Goal: Task Accomplishment & Management: Use online tool/utility

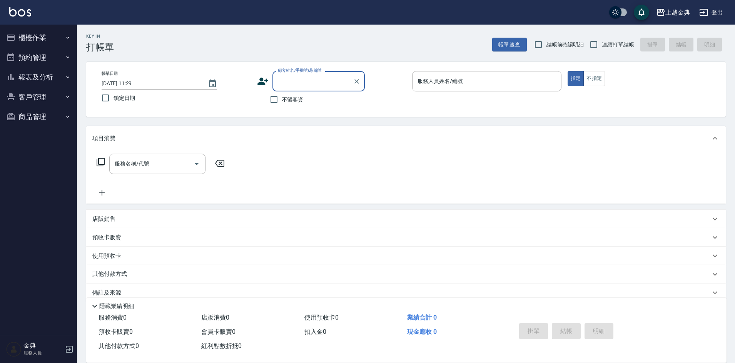
click at [623, 41] on span "連續打單結帳" at bounding box center [618, 45] width 32 height 8
click at [602, 41] on input "連續打單結帳" at bounding box center [593, 45] width 16 height 16
checkbox input "true"
click at [519, 82] on input "服務人員姓名/編號" at bounding box center [486, 81] width 142 height 13
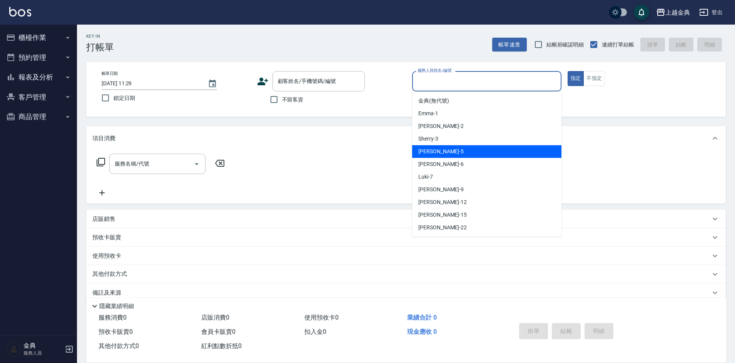
drag, startPoint x: 483, startPoint y: 148, endPoint x: 239, endPoint y: 162, distance: 244.6
click at [483, 148] on div "[PERSON_NAME] -5" at bounding box center [486, 151] width 149 height 13
type input "[PERSON_NAME]-5"
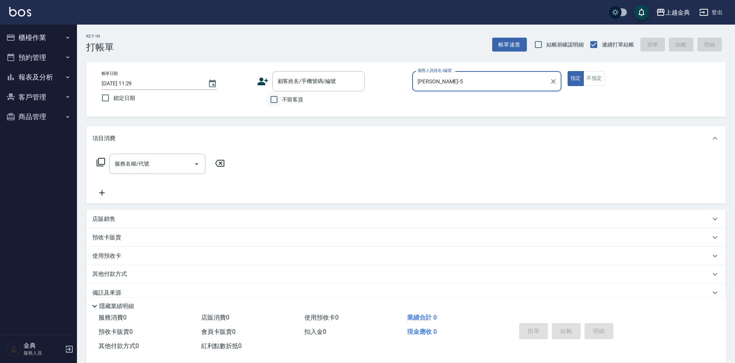
click at [274, 102] on input "不留客資" at bounding box center [274, 100] width 16 height 16
checkbox input "true"
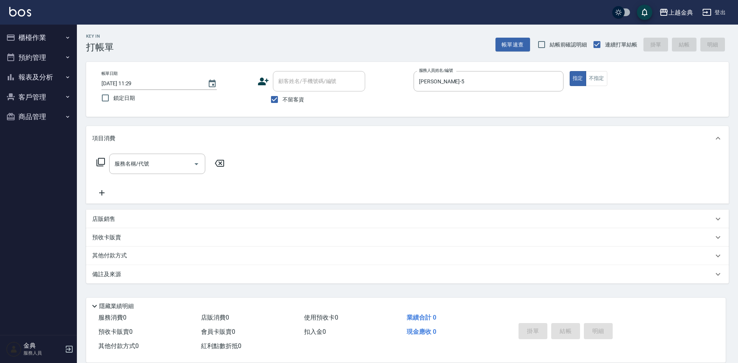
click at [103, 163] on icon at bounding box center [100, 162] width 9 height 9
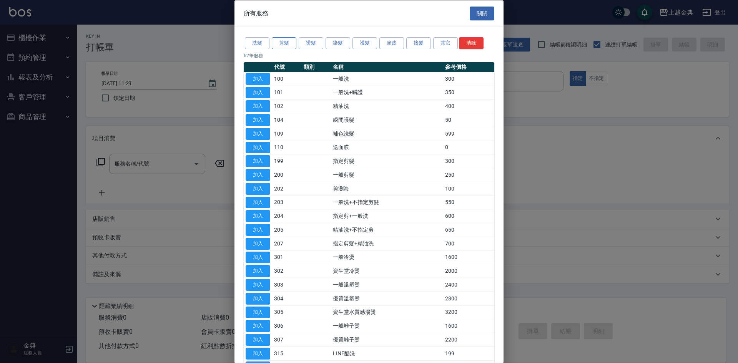
click at [288, 39] on button "剪髮" at bounding box center [284, 43] width 25 height 12
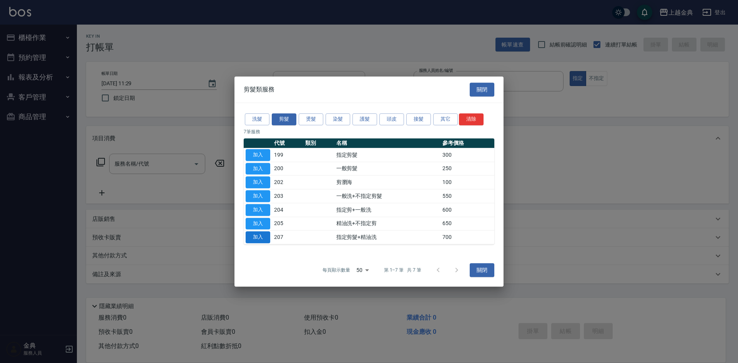
click at [258, 237] on button "加入" at bounding box center [258, 238] width 25 height 12
type input "指定剪髮+精油洗(207)"
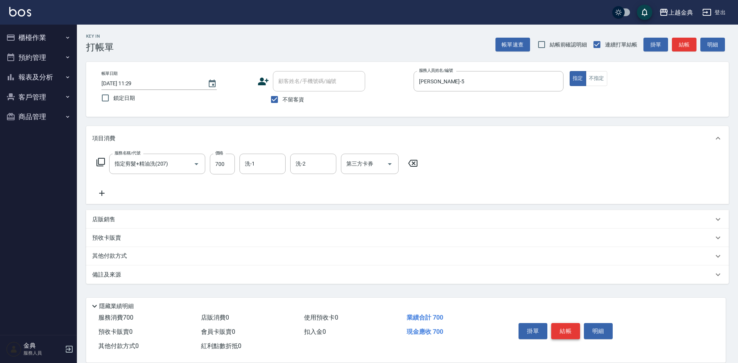
click at [558, 328] on button "結帳" at bounding box center [566, 331] width 29 height 16
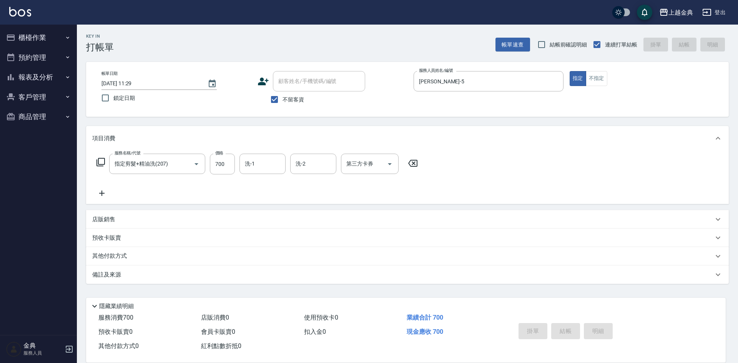
type input "[DATE] 15:24"
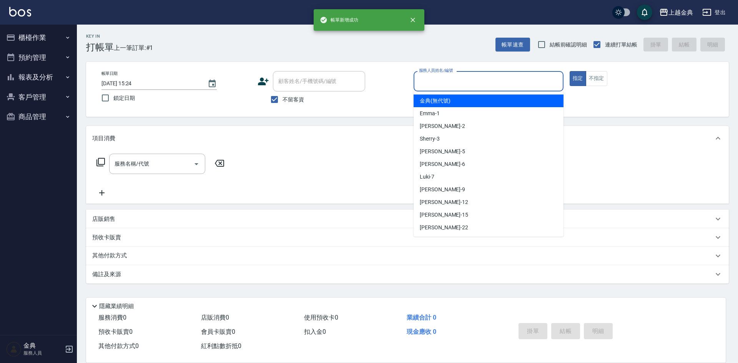
click at [485, 78] on input "服務人員姓名/編號" at bounding box center [488, 81] width 143 height 13
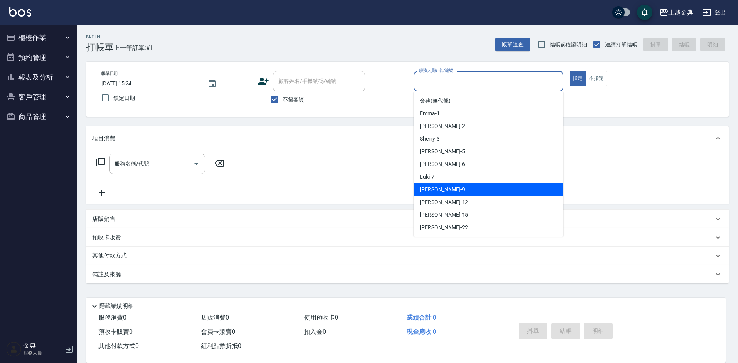
drag, startPoint x: 479, startPoint y: 196, endPoint x: 66, endPoint y: 150, distance: 415.6
click at [467, 195] on div "[PERSON_NAME] -9" at bounding box center [489, 189] width 150 height 13
type input "[PERSON_NAME]-9"
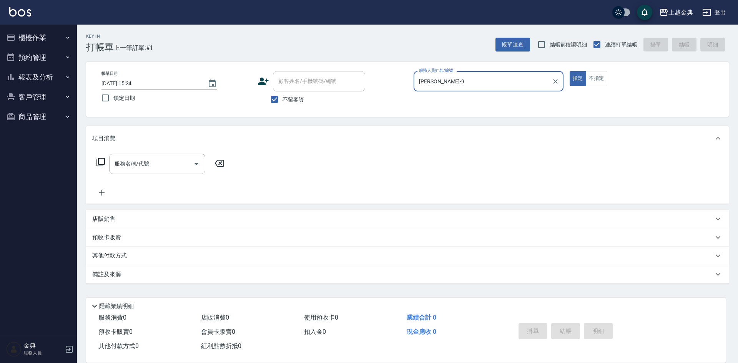
click at [101, 161] on icon at bounding box center [100, 162] width 9 height 9
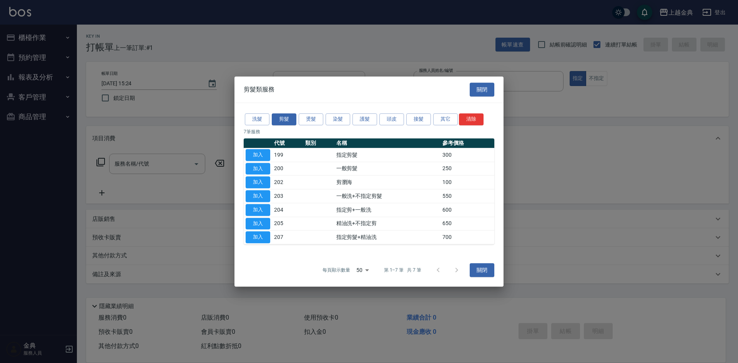
click at [257, 129] on p "7 筆服務" at bounding box center [369, 131] width 251 height 7
click at [258, 121] on button "洗髮" at bounding box center [257, 119] width 25 height 12
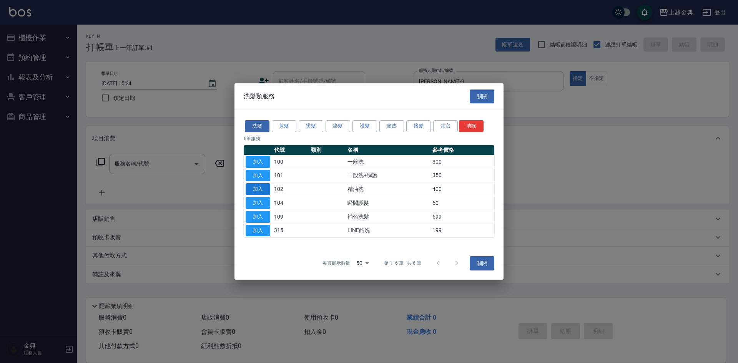
click at [258, 191] on button "加入" at bounding box center [258, 189] width 25 height 12
type input "精油洗(102)"
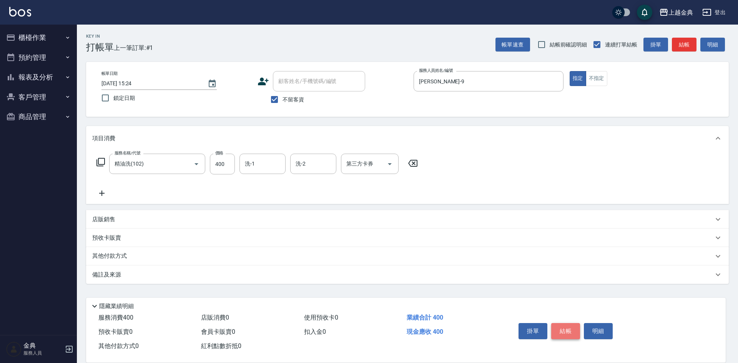
click at [562, 323] on button "結帳" at bounding box center [566, 331] width 29 height 16
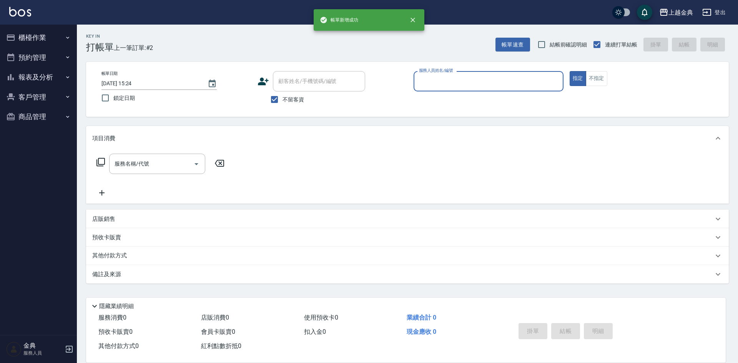
drag, startPoint x: 448, startPoint y: 80, endPoint x: 447, endPoint y: 87, distance: 7.0
click at [448, 81] on input "服務人員姓名/編號" at bounding box center [488, 81] width 143 height 13
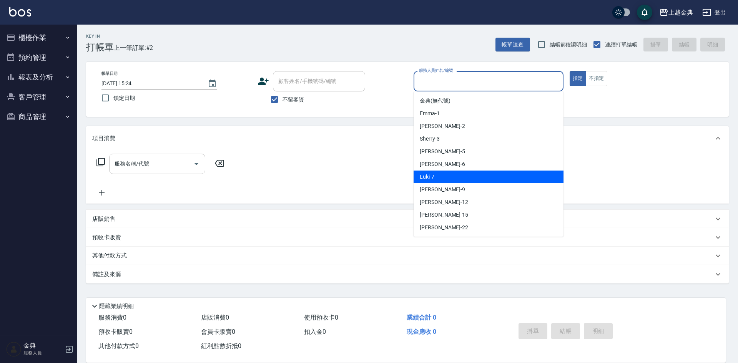
drag, startPoint x: 447, startPoint y: 177, endPoint x: 156, endPoint y: 164, distance: 291.4
click at [447, 177] on div "Luki -7" at bounding box center [489, 177] width 150 height 13
type input "Luki-7"
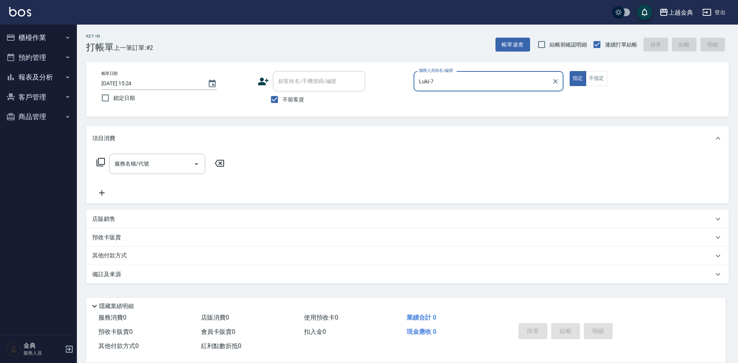
click at [102, 165] on icon at bounding box center [101, 162] width 8 height 8
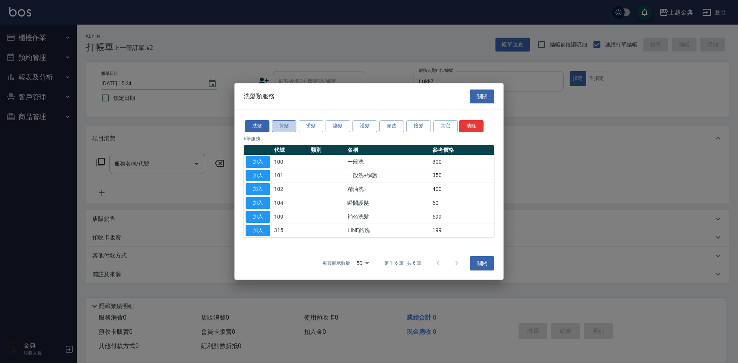
click at [292, 121] on button "剪髮" at bounding box center [284, 126] width 25 height 12
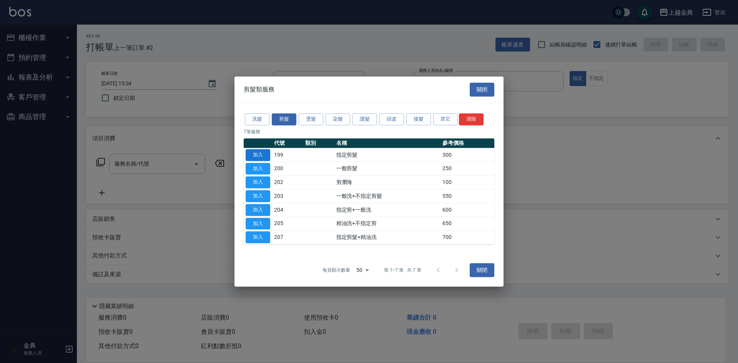
click at [250, 157] on button "加入" at bounding box center [258, 155] width 25 height 12
type input "指定剪髮(199)"
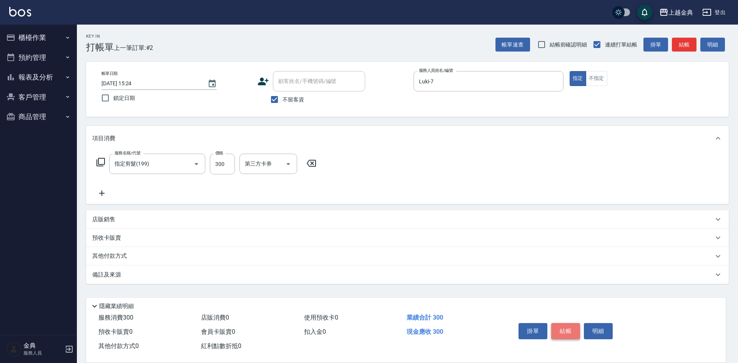
click at [570, 323] on button "結帳" at bounding box center [566, 331] width 29 height 16
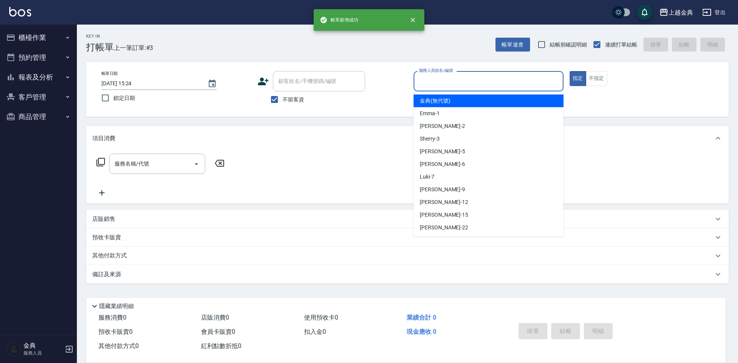
drag, startPoint x: 461, startPoint y: 80, endPoint x: 459, endPoint y: 189, distance: 109.2
click at [461, 79] on input "服務人員姓名/編號" at bounding box center [488, 81] width 143 height 13
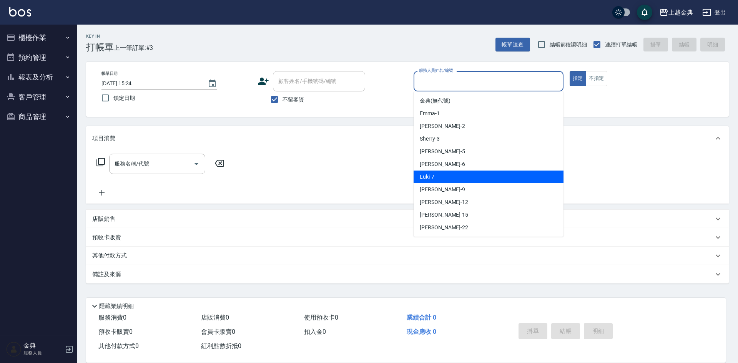
drag, startPoint x: 453, startPoint y: 175, endPoint x: 470, endPoint y: 177, distance: 17.7
click at [453, 175] on div "Luki -7" at bounding box center [489, 177] width 150 height 13
type input "Luki-7"
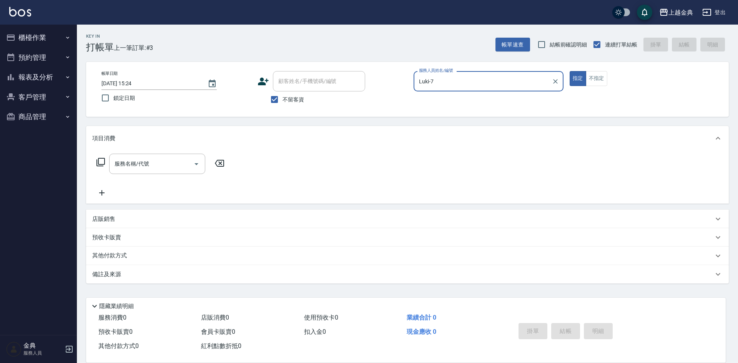
click at [103, 162] on icon at bounding box center [100, 162] width 9 height 9
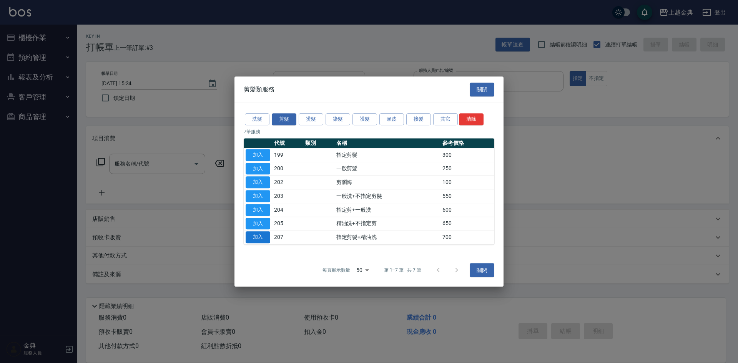
click at [260, 234] on button "加入" at bounding box center [258, 238] width 25 height 12
type input "指定剪髮+精油洗(207)"
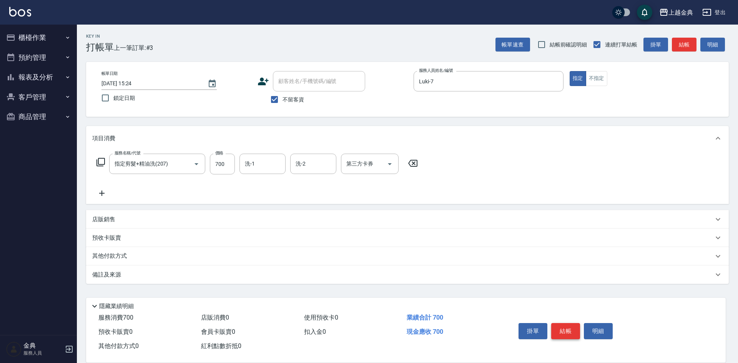
click at [572, 327] on button "結帳" at bounding box center [566, 331] width 29 height 16
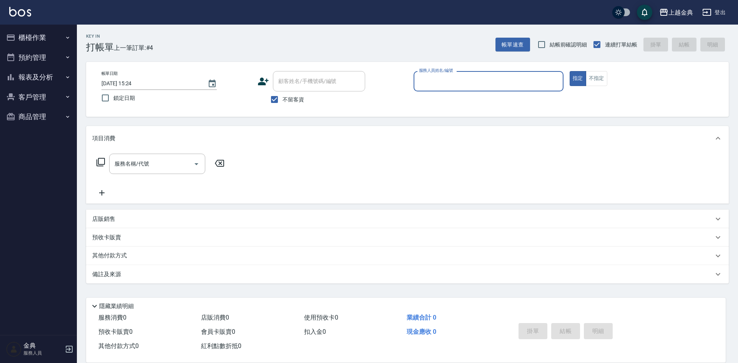
click at [458, 78] on input "服務人員姓名/編號" at bounding box center [488, 81] width 143 height 13
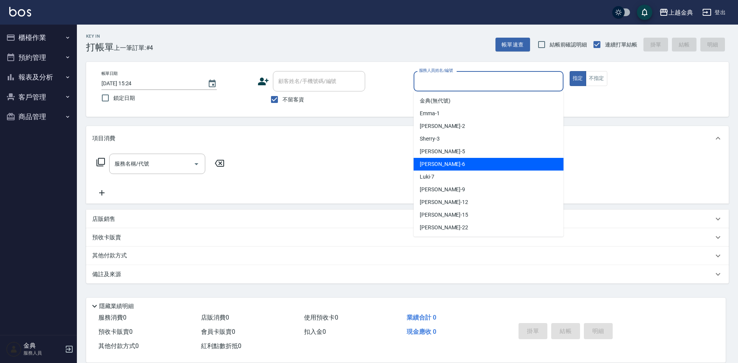
click at [468, 171] on div "Luki -7" at bounding box center [489, 177] width 150 height 13
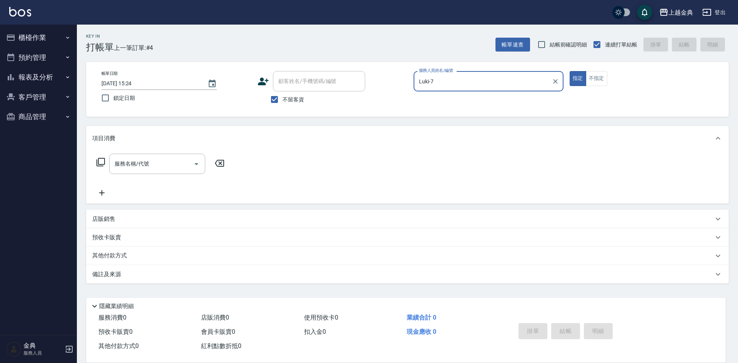
click at [458, 89] on div "Luki-7 服務人員姓名/編號" at bounding box center [489, 81] width 150 height 20
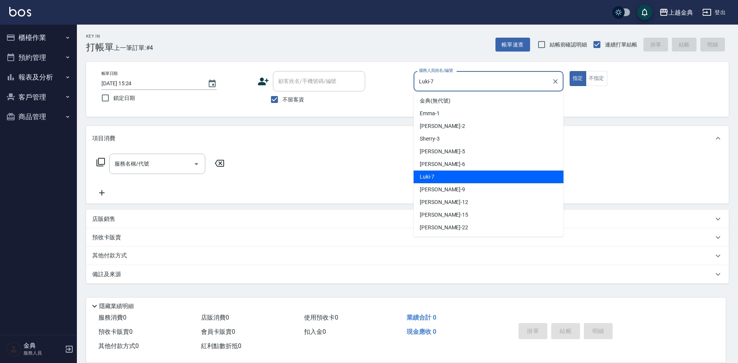
click at [458, 84] on input "Luki-7" at bounding box center [483, 81] width 132 height 13
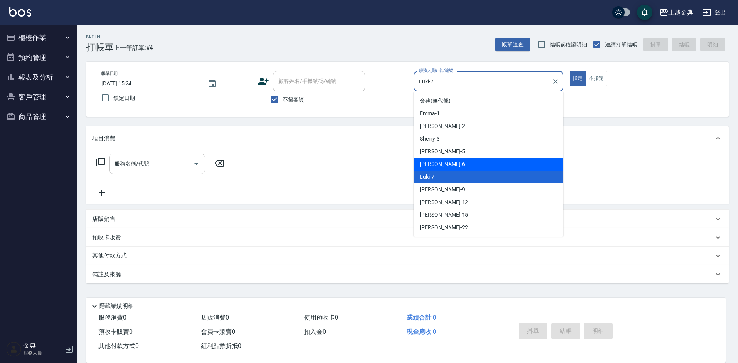
drag, startPoint x: 460, startPoint y: 165, endPoint x: 147, endPoint y: 157, distance: 313.2
click at [457, 165] on div "[PERSON_NAME] -6" at bounding box center [489, 164] width 150 height 13
type input "[PERSON_NAME]-6"
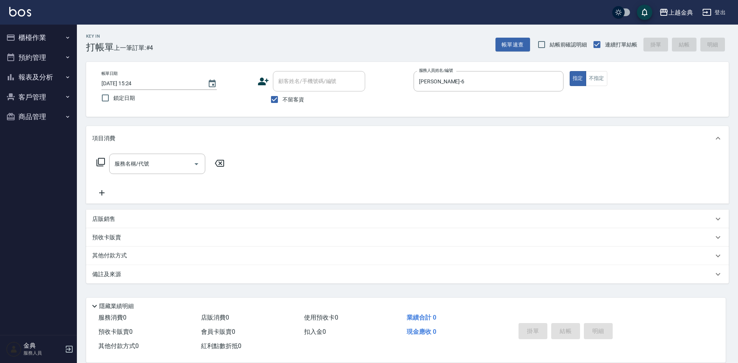
click at [100, 159] on icon at bounding box center [100, 162] width 9 height 9
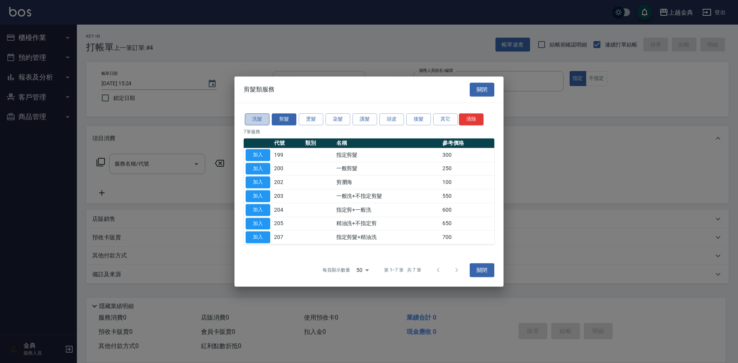
click at [259, 116] on button "洗髮" at bounding box center [257, 119] width 25 height 12
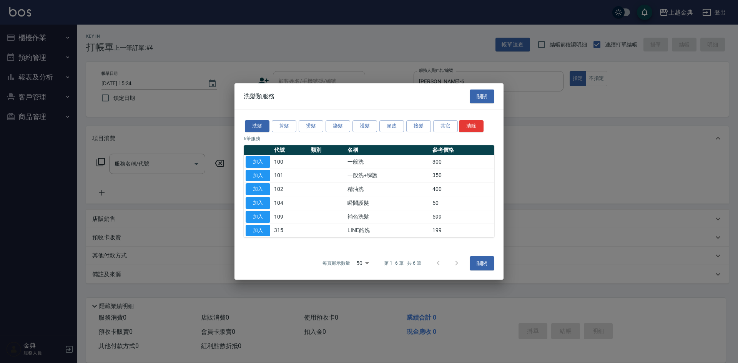
click at [255, 186] on button "加入" at bounding box center [258, 189] width 25 height 12
type input "精油洗(102)"
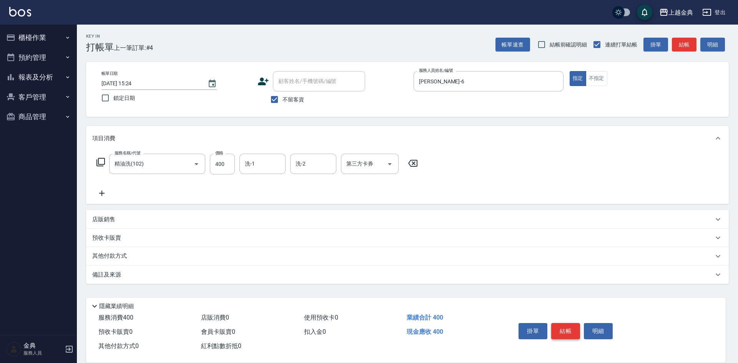
click at [570, 330] on button "結帳" at bounding box center [566, 331] width 29 height 16
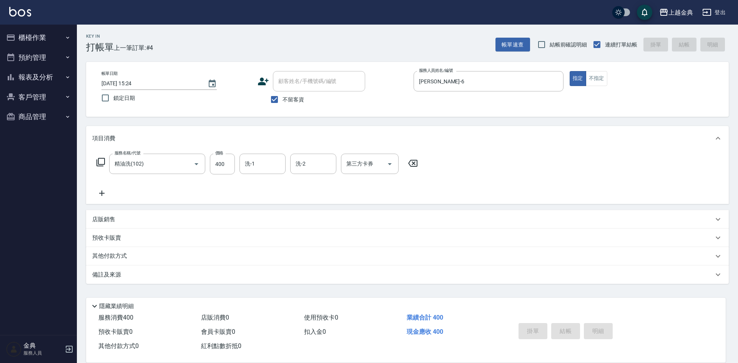
type input "[DATE] 15:25"
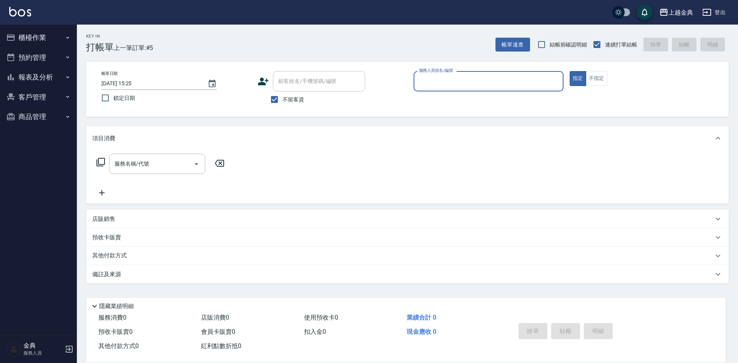
click at [434, 85] on input "服務人員姓名/編號" at bounding box center [488, 81] width 143 height 13
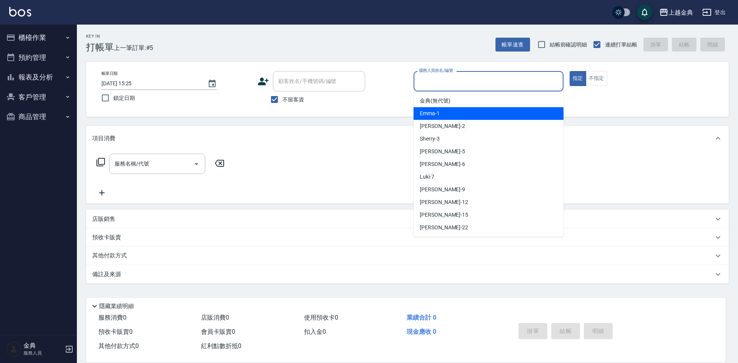
drag, startPoint x: 447, startPoint y: 113, endPoint x: 115, endPoint y: 184, distance: 339.7
click at [447, 113] on div "Emma -1" at bounding box center [489, 113] width 150 height 13
type input "Emma-1"
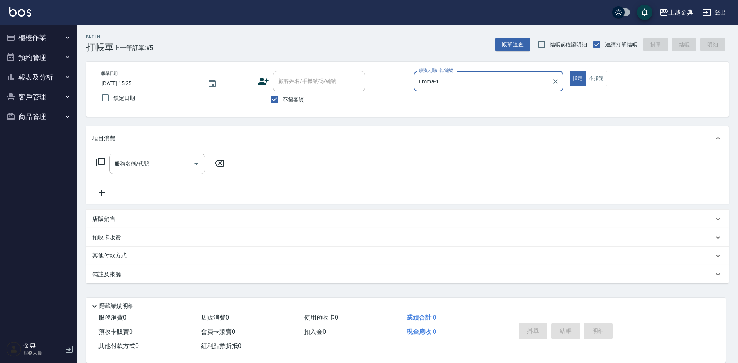
click at [102, 161] on icon at bounding box center [100, 162] width 9 height 9
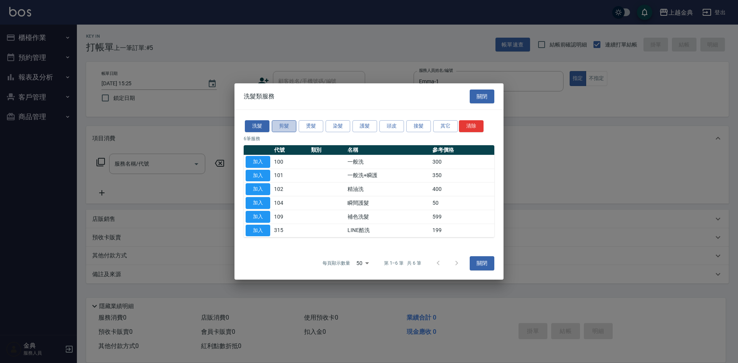
click at [284, 128] on button "剪髮" at bounding box center [284, 126] width 25 height 12
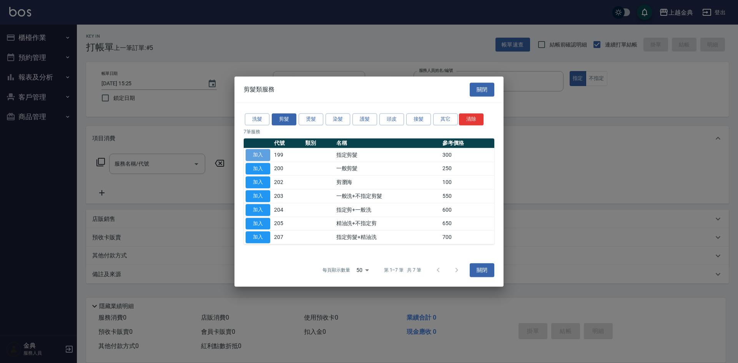
click at [250, 152] on button "加入" at bounding box center [258, 155] width 25 height 12
type input "指定剪髮(199)"
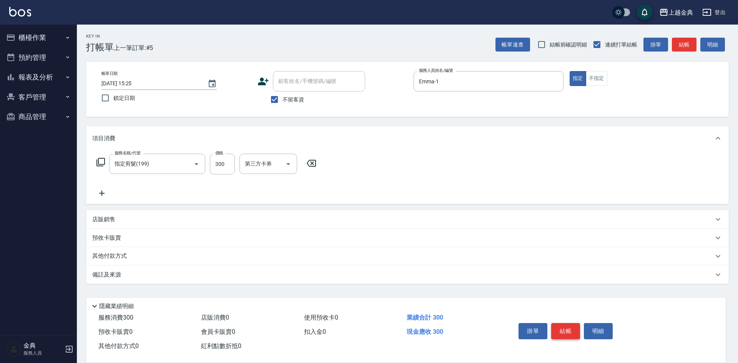
click at [570, 326] on button "結帳" at bounding box center [566, 331] width 29 height 16
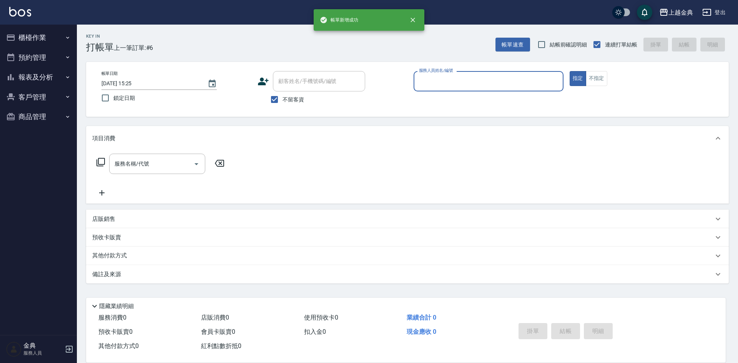
click at [477, 84] on input "服務人員姓名/編號" at bounding box center [488, 81] width 143 height 13
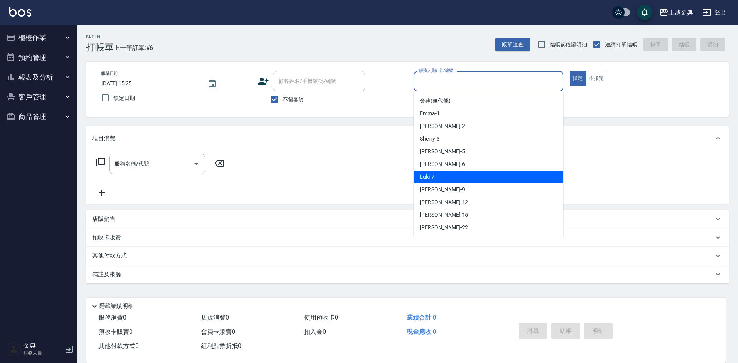
click at [461, 178] on div "Luki -7" at bounding box center [489, 177] width 150 height 13
type input "Luki-7"
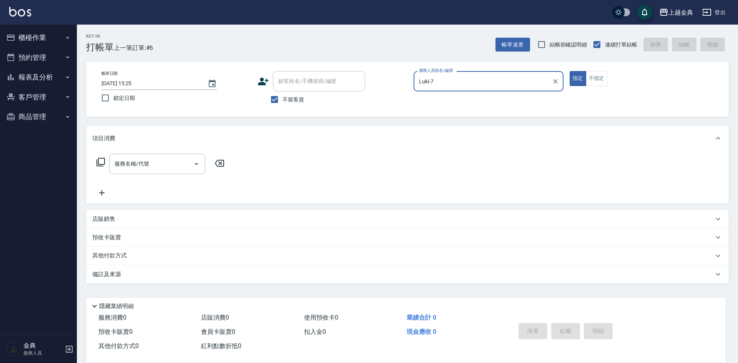
click at [103, 161] on icon at bounding box center [100, 162] width 9 height 9
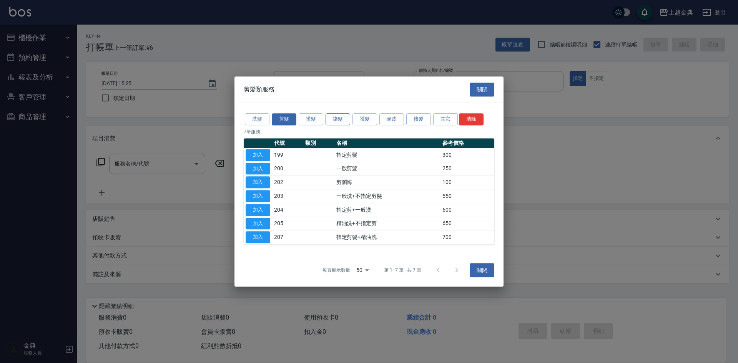
click at [348, 120] on button "染髮" at bounding box center [338, 119] width 25 height 12
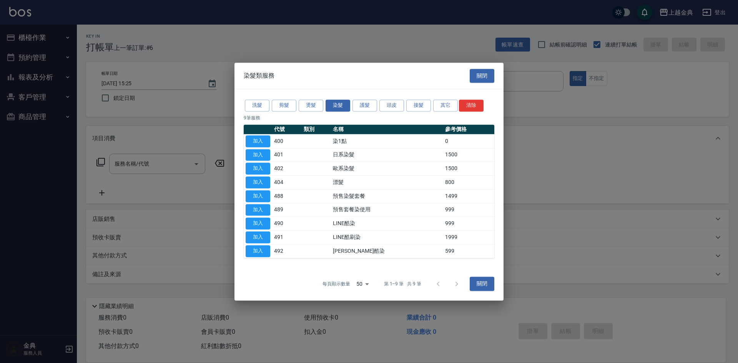
click at [243, 152] on div "洗髮 剪髮 燙髮 染髮 護髮 頭皮 接髮 其它 清除 9 筆服務 代號 類別 名稱 參考價格 加入 400 染1點 0 加入 401 日系染髮 1500 加入…" at bounding box center [369, 178] width 269 height 178
click at [251, 153] on button "加入" at bounding box center [258, 155] width 25 height 12
type input "日系染髮(401)"
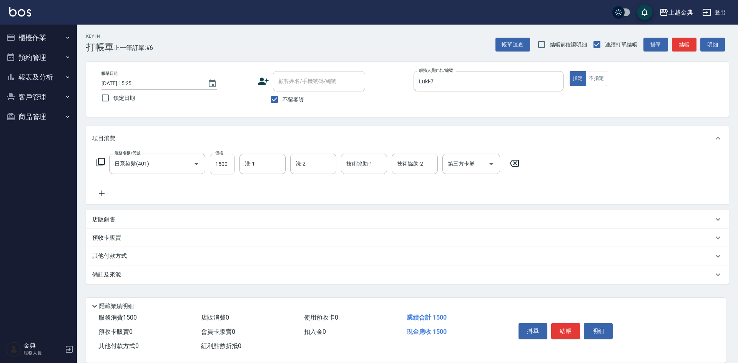
click at [222, 165] on input "1500" at bounding box center [222, 164] width 25 height 21
type input "3199"
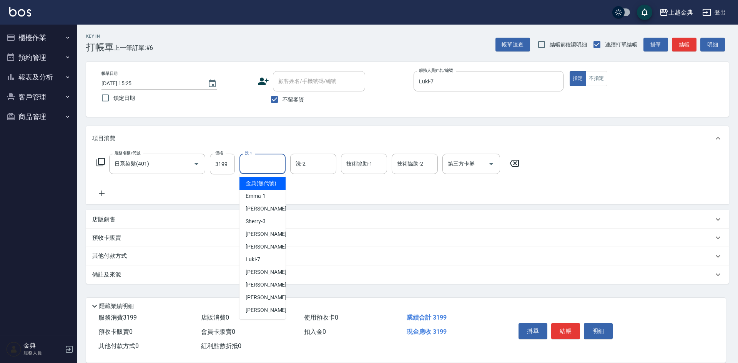
click at [263, 162] on input "洗-1" at bounding box center [262, 163] width 39 height 13
click at [263, 315] on div "[PERSON_NAME] -22" at bounding box center [263, 310] width 46 height 13
type input "[PERSON_NAME]-22"
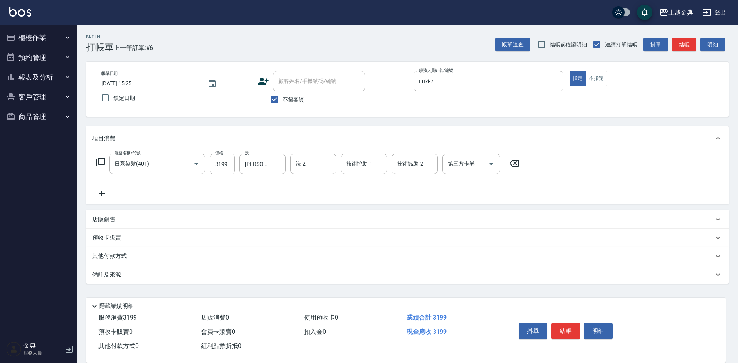
click at [109, 250] on div "其他付款方式" at bounding box center [407, 256] width 643 height 18
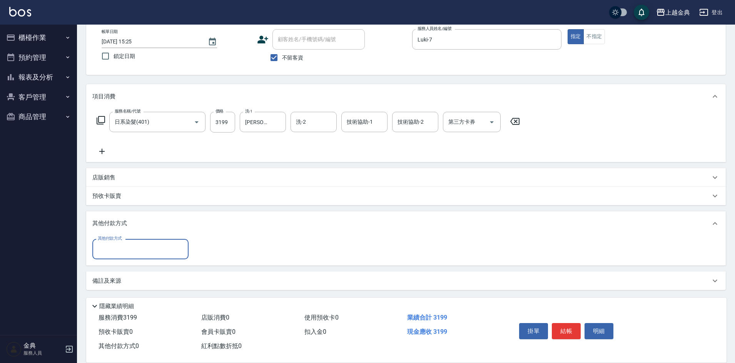
scroll to position [43, 0]
click at [115, 250] on input "其他付款方式" at bounding box center [140, 248] width 89 height 13
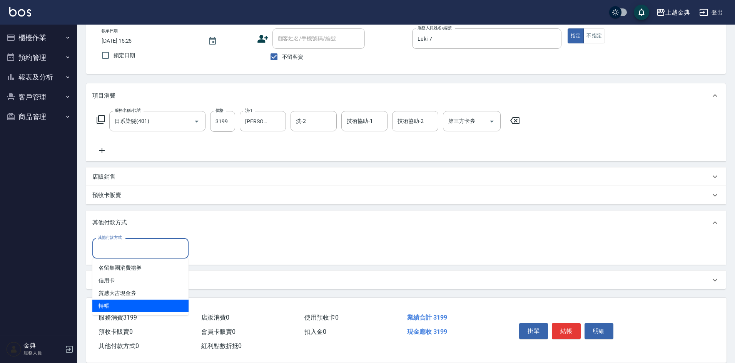
click at [112, 305] on span "轉帳" at bounding box center [140, 306] width 96 height 13
type input "轉帳"
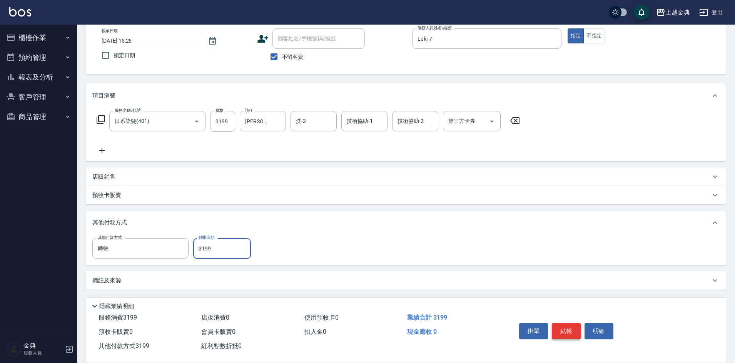
type input "3199"
click at [561, 324] on button "結帳" at bounding box center [566, 331] width 29 height 16
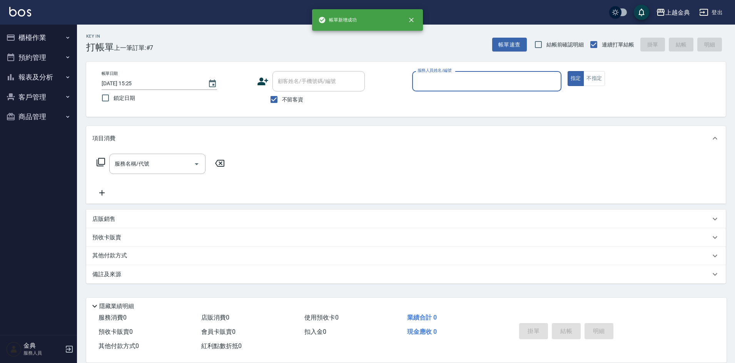
scroll to position [0, 0]
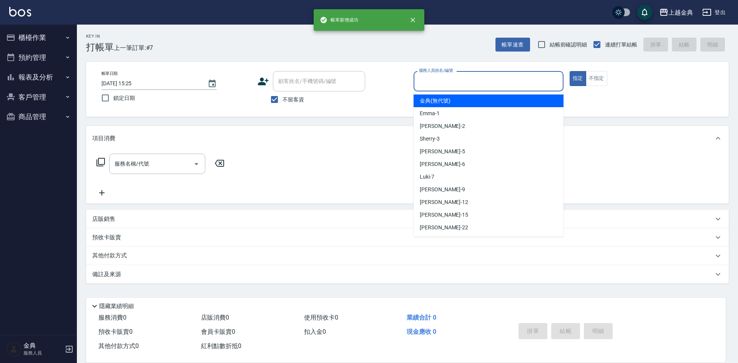
click at [493, 77] on input "服務人員姓名/編號" at bounding box center [488, 81] width 143 height 13
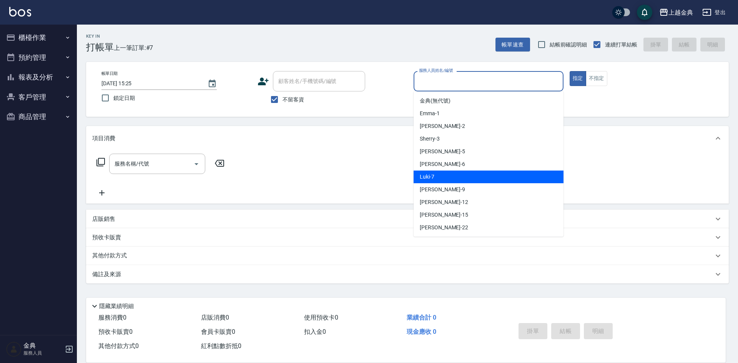
click at [481, 178] on div "Luki -7" at bounding box center [489, 177] width 150 height 13
type input "Luki-7"
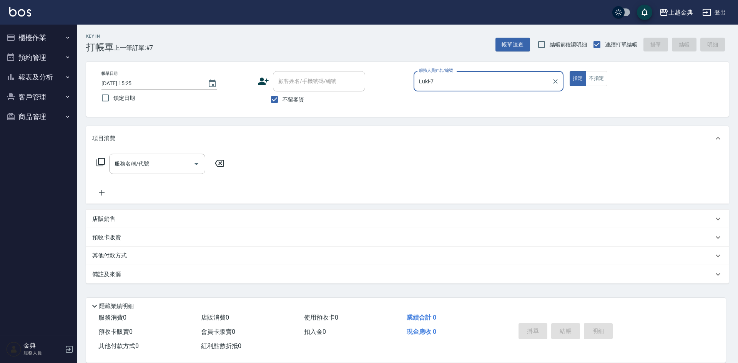
click at [104, 160] on icon at bounding box center [101, 162] width 8 height 8
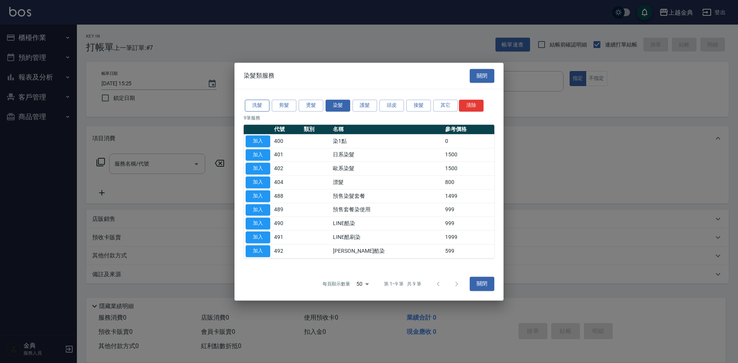
click at [249, 107] on button "洗髮" at bounding box center [257, 106] width 25 height 12
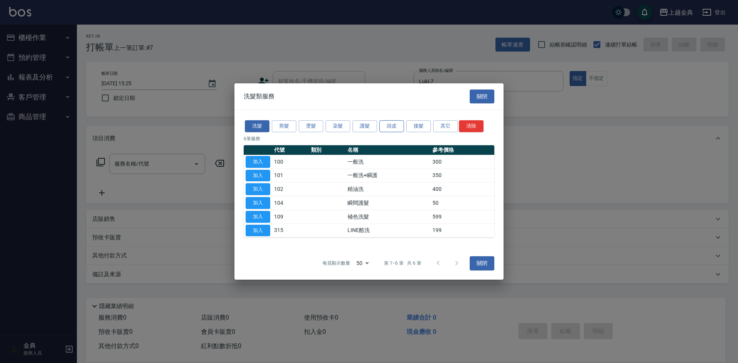
click at [401, 127] on button "頭皮" at bounding box center [392, 126] width 25 height 12
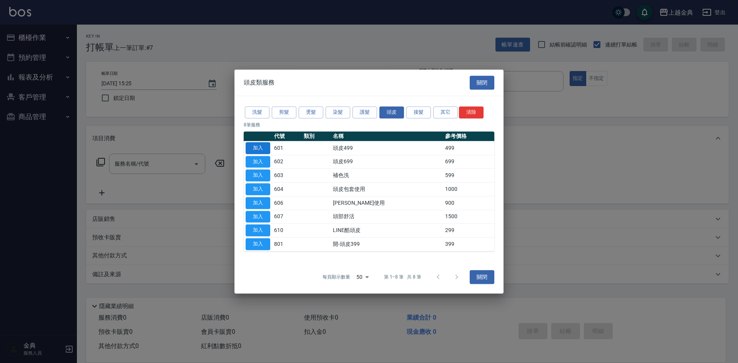
click at [264, 151] on button "加入" at bounding box center [258, 148] width 25 height 12
type input "頭皮499(601)"
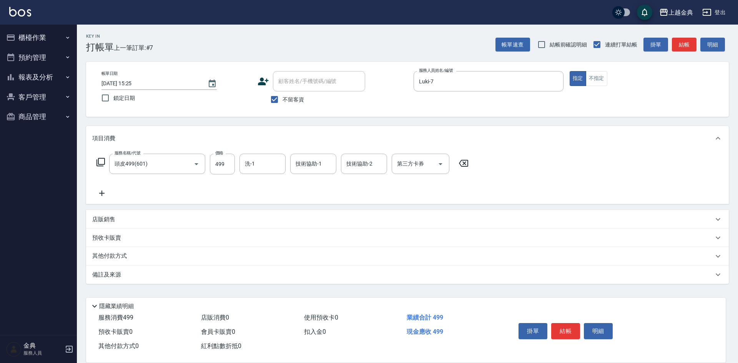
click at [105, 162] on icon at bounding box center [101, 162] width 8 height 8
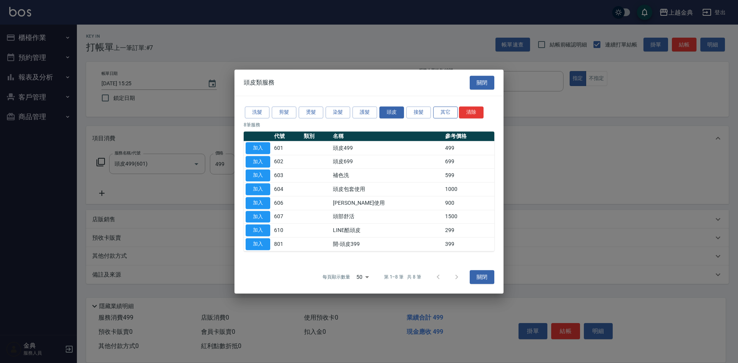
drag, startPoint x: 419, startPoint y: 109, endPoint x: 454, endPoint y: 111, distance: 34.7
click at [422, 109] on button "接髮" at bounding box center [419, 113] width 25 height 12
click at [454, 96] on div "接髮類服務 關閉" at bounding box center [369, 83] width 269 height 27
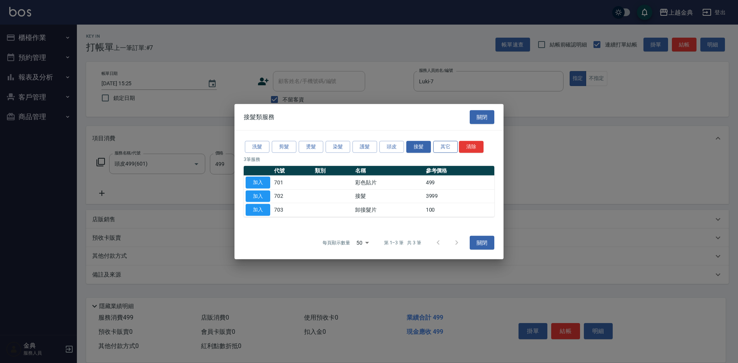
click at [447, 143] on button "其它" at bounding box center [445, 147] width 25 height 12
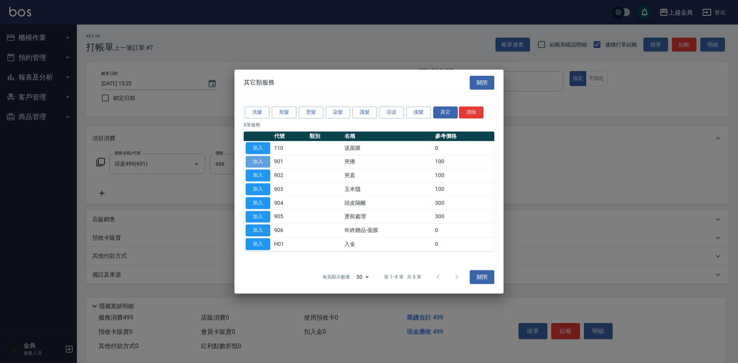
click at [252, 161] on button "加入" at bounding box center [258, 162] width 25 height 12
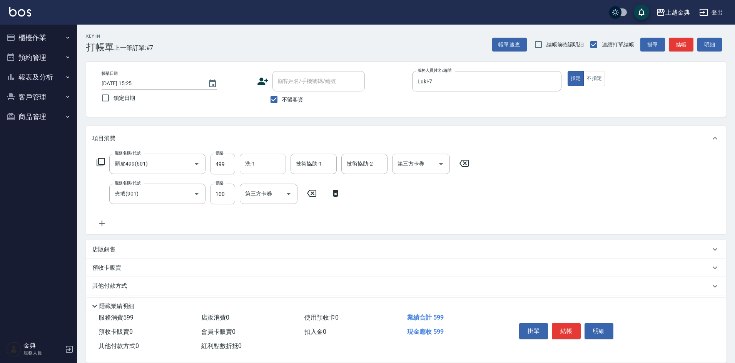
click at [252, 168] on input "洗-1" at bounding box center [262, 163] width 39 height 13
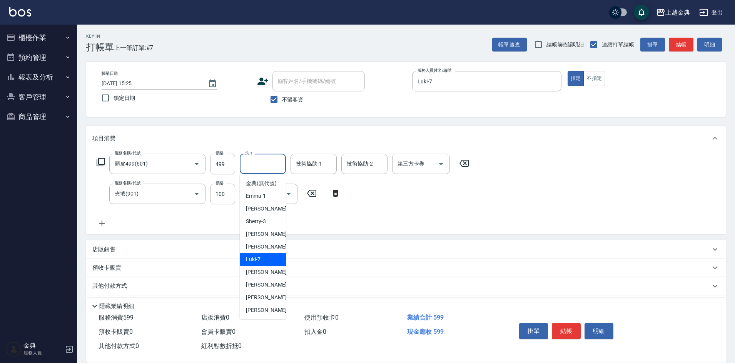
click at [272, 263] on div "Luki -7" at bounding box center [263, 259] width 46 height 13
type input "Luki-7"
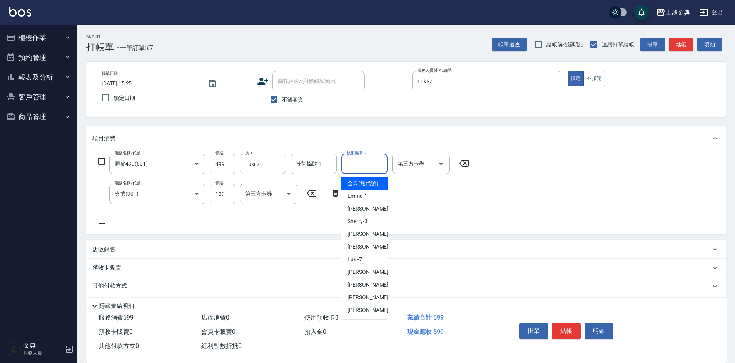
click at [362, 159] on div "技術協助-2 技術協助-2" at bounding box center [364, 164] width 46 height 20
click at [358, 277] on span "[PERSON_NAME] -9" at bounding box center [369, 272] width 45 height 8
type input "[PERSON_NAME]-9"
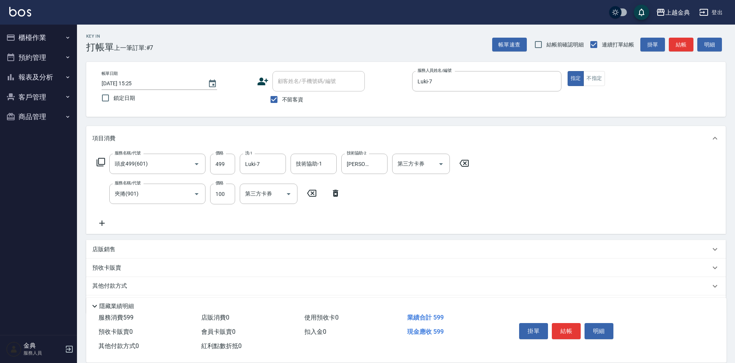
click at [564, 311] on div "掛單 結帳 明細" at bounding box center [612, 332] width 210 height 43
drag, startPoint x: 565, startPoint y: 324, endPoint x: 570, endPoint y: 328, distance: 6.3
click at [566, 325] on button "結帳" at bounding box center [566, 331] width 29 height 16
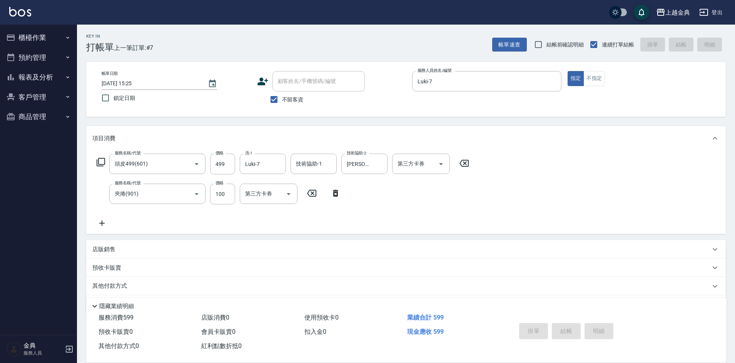
type input "[DATE] 15:26"
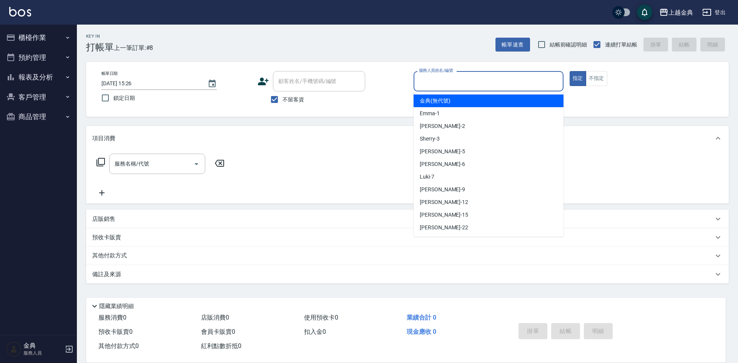
click at [474, 81] on input "服務人員姓名/編號" at bounding box center [488, 81] width 143 height 13
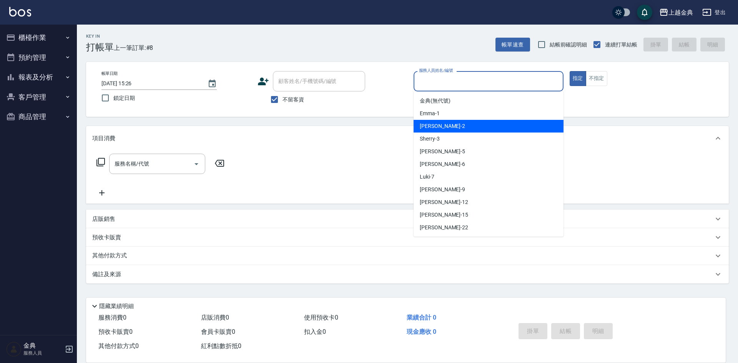
click at [457, 127] on div "Cindy -2" at bounding box center [489, 126] width 150 height 13
type input "Cindy-2"
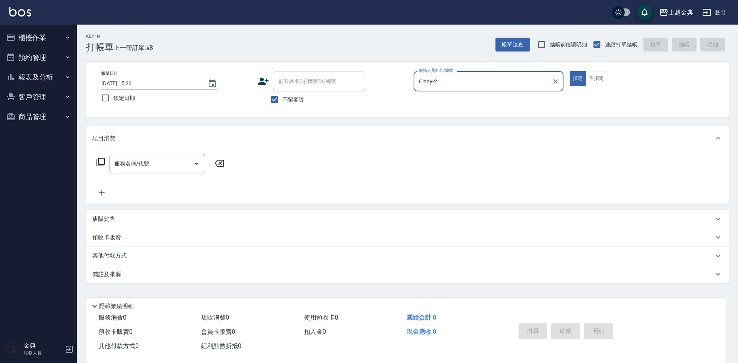
click at [102, 163] on icon at bounding box center [100, 162] width 9 height 9
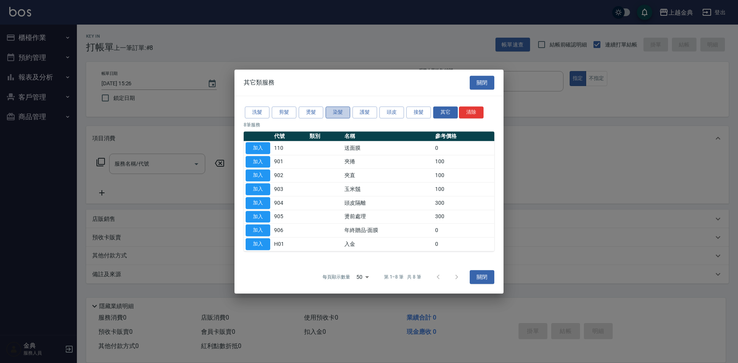
click at [343, 113] on button "染髮" at bounding box center [338, 113] width 25 height 12
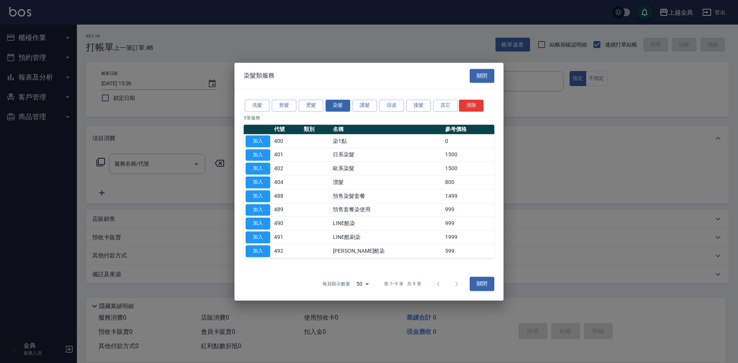
click at [245, 163] on td "加入" at bounding box center [258, 169] width 28 height 14
click at [259, 152] on button "加入" at bounding box center [258, 155] width 25 height 12
type input "日系染髮(401)"
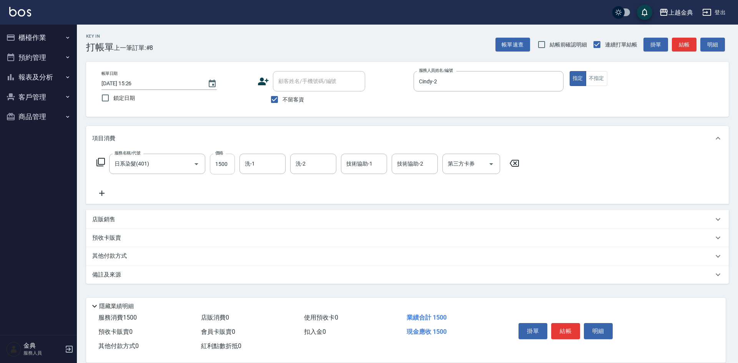
click at [228, 160] on input "1500" at bounding box center [222, 164] width 25 height 21
type input "1490"
click at [568, 328] on button "結帳" at bounding box center [566, 331] width 29 height 16
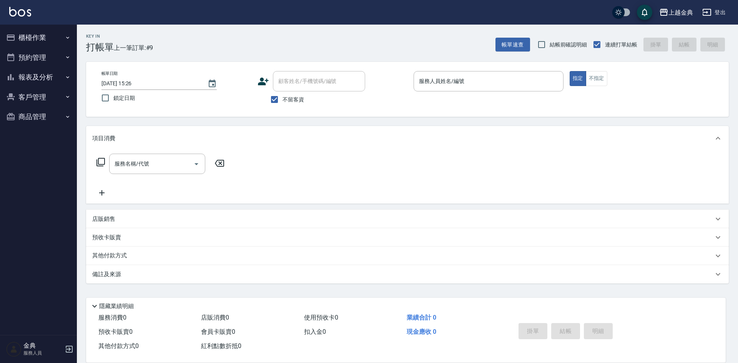
click at [299, 97] on span "不留客資" at bounding box center [294, 100] width 22 height 8
click at [283, 97] on input "不留客資" at bounding box center [275, 100] width 16 height 16
checkbox input "false"
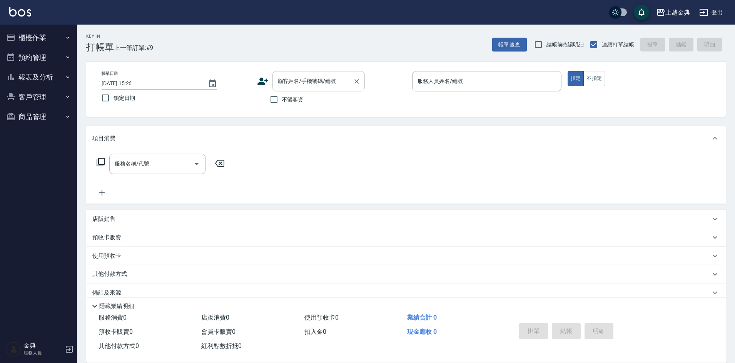
click at [300, 85] on input "顧客姓名/手機號碼/編號" at bounding box center [313, 81] width 74 height 13
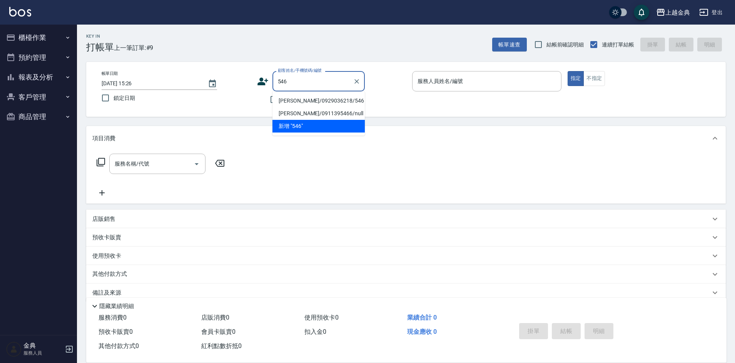
click at [302, 101] on li "[PERSON_NAME]/0929036218/546" at bounding box center [318, 101] width 92 height 13
type input "[PERSON_NAME]/0929036218/546"
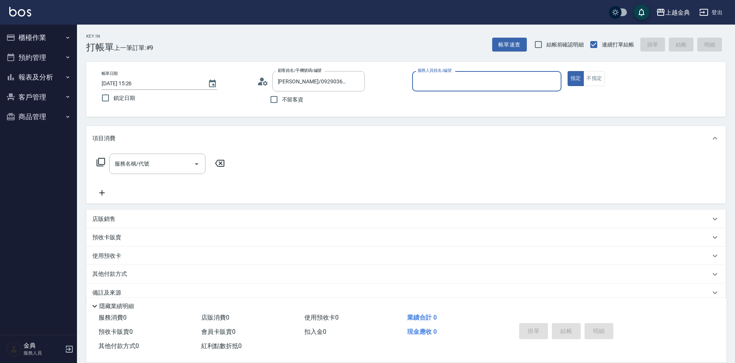
type input "Luki-7"
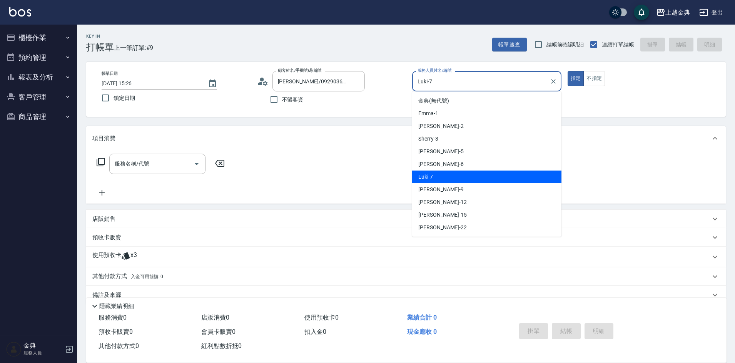
click at [480, 86] on input "Luki-7" at bounding box center [480, 81] width 131 height 13
click at [447, 175] on div "Luki -7" at bounding box center [486, 177] width 149 height 13
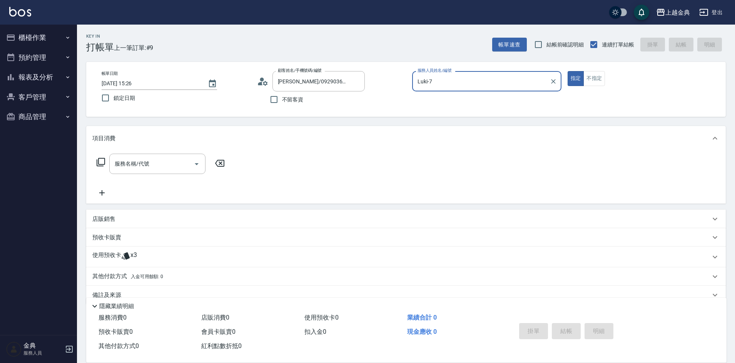
click at [120, 259] on p "使用預收卡" at bounding box center [106, 258] width 29 height 12
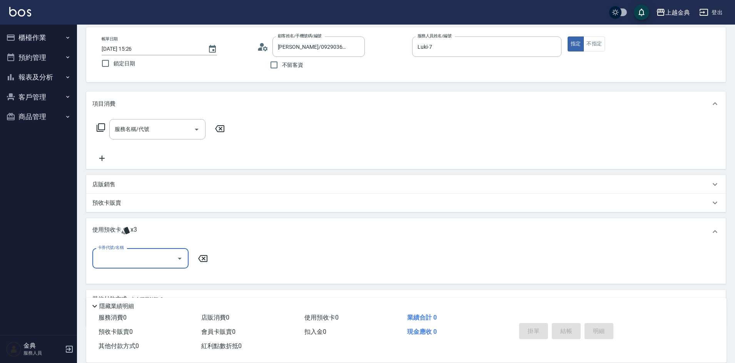
scroll to position [72, 0]
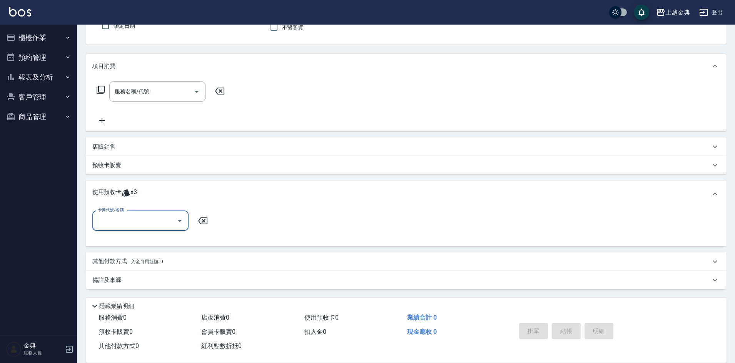
click at [130, 220] on input "卡券代號/名稱" at bounding box center [135, 220] width 78 height 13
click at [136, 241] on div "護髮包套3送1(1.5) 剩餘3張" at bounding box center [140, 240] width 96 height 13
type input "護髮包套3送1(1.5)"
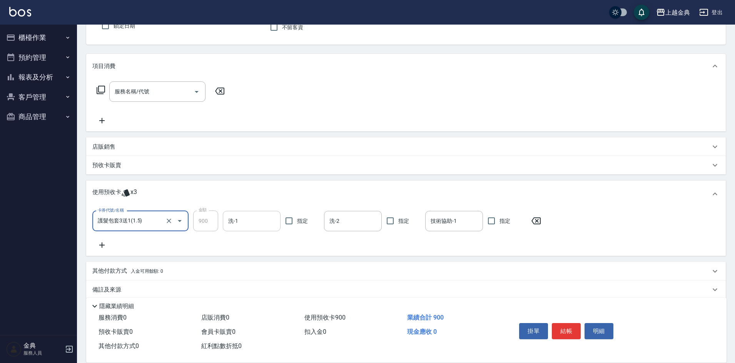
click at [252, 217] on input "洗-1" at bounding box center [251, 221] width 51 height 13
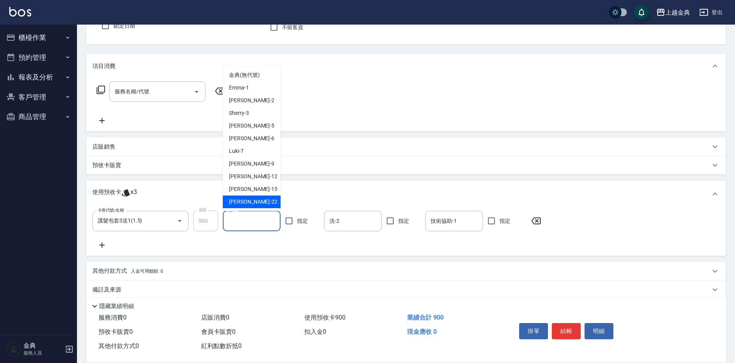
click at [251, 199] on div "[PERSON_NAME] -22" at bounding box center [252, 202] width 58 height 13
type input "[PERSON_NAME]-22"
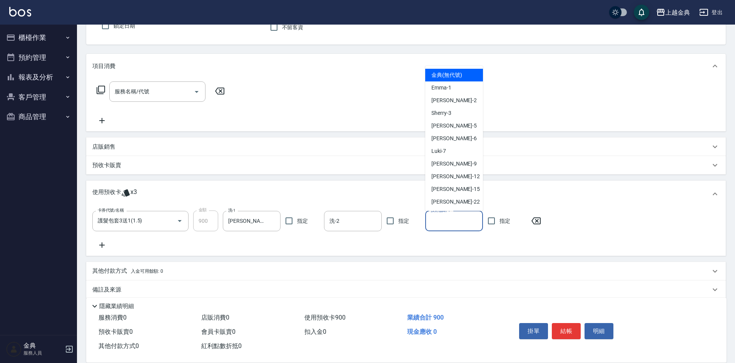
click at [448, 221] on input "技術協助-1" at bounding box center [453, 221] width 51 height 13
click at [466, 91] on div "Emma -1" at bounding box center [454, 88] width 58 height 13
type input "Emma-1"
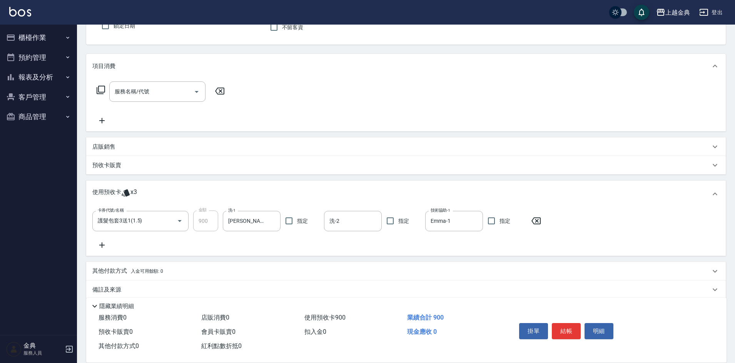
click at [102, 91] on icon at bounding box center [100, 89] width 9 height 9
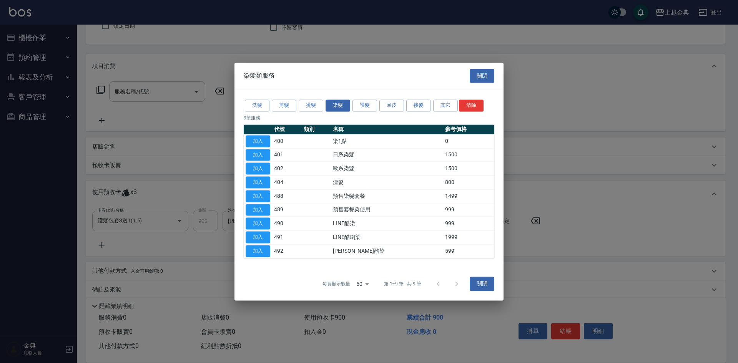
drag, startPoint x: 411, startPoint y: 108, endPoint x: 405, endPoint y: 109, distance: 5.8
click at [410, 108] on button "接髮" at bounding box center [419, 106] width 25 height 12
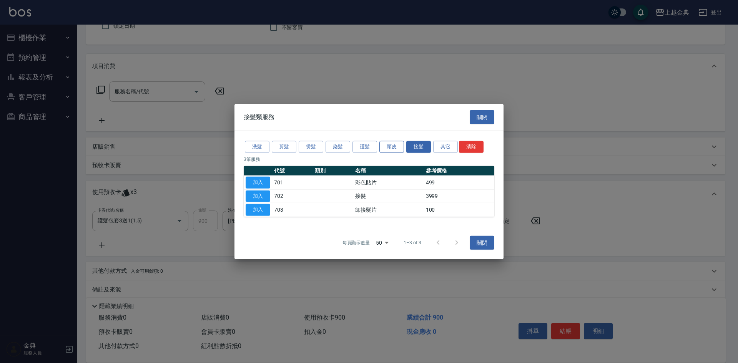
click at [387, 108] on div "接髮類服務 關閉" at bounding box center [369, 117] width 269 height 27
click at [387, 148] on button "頭皮" at bounding box center [392, 147] width 25 height 12
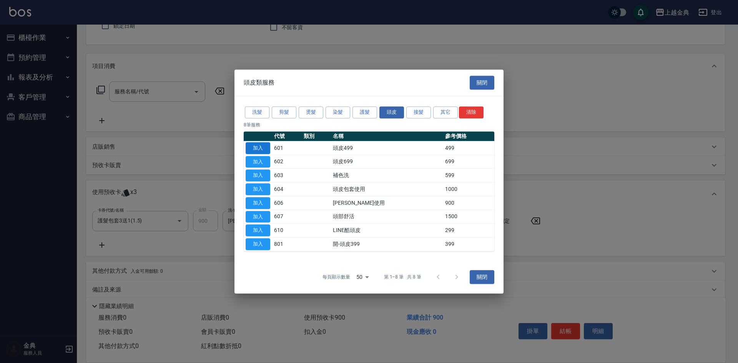
click at [257, 146] on button "加入" at bounding box center [258, 148] width 25 height 12
type input "頭皮499(601)"
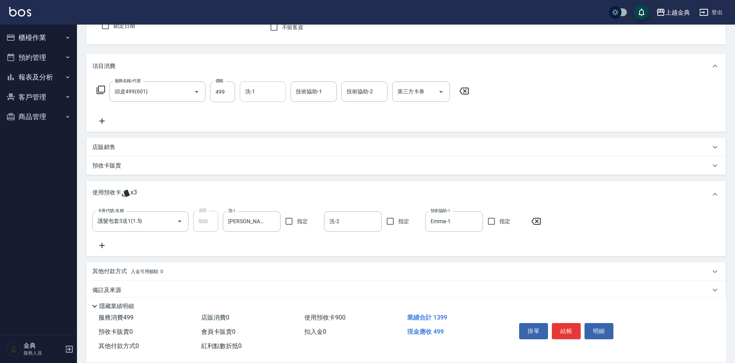
click at [252, 95] on input "洗-1" at bounding box center [262, 91] width 39 height 13
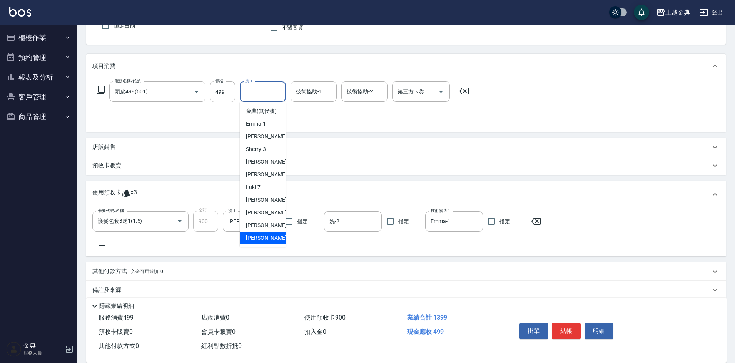
click at [262, 242] on div "[PERSON_NAME] -22" at bounding box center [263, 238] width 46 height 13
type input "[PERSON_NAME]-22"
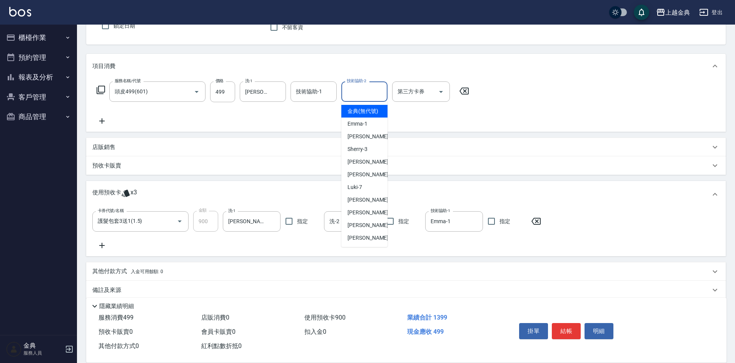
click at [367, 86] on div "技術協助-2 技術協助-2" at bounding box center [364, 92] width 46 height 20
click at [359, 242] on span "[PERSON_NAME] -22" at bounding box center [371, 238] width 48 height 8
type input "[PERSON_NAME]-22"
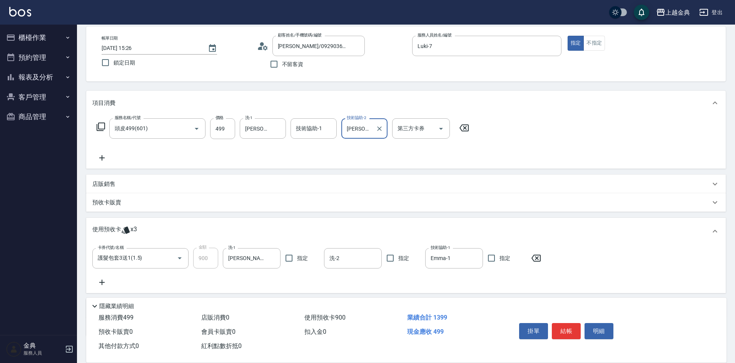
scroll to position [0, 0]
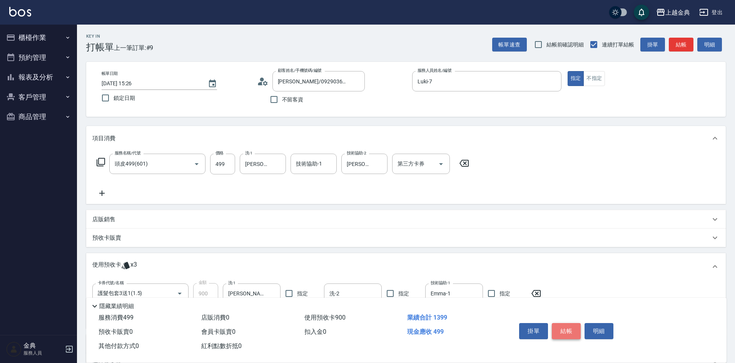
click at [561, 325] on button "結帳" at bounding box center [566, 331] width 29 height 16
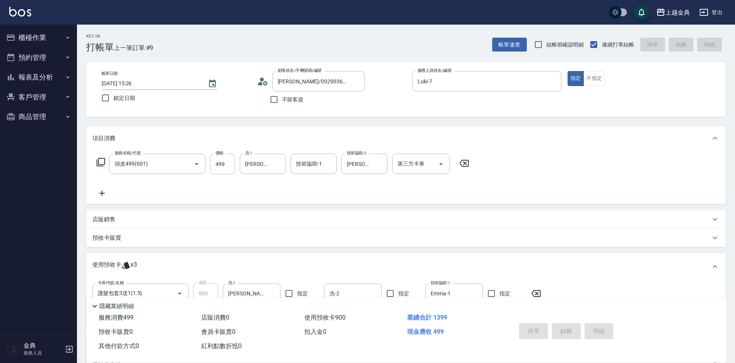
type input "[DATE] 15:27"
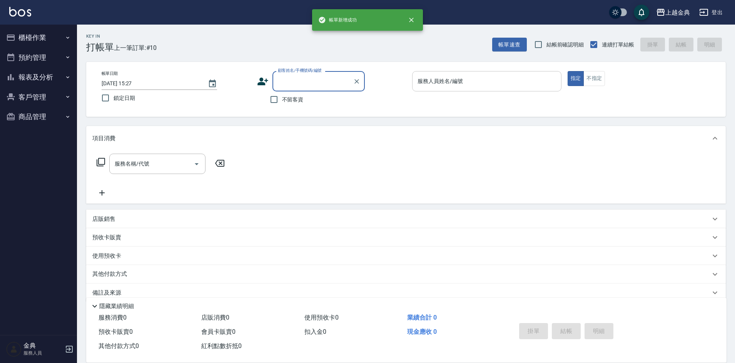
drag, startPoint x: 456, startPoint y: 77, endPoint x: 459, endPoint y: 85, distance: 8.2
click at [457, 80] on input "服務人員姓名/編號" at bounding box center [486, 81] width 142 height 13
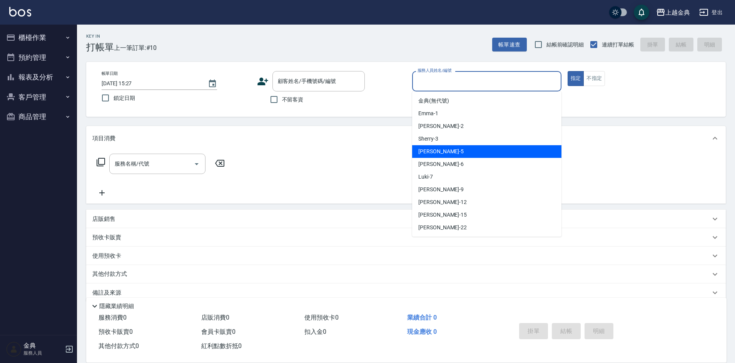
click at [453, 155] on div "[PERSON_NAME] -5" at bounding box center [486, 151] width 149 height 13
type input "[PERSON_NAME]-5"
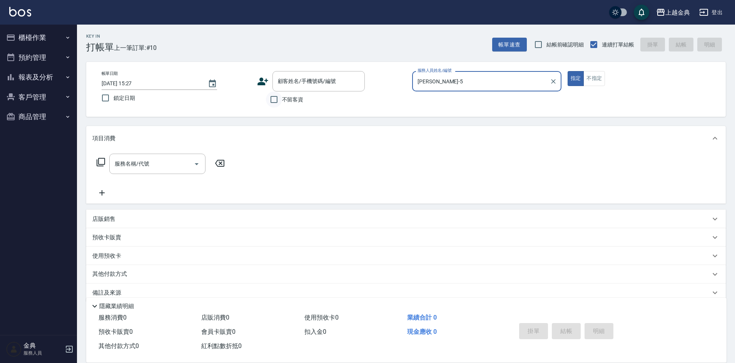
click at [279, 93] on input "不留客資" at bounding box center [274, 100] width 16 height 16
checkbox input "true"
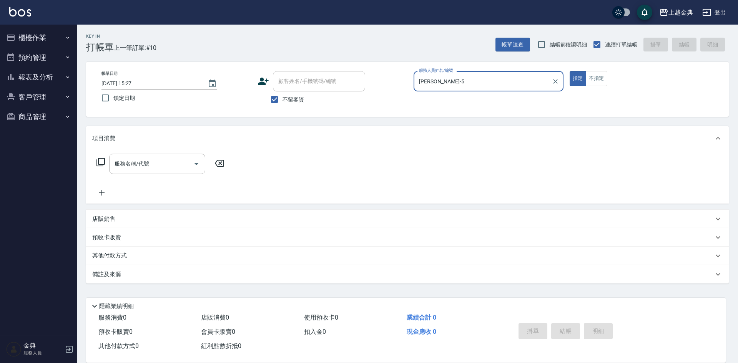
click at [100, 163] on icon at bounding box center [100, 162] width 9 height 9
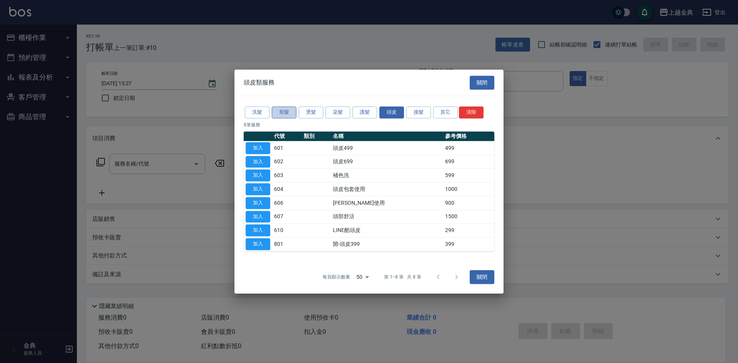
drag, startPoint x: 286, startPoint y: 110, endPoint x: 329, endPoint y: 158, distance: 64.0
click at [287, 111] on button "剪髮" at bounding box center [284, 113] width 25 height 12
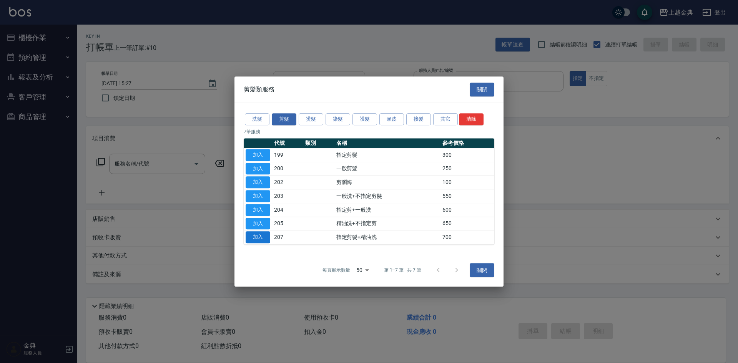
click at [259, 234] on button "加入" at bounding box center [258, 238] width 25 height 12
type input "指定剪髮+精油洗(207)"
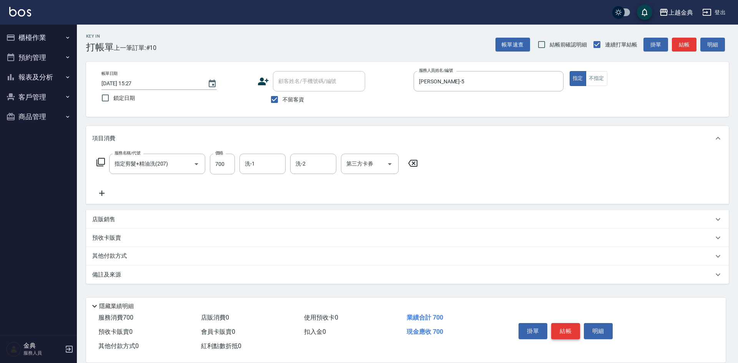
click at [560, 327] on button "結帳" at bounding box center [566, 331] width 29 height 16
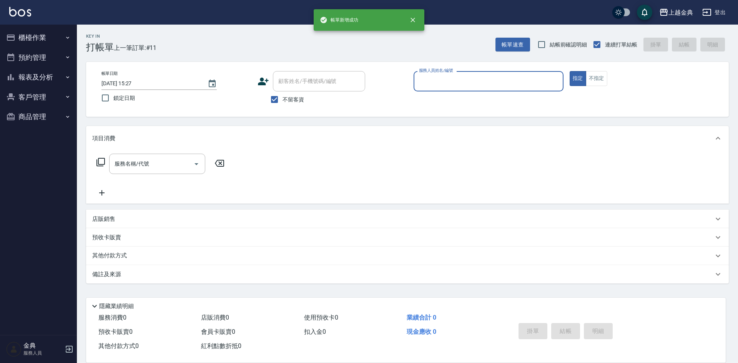
click at [477, 87] on input "服務人員姓名/編號" at bounding box center [488, 81] width 143 height 13
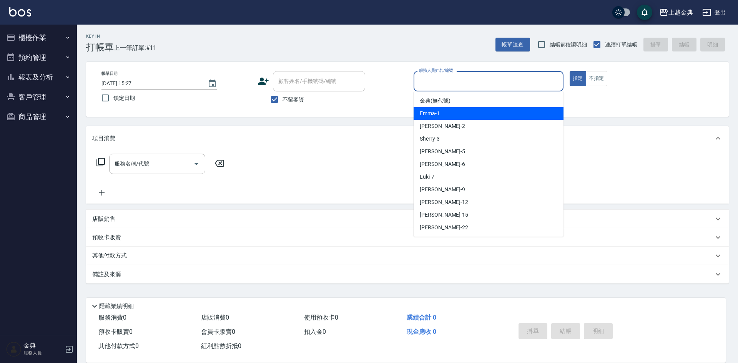
click at [469, 118] on div "Emma -1" at bounding box center [489, 113] width 150 height 13
type input "Emma-1"
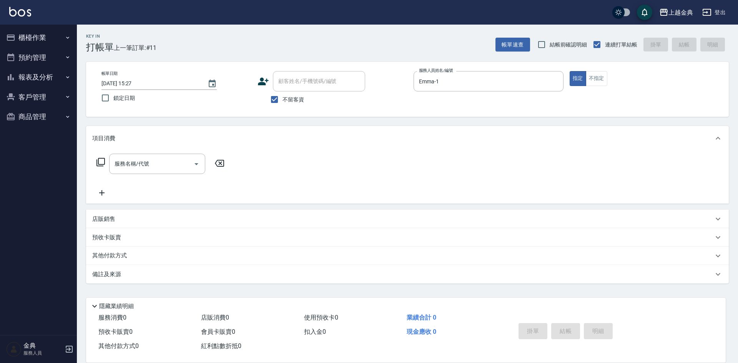
click at [101, 162] on icon at bounding box center [100, 162] width 9 height 9
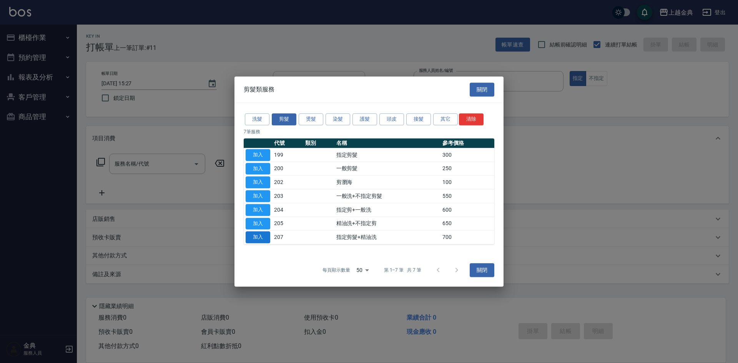
click at [259, 235] on button "加入" at bounding box center [258, 238] width 25 height 12
type input "指定剪髮+精油洗(207)"
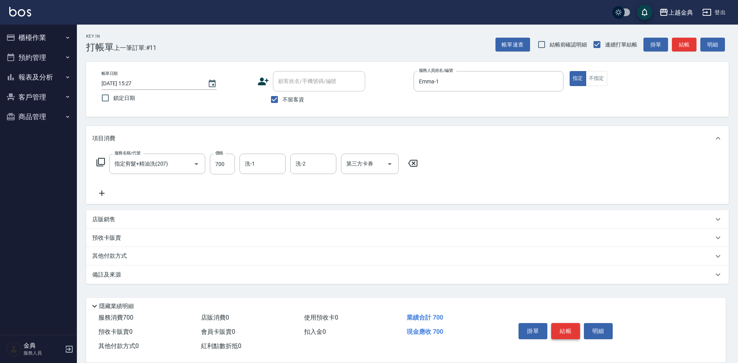
click at [575, 326] on button "結帳" at bounding box center [566, 331] width 29 height 16
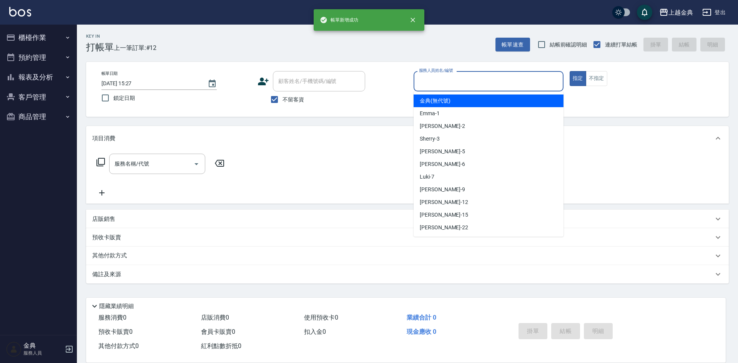
click at [478, 85] on input "服務人員姓名/編號" at bounding box center [488, 81] width 143 height 13
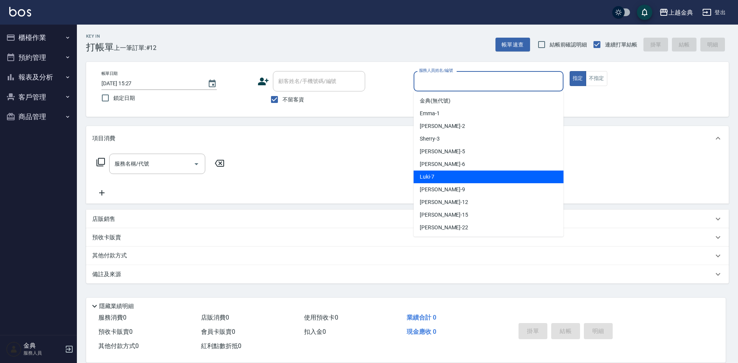
click at [459, 174] on div "Luki -7" at bounding box center [489, 177] width 150 height 13
type input "Luki-7"
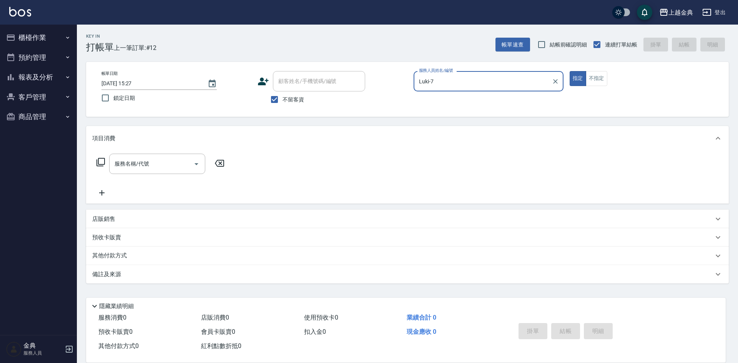
click at [102, 161] on icon at bounding box center [100, 162] width 9 height 9
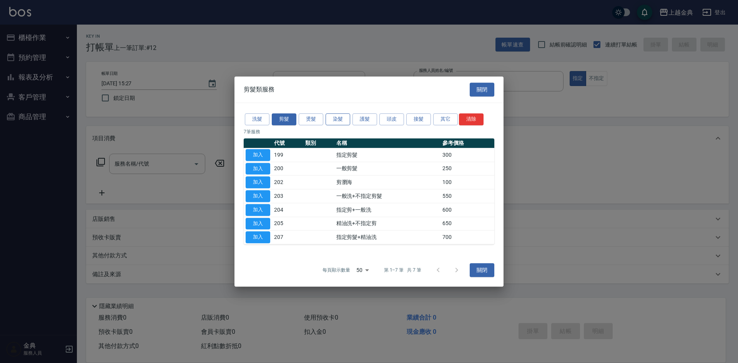
click at [330, 118] on button "染髮" at bounding box center [338, 119] width 25 height 12
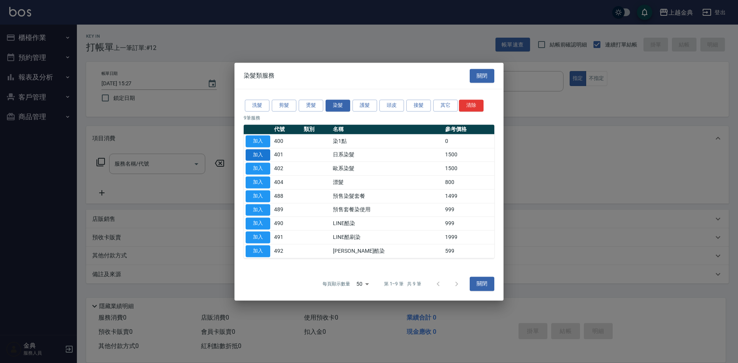
click at [251, 153] on button "加入" at bounding box center [258, 155] width 25 height 12
type input "日系染髮(401)"
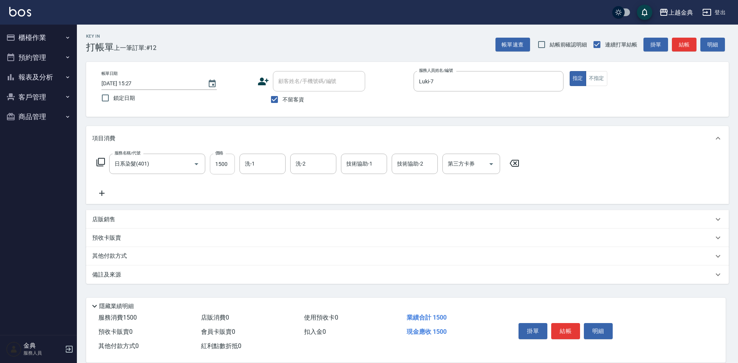
click at [219, 168] on input "1500" at bounding box center [222, 164] width 25 height 21
type input "1800"
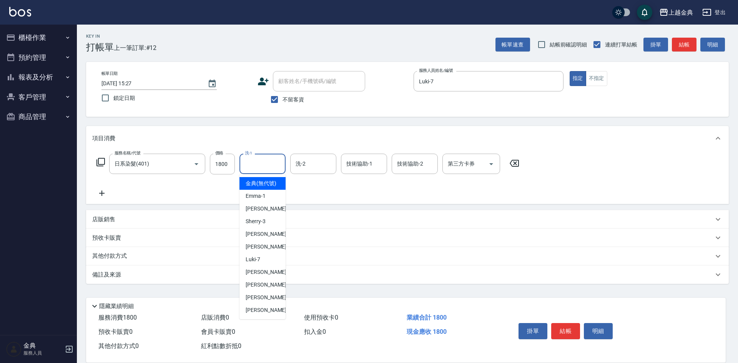
drag, startPoint x: 256, startPoint y: 167, endPoint x: 267, endPoint y: 242, distance: 75.4
click at [257, 167] on input "洗-1" at bounding box center [262, 163] width 39 height 13
click at [260, 315] on span "[PERSON_NAME] -22" at bounding box center [270, 311] width 48 height 8
type input "[PERSON_NAME]-22"
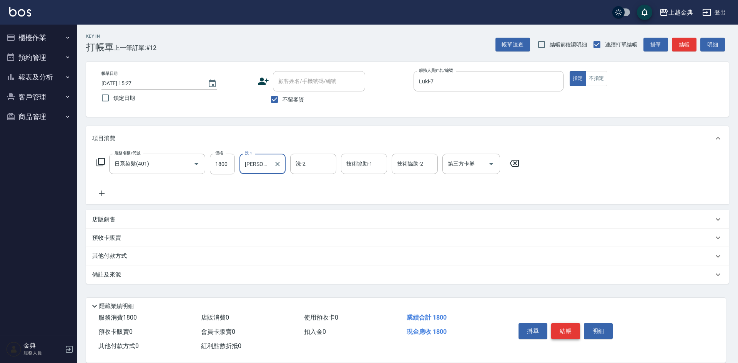
click at [571, 327] on button "結帳" at bounding box center [566, 331] width 29 height 16
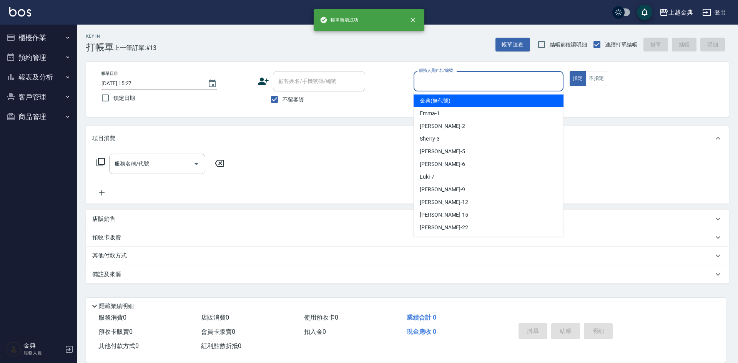
click at [482, 75] on input "服務人員姓名/編號" at bounding box center [488, 81] width 143 height 13
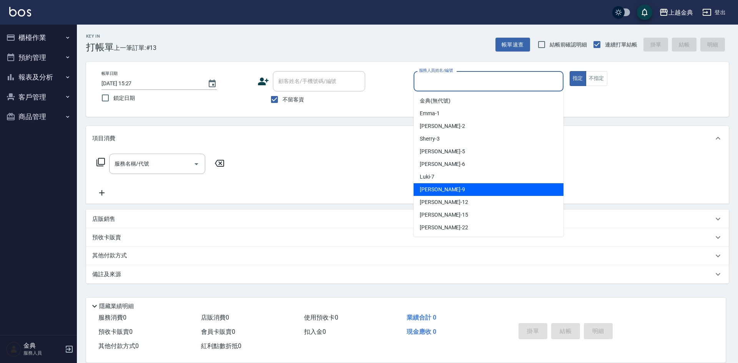
click at [471, 192] on div "[PERSON_NAME] -9" at bounding box center [489, 189] width 150 height 13
type input "[PERSON_NAME]-9"
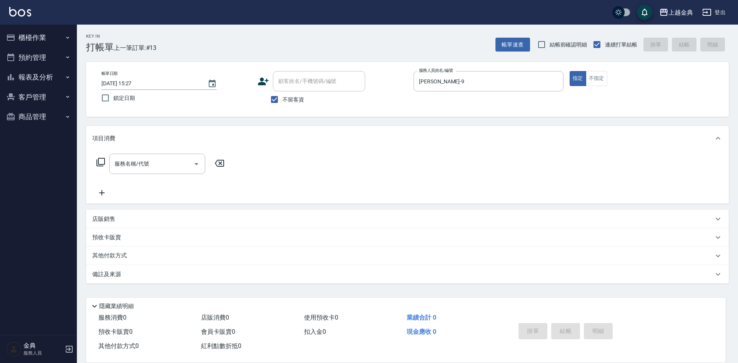
click at [103, 159] on icon at bounding box center [101, 162] width 8 height 8
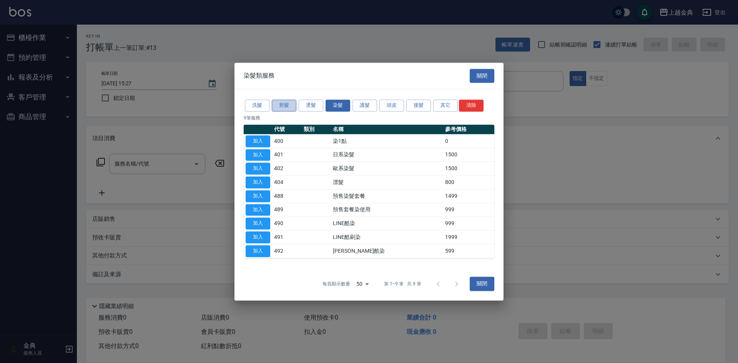
click at [275, 105] on button "剪髮" at bounding box center [284, 106] width 25 height 12
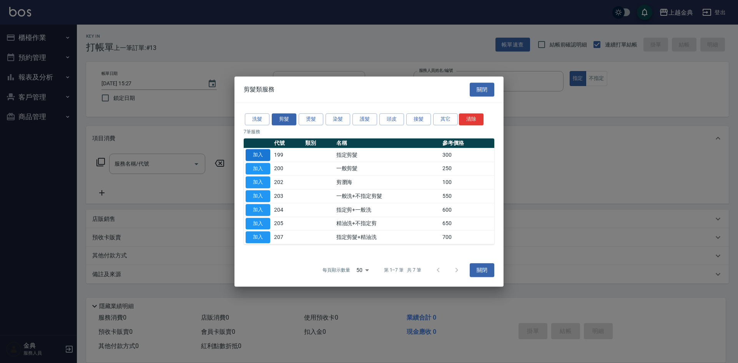
click at [255, 152] on button "加入" at bounding box center [258, 155] width 25 height 12
type input "指定剪髮(199)"
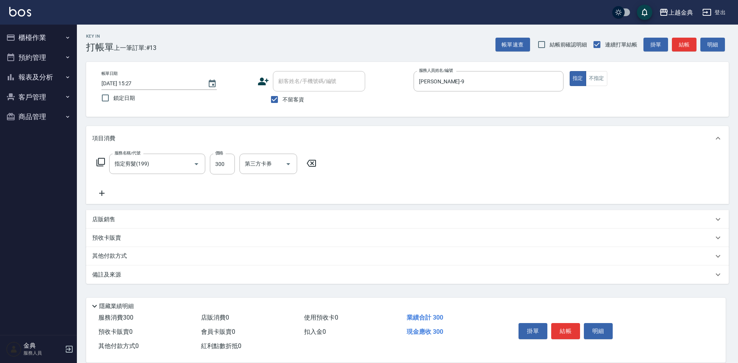
click at [95, 159] on div "服務名稱/代號 指定剪髮(199) 服務名稱/代號 價格 300 價格 第三方卡券 第三方卡券" at bounding box center [206, 164] width 229 height 21
click at [98, 162] on icon at bounding box center [101, 162] width 8 height 8
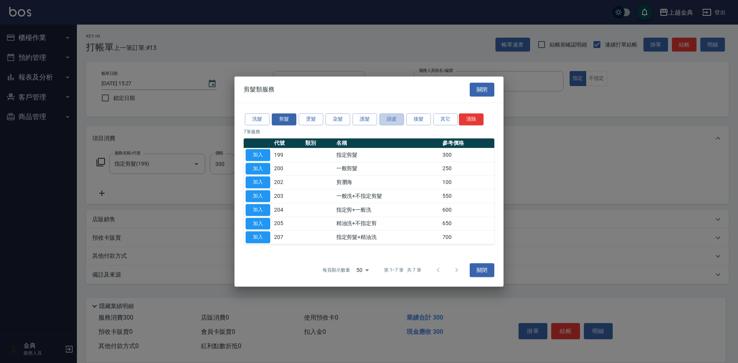
drag, startPoint x: 400, startPoint y: 121, endPoint x: 388, endPoint y: 141, distance: 23.0
click at [399, 122] on button "頭皮" at bounding box center [392, 119] width 25 height 12
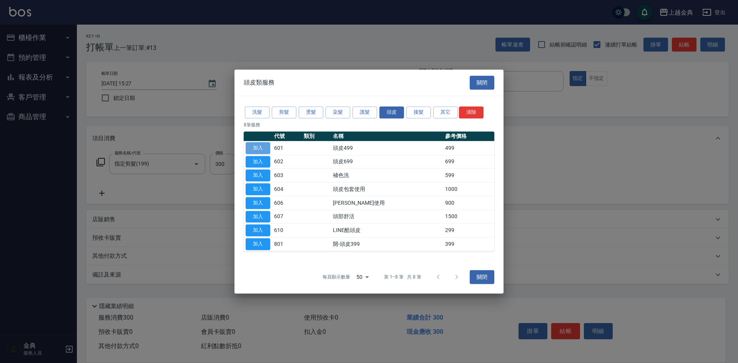
click at [260, 148] on button "加入" at bounding box center [258, 148] width 25 height 12
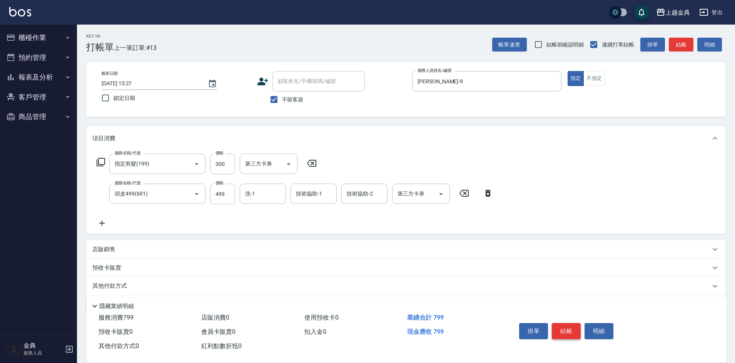
click at [570, 327] on button "結帳" at bounding box center [566, 331] width 29 height 16
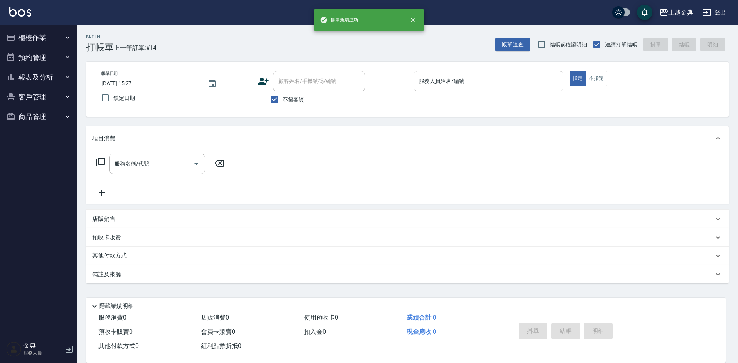
drag, startPoint x: 491, startPoint y: 70, endPoint x: 491, endPoint y: 76, distance: 6.2
click at [491, 72] on div "帳單日期 [DATE] 15:27 鎖定日期 顧客姓名/手機號碼/編號 顧客姓名/手機號碼/編號 不留客資 服務人員姓名/編號 服務人員姓名/編號 指定 不指定" at bounding box center [407, 89] width 643 height 55
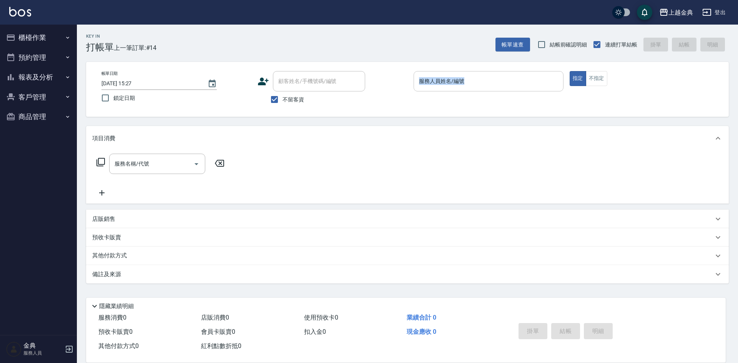
click at [490, 78] on input "服務人員姓名/編號" at bounding box center [488, 81] width 143 height 13
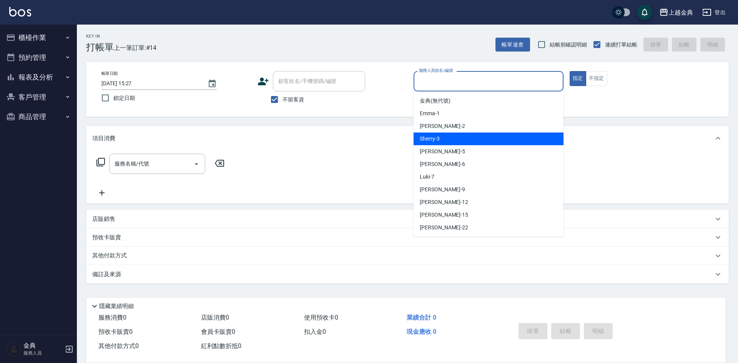
click at [476, 136] on div "Sherry -3" at bounding box center [489, 139] width 150 height 13
type input "Sherry-3"
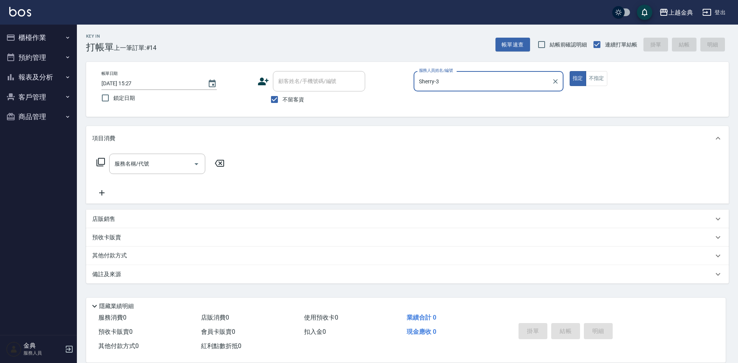
click at [99, 163] on icon at bounding box center [100, 162] width 9 height 9
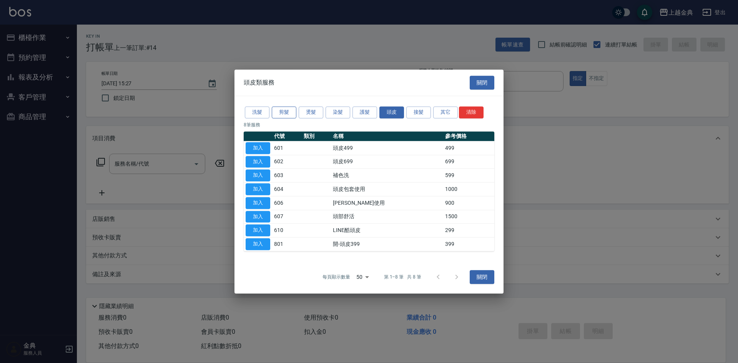
click at [290, 112] on button "剪髮" at bounding box center [284, 113] width 25 height 12
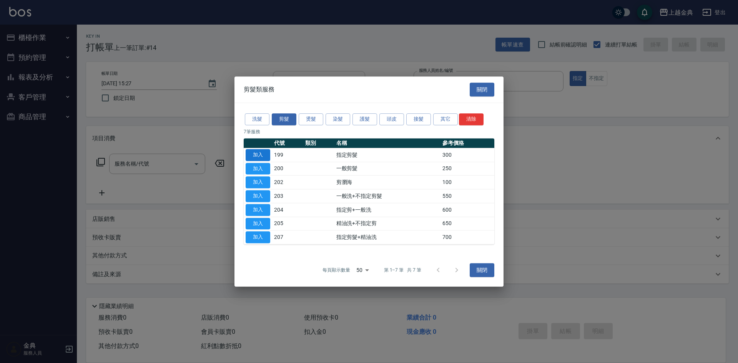
click at [261, 155] on button "加入" at bounding box center [258, 155] width 25 height 12
type input "指定剪髮(199)"
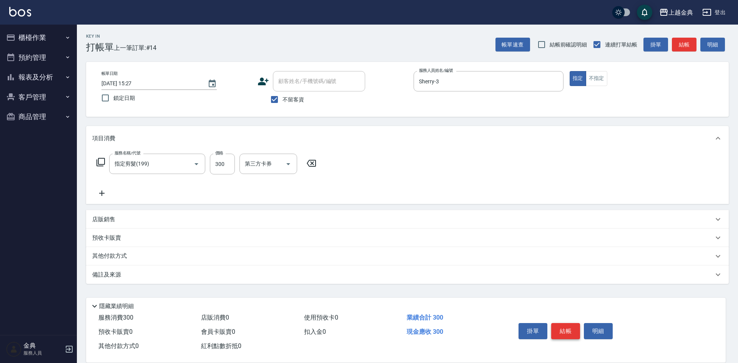
click at [563, 328] on button "結帳" at bounding box center [566, 331] width 29 height 16
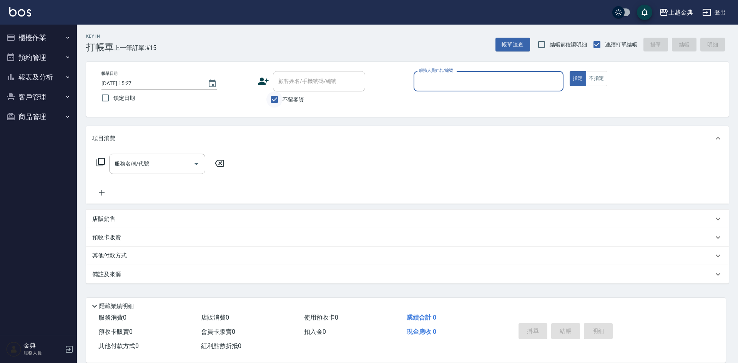
click at [270, 102] on input "不留客資" at bounding box center [275, 100] width 16 height 16
checkbox input "false"
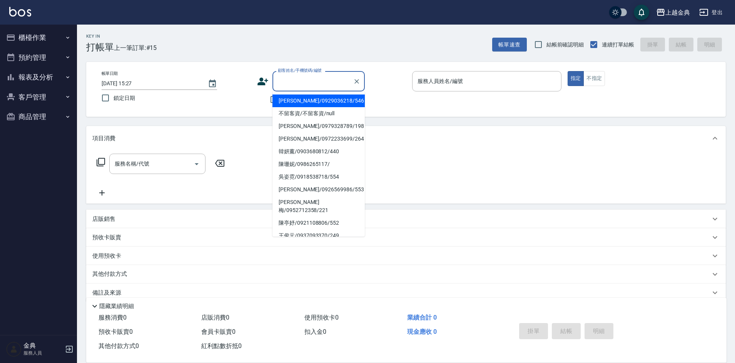
click at [298, 84] on input "顧客姓名/手機號碼/編號" at bounding box center [313, 81] width 74 height 13
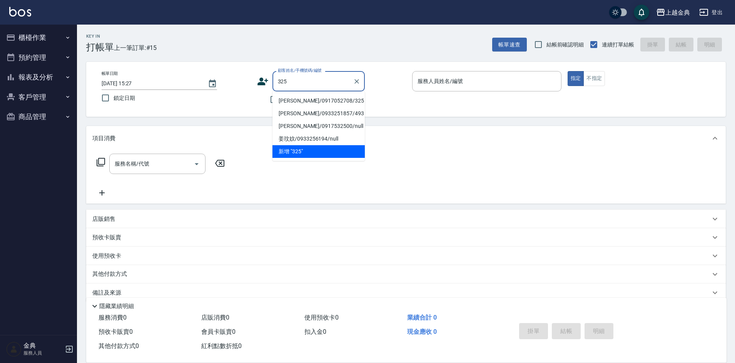
click at [302, 102] on li "[PERSON_NAME]/0917052708/325" at bounding box center [318, 101] width 92 height 13
type input "[PERSON_NAME]/0917052708/325"
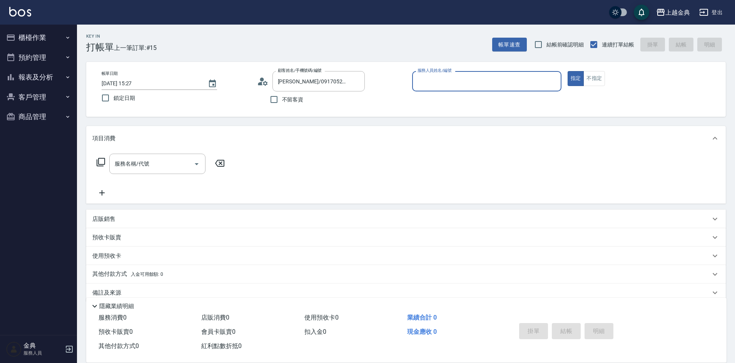
click at [447, 82] on input "服務人員姓名/編號" at bounding box center [486, 81] width 142 height 13
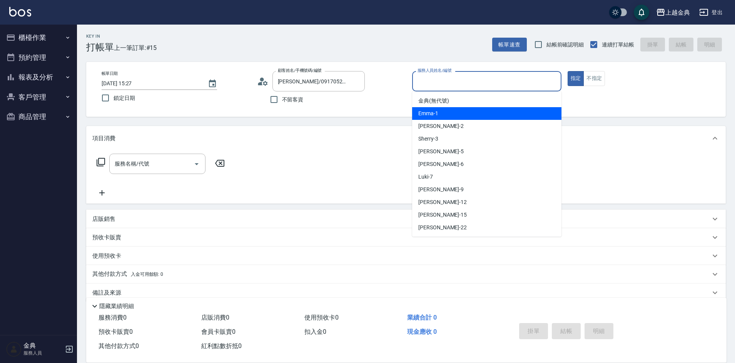
click at [443, 113] on div "Emma -1" at bounding box center [486, 113] width 149 height 13
type input "Emma-1"
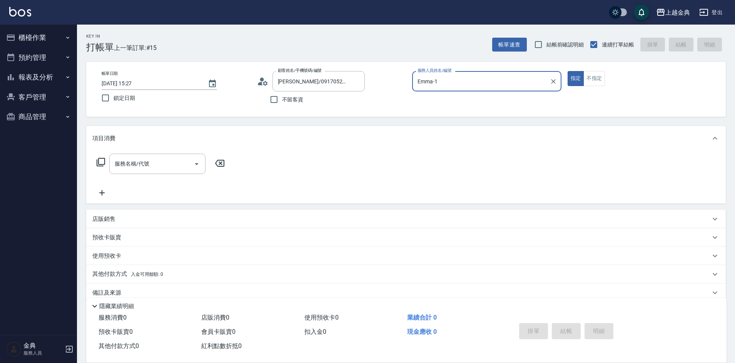
click at [112, 260] on p "使用預收卡" at bounding box center [106, 256] width 29 height 8
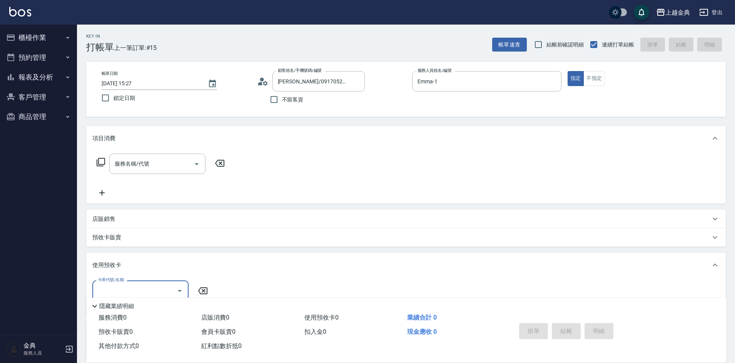
click at [112, 238] on p "預收卡販賣" at bounding box center [106, 238] width 29 height 8
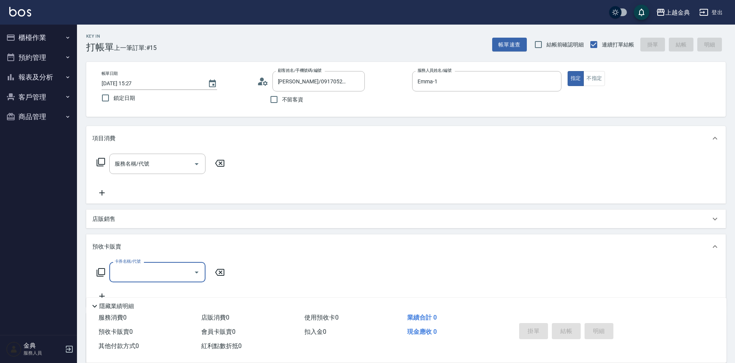
drag, startPoint x: 100, startPoint y: 263, endPoint x: 106, endPoint y: 271, distance: 9.3
click at [103, 267] on div "卡券名稱/代號 卡券名稱/代號" at bounding box center [160, 272] width 137 height 20
click at [106, 272] on div "卡券名稱/代號 卡券名稱/代號" at bounding box center [160, 272] width 137 height 20
click at [104, 272] on icon at bounding box center [100, 272] width 9 height 9
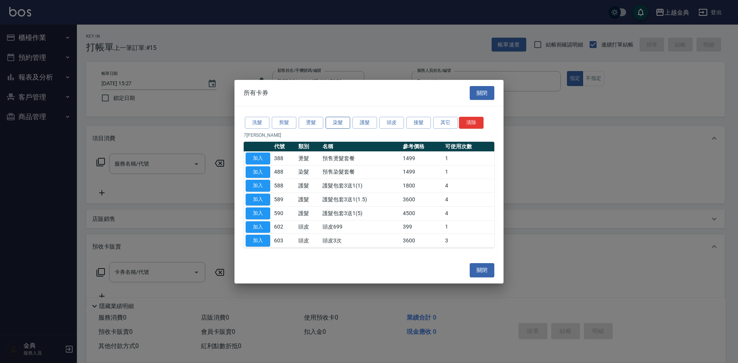
click at [335, 125] on button "染髮" at bounding box center [338, 123] width 25 height 12
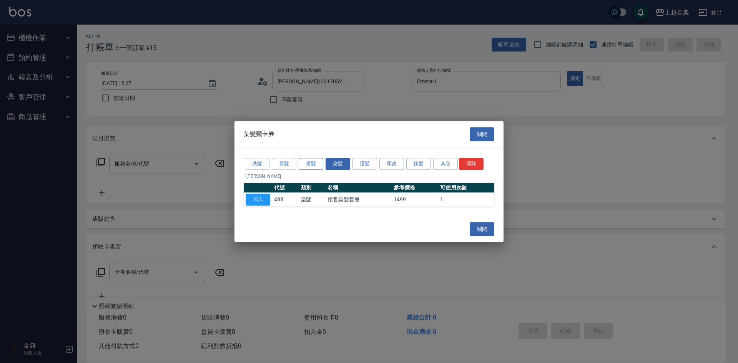
click at [313, 163] on button "燙髮" at bounding box center [311, 164] width 25 height 12
click at [331, 166] on button "染髮" at bounding box center [338, 164] width 25 height 12
click at [257, 198] on button "加入" at bounding box center [258, 200] width 25 height 12
type input "預售染髮套餐(488)"
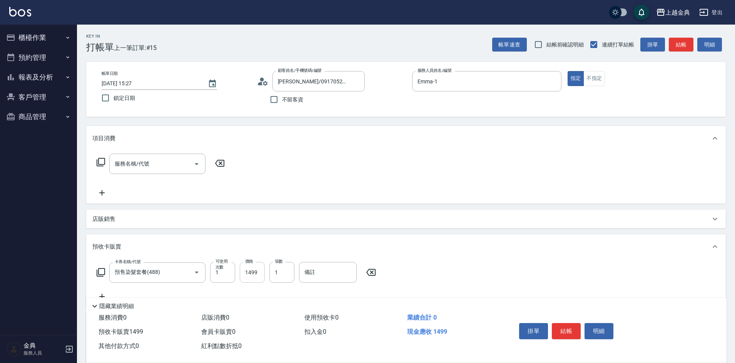
click at [263, 272] on input "1499" at bounding box center [252, 272] width 25 height 21
type input "2299"
click at [567, 331] on button "結帳" at bounding box center [566, 331] width 29 height 16
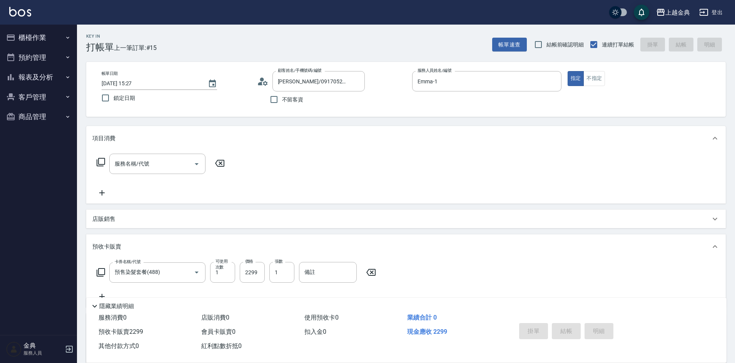
type input "[DATE] 15:28"
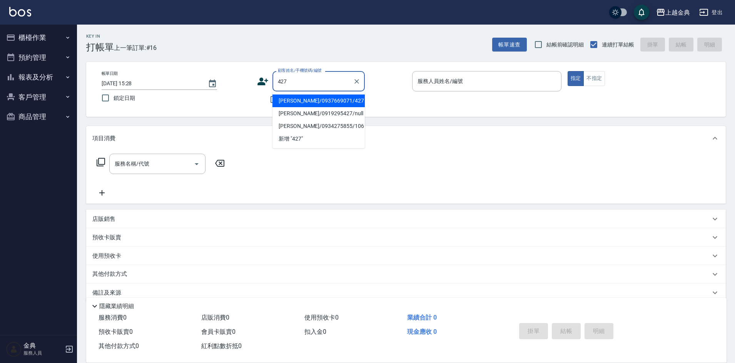
drag, startPoint x: 337, startPoint y: 96, endPoint x: 365, endPoint y: 95, distance: 27.3
click at [337, 96] on li "[PERSON_NAME]/0937669071/427" at bounding box center [318, 101] width 92 height 13
type input "[PERSON_NAME]/0937669071/427"
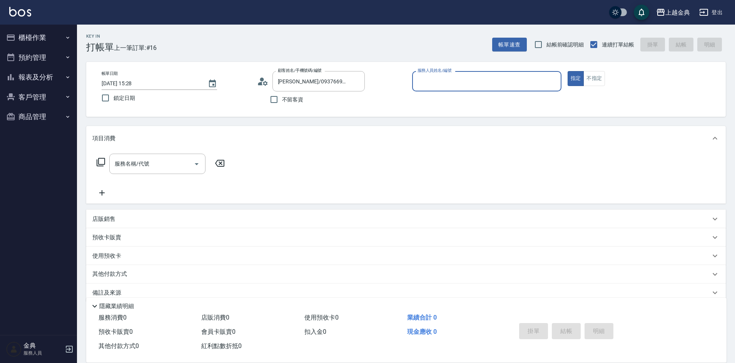
type input "Emma-1"
click at [456, 86] on input "Emma-1" at bounding box center [480, 81] width 131 height 13
click at [284, 156] on div "服務名稱/代號 服務名稱/代號" at bounding box center [405, 177] width 639 height 53
drag, startPoint x: 110, startPoint y: 234, endPoint x: 112, endPoint y: 246, distance: 12.1
click at [110, 234] on p "預收卡販賣" at bounding box center [106, 238] width 29 height 8
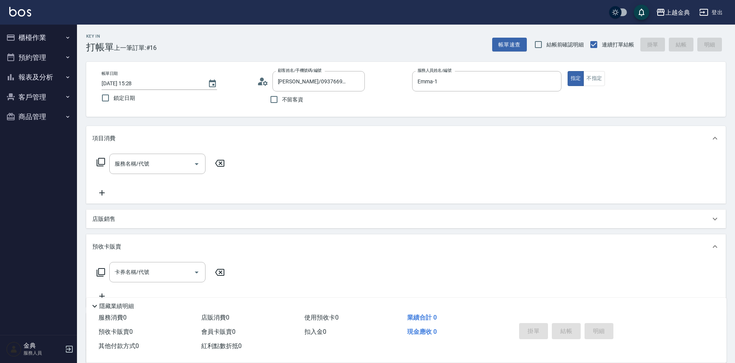
click at [100, 276] on icon at bounding box center [100, 272] width 9 height 9
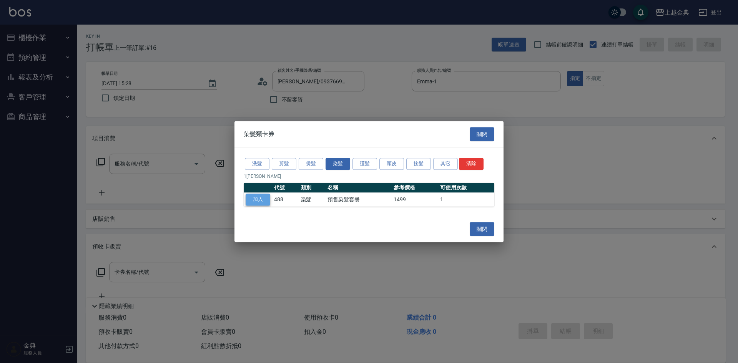
click at [264, 200] on button "加入" at bounding box center [258, 200] width 25 height 12
type input "預售染髮套餐(488)"
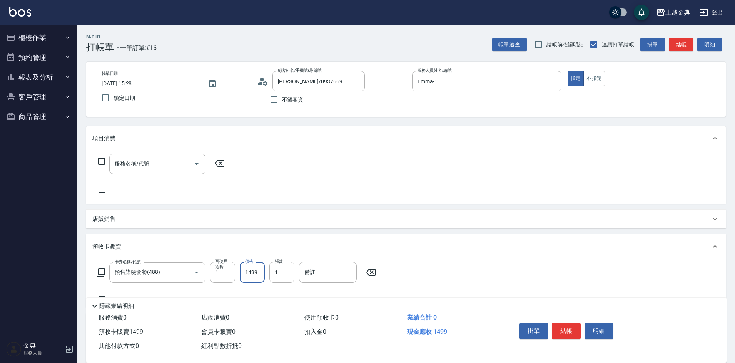
click at [256, 274] on input "1499" at bounding box center [252, 272] width 25 height 21
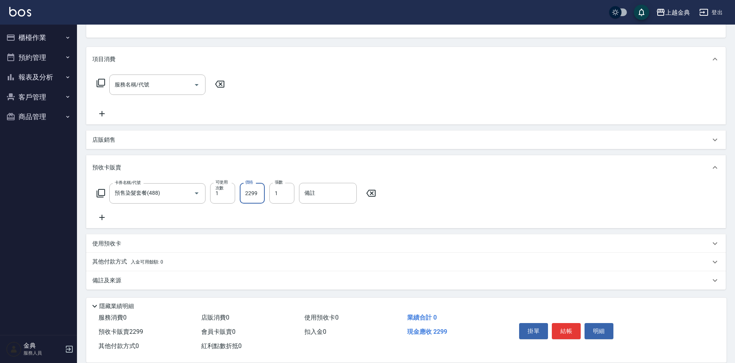
scroll to position [80, 0]
type input "2299"
click at [134, 258] on p "其他付款方式 入金可用餘額: 0" at bounding box center [127, 262] width 71 height 8
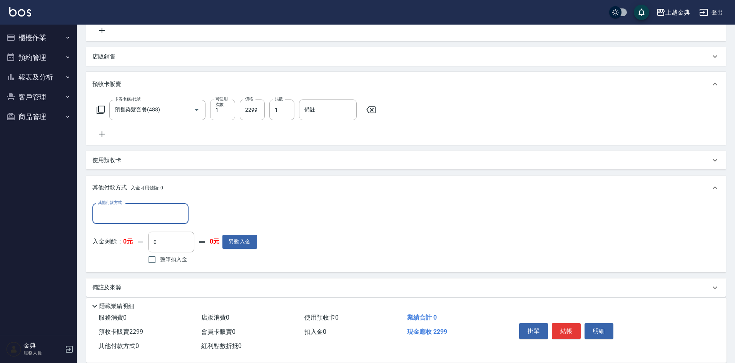
scroll to position [168, 0]
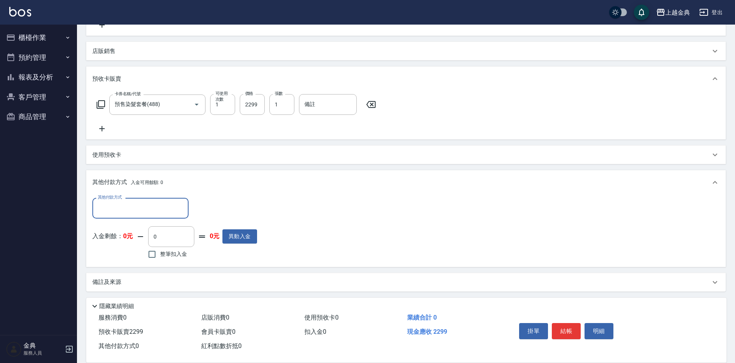
click at [116, 213] on input "其他付款方式" at bounding box center [140, 208] width 89 height 13
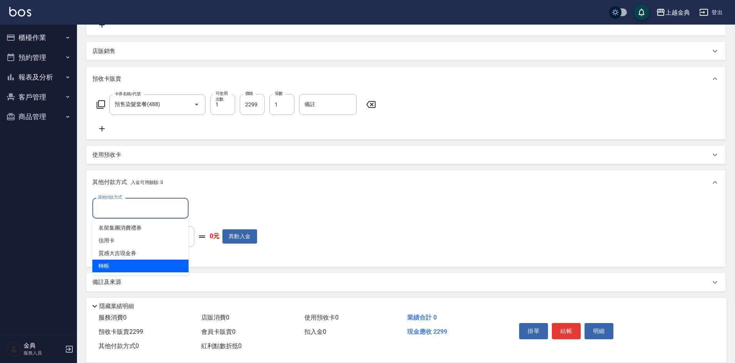
drag, startPoint x: 119, startPoint y: 263, endPoint x: 147, endPoint y: 257, distance: 28.8
click at [118, 263] on span "轉帳" at bounding box center [140, 266] width 96 height 13
type input "轉帳"
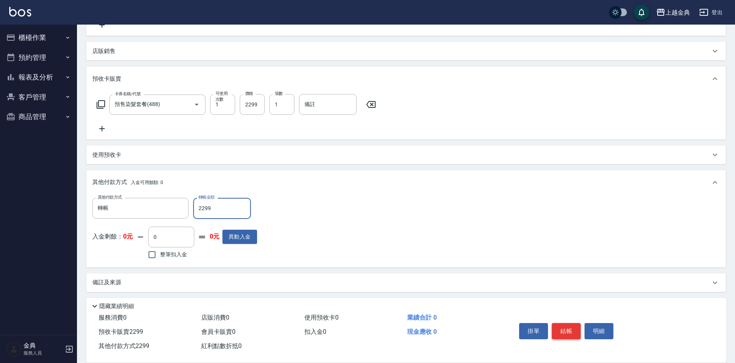
type input "2299"
click at [557, 325] on button "結帳" at bounding box center [566, 331] width 29 height 16
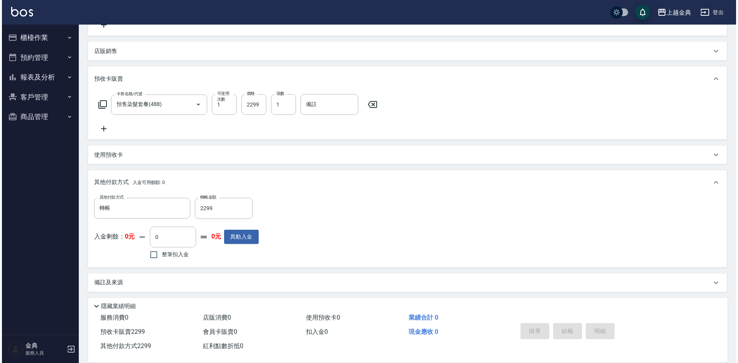
scroll to position [0, 0]
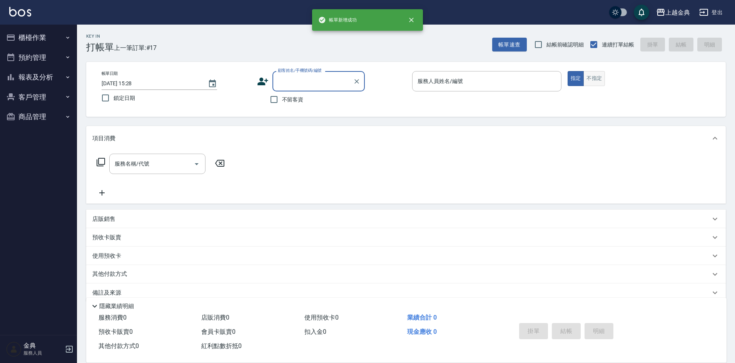
click at [595, 83] on button "不指定" at bounding box center [594, 78] width 22 height 15
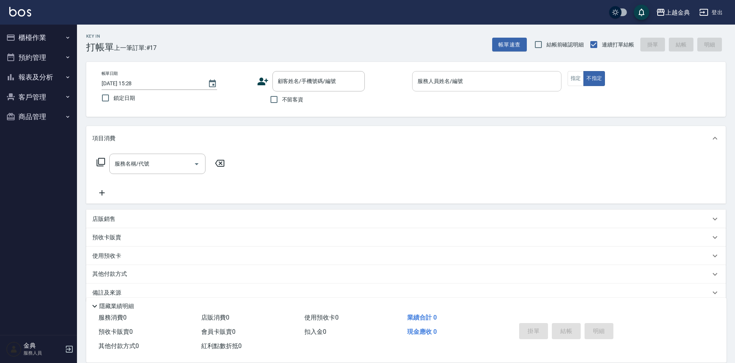
click at [494, 85] on div "服務人員姓名/編號" at bounding box center [486, 81] width 149 height 20
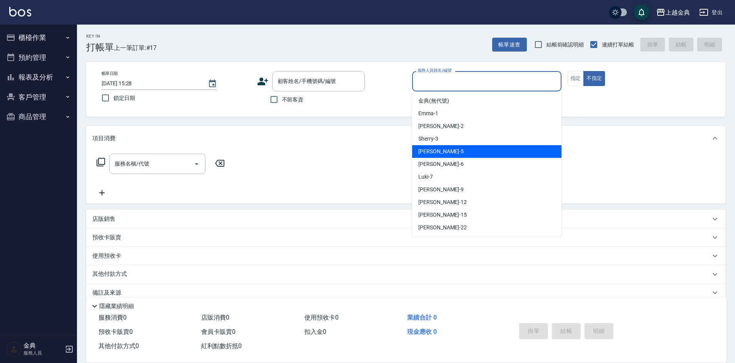
click at [450, 152] on div "[PERSON_NAME] -5" at bounding box center [486, 151] width 149 height 13
type input "[PERSON_NAME]-5"
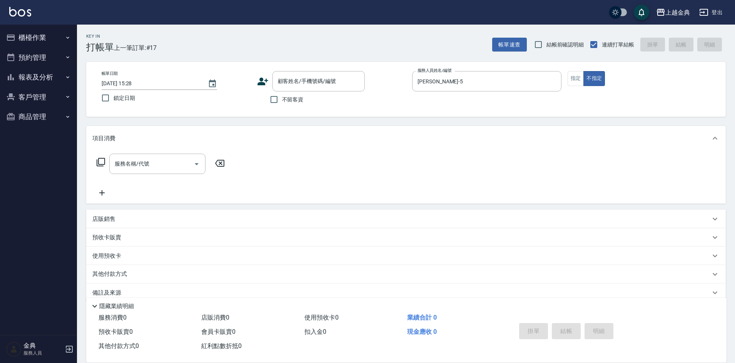
click at [296, 97] on span "不留客資" at bounding box center [293, 100] width 22 height 8
click at [282, 97] on input "不留客資" at bounding box center [274, 100] width 16 height 16
checkbox input "true"
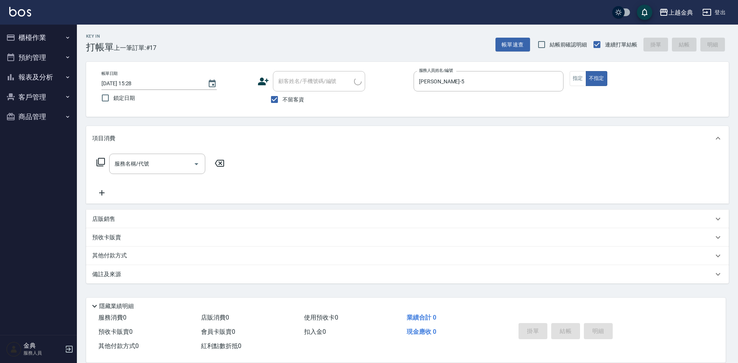
click at [105, 162] on icon at bounding box center [101, 162] width 8 height 8
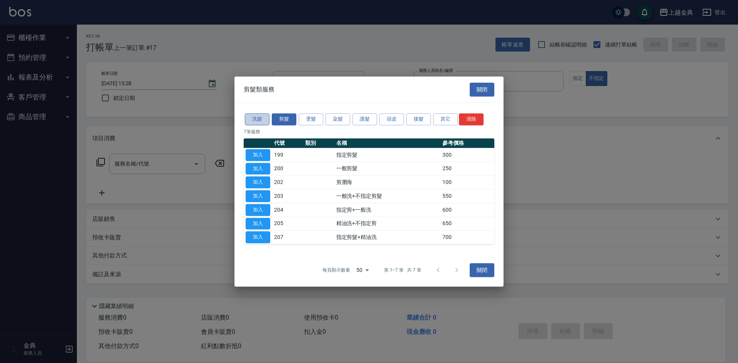
click at [262, 120] on button "洗髮" at bounding box center [257, 119] width 25 height 12
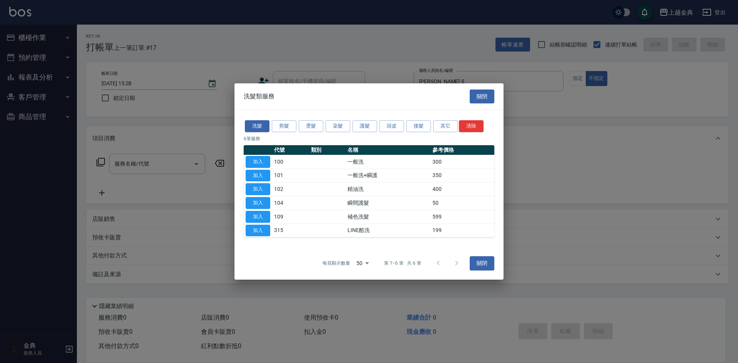
click at [274, 226] on td "315" at bounding box center [290, 231] width 37 height 14
click at [263, 185] on button "加入" at bounding box center [258, 189] width 25 height 12
type input "精油洗(102)"
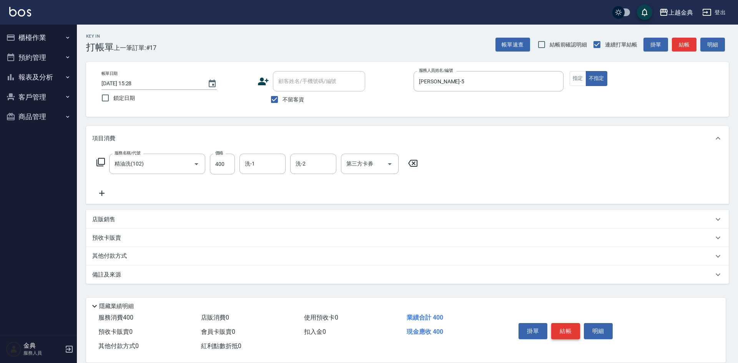
click at [573, 325] on button "結帳" at bounding box center [566, 331] width 29 height 16
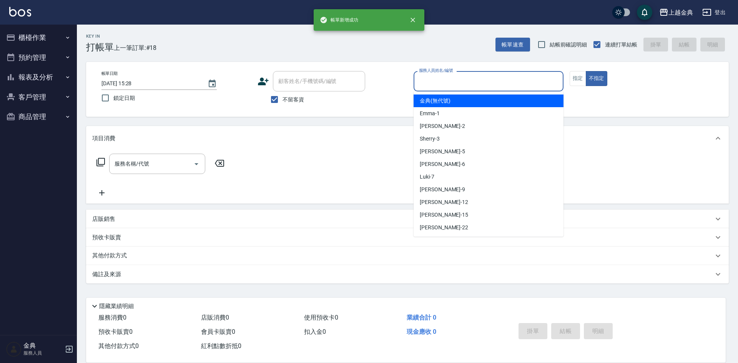
click at [457, 77] on input "服務人員姓名/編號" at bounding box center [488, 81] width 143 height 13
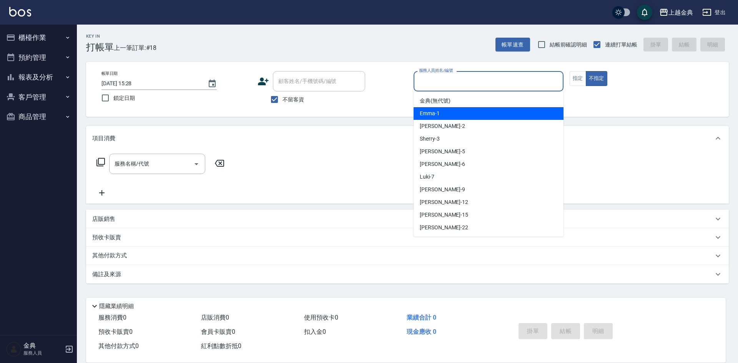
click at [454, 110] on div "Emma -1" at bounding box center [489, 113] width 150 height 13
type input "Emma-1"
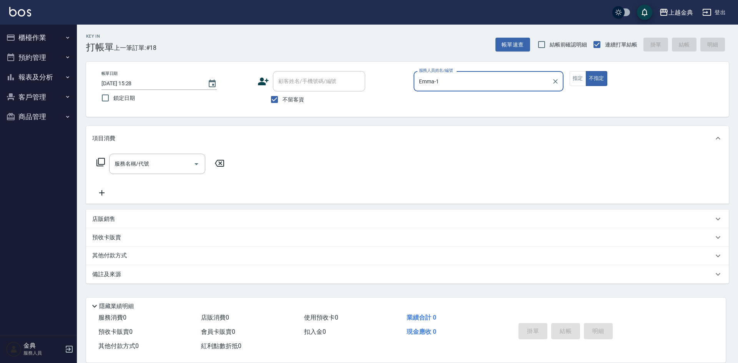
click at [100, 161] on icon at bounding box center [100, 162] width 9 height 9
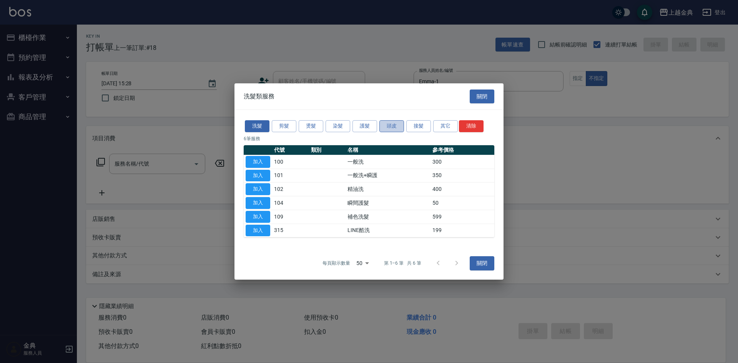
click at [393, 125] on button "頭皮" at bounding box center [392, 126] width 25 height 12
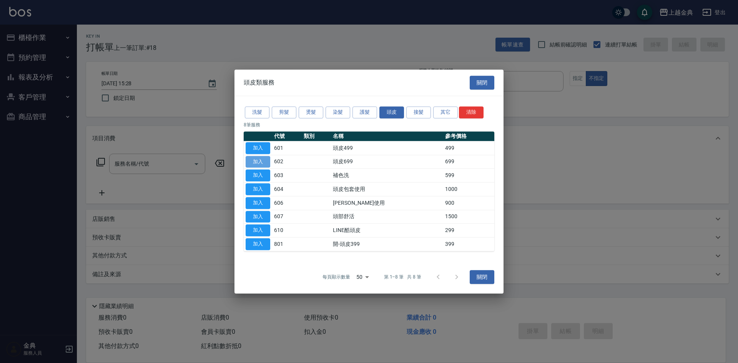
click at [263, 162] on button "加入" at bounding box center [258, 162] width 25 height 12
type input "頭皮699(602)"
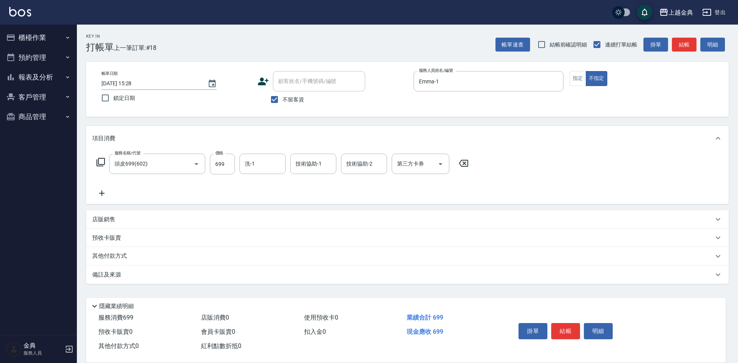
click at [94, 159] on div "服務名稱/代號 頭皮699(602) 服務名稱/代號 價格 699 價格 洗-1 洗-1 技術協助-1 技術協助-1 技術協助-2 技術協助-2 第三方卡券 …" at bounding box center [282, 164] width 381 height 21
click at [98, 160] on icon at bounding box center [101, 162] width 8 height 8
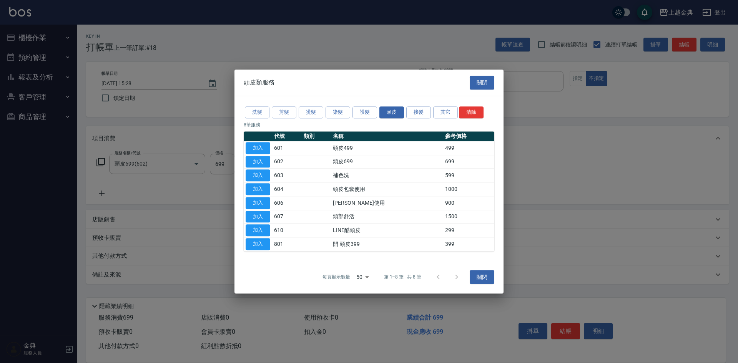
click at [297, 113] on div "洗髮 剪髮 燙髮 染髮 護髮 頭皮 接髮 其它 清除" at bounding box center [369, 112] width 251 height 14
click at [288, 116] on button "剪髮" at bounding box center [284, 113] width 25 height 12
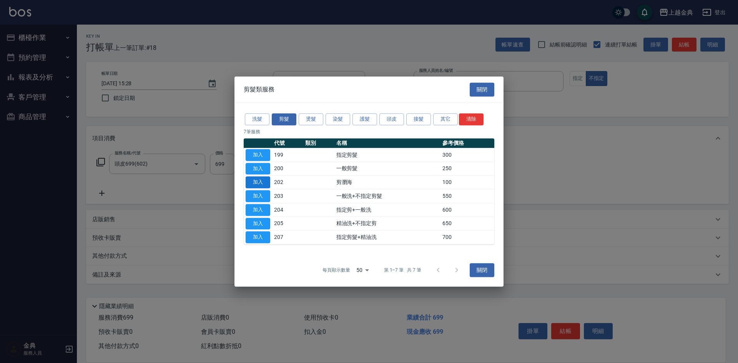
click at [260, 187] on button "加入" at bounding box center [258, 183] width 25 height 12
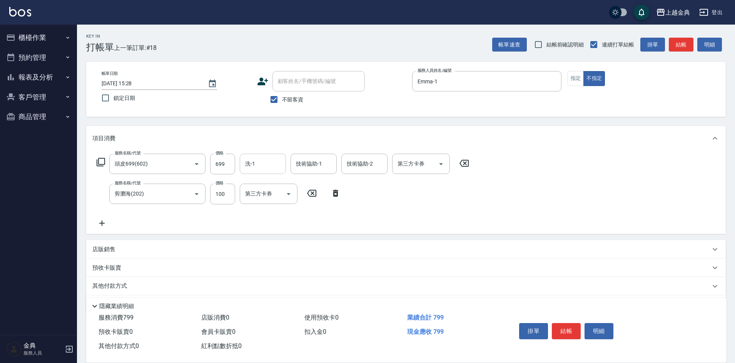
click at [254, 161] on input "洗-1" at bounding box center [262, 163] width 39 height 13
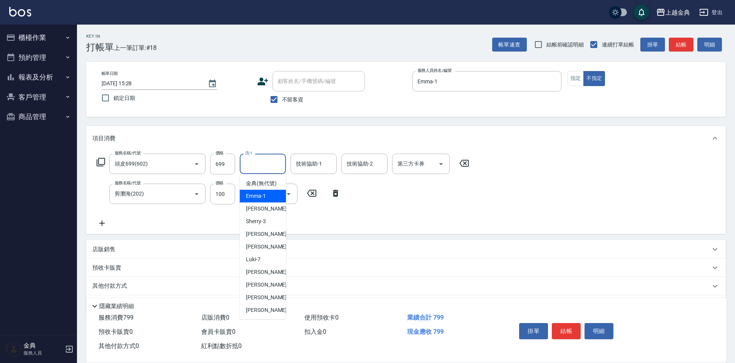
click at [250, 200] on span "Emma -1" at bounding box center [256, 196] width 20 height 8
type input "Emma-1"
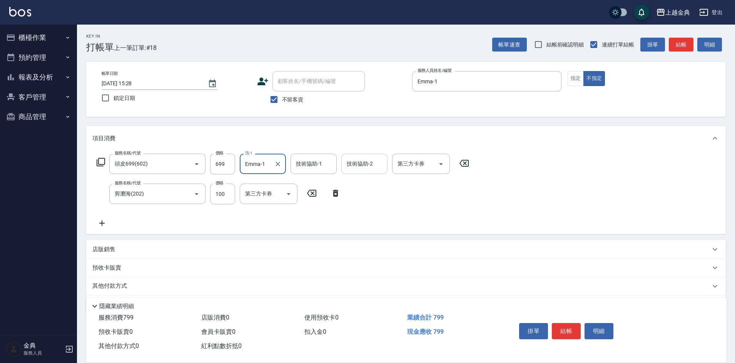
click at [365, 161] on div "技術協助-2 技術協助-2" at bounding box center [364, 164] width 46 height 20
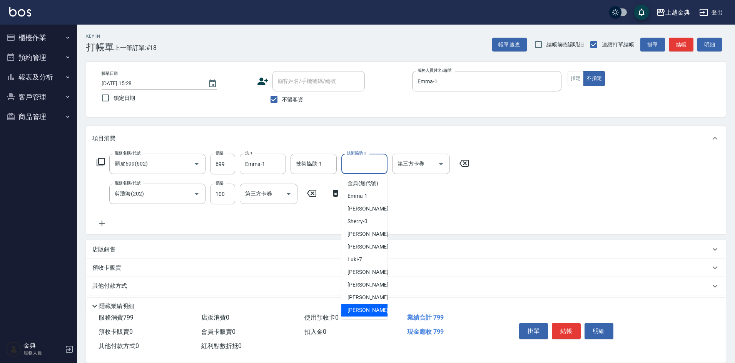
click at [369, 316] on div "[PERSON_NAME] -22" at bounding box center [364, 310] width 46 height 13
type input "[PERSON_NAME]-22"
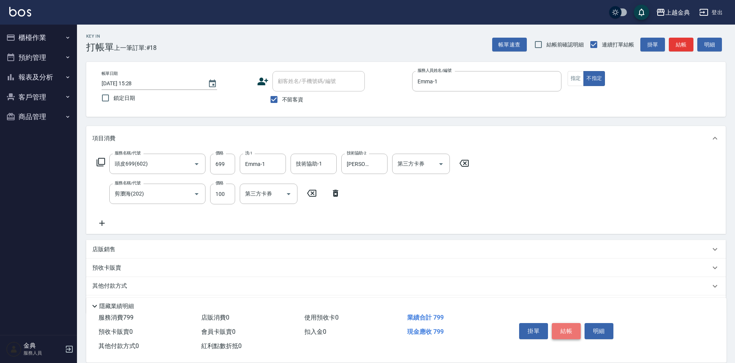
click at [567, 327] on button "結帳" at bounding box center [566, 331] width 29 height 16
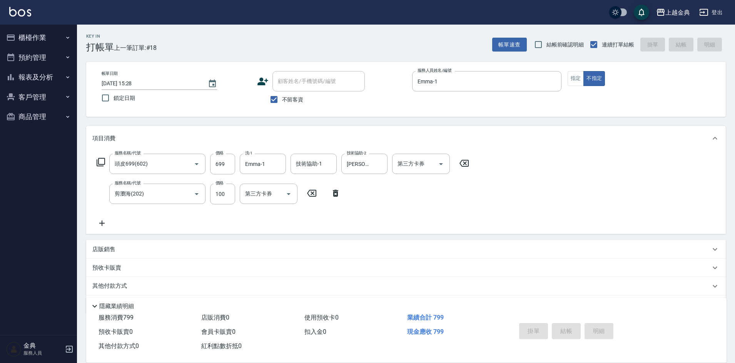
type input "[DATE] 15:29"
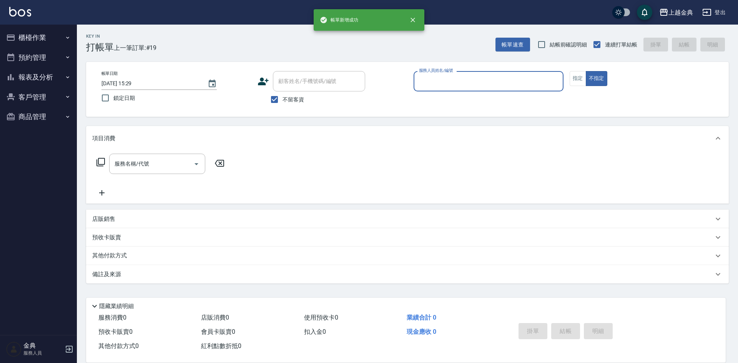
click at [509, 85] on input "服務人員姓名/編號" at bounding box center [488, 81] width 143 height 13
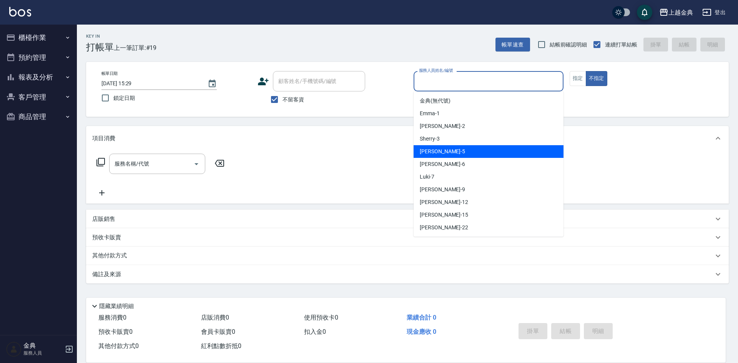
click at [489, 151] on div "[PERSON_NAME] -5" at bounding box center [489, 151] width 150 height 13
type input "[PERSON_NAME]-5"
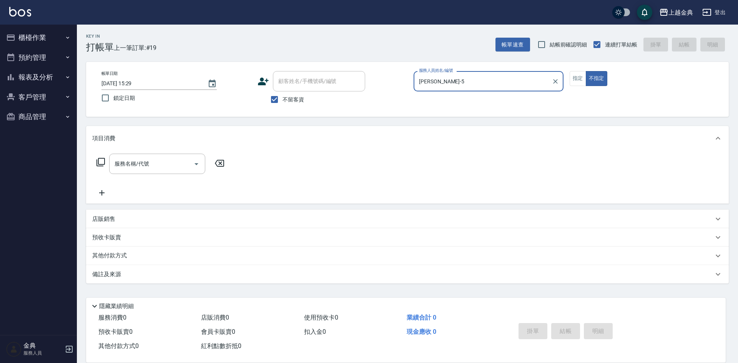
click at [99, 160] on icon at bounding box center [101, 162] width 8 height 8
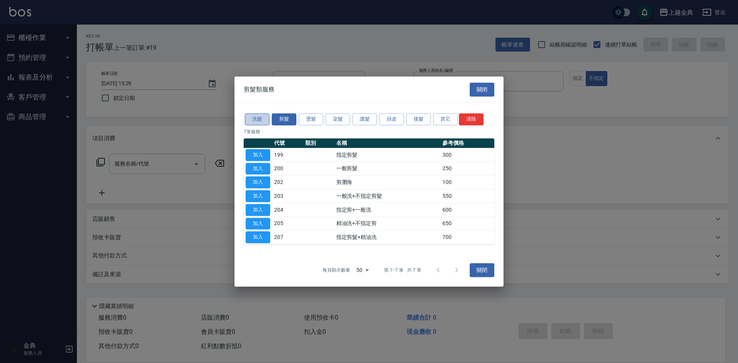
click at [258, 115] on button "洗髮" at bounding box center [257, 119] width 25 height 12
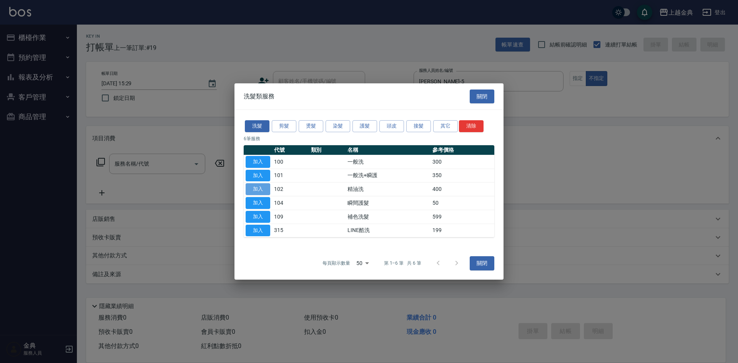
drag, startPoint x: 255, startPoint y: 191, endPoint x: 324, endPoint y: 260, distance: 97.9
click at [255, 190] on button "加入" at bounding box center [258, 189] width 25 height 12
type input "精油洗(102)"
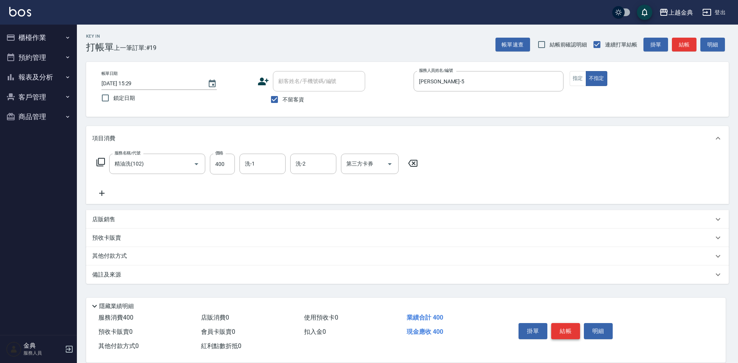
click at [575, 330] on button "結帳" at bounding box center [566, 331] width 29 height 16
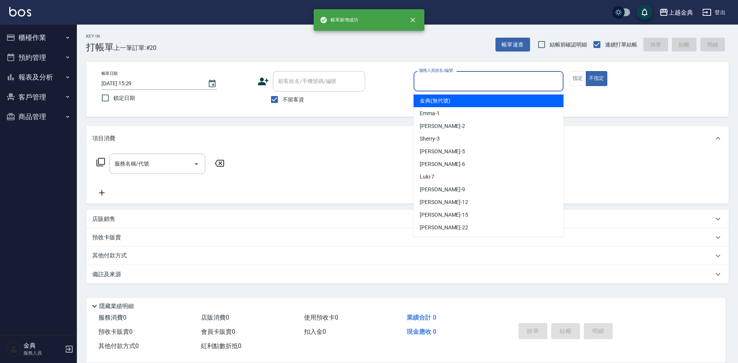
click at [458, 77] on input "服務人員姓名/編號" at bounding box center [488, 81] width 143 height 13
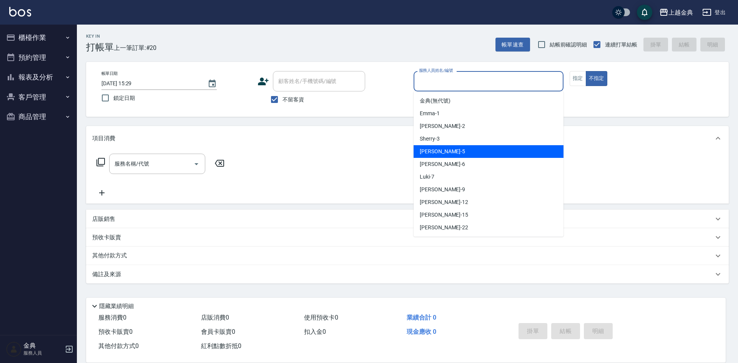
drag, startPoint x: 453, startPoint y: 155, endPoint x: 279, endPoint y: 160, distance: 173.5
click at [452, 156] on div "[PERSON_NAME] -5" at bounding box center [489, 151] width 150 height 13
type input "[PERSON_NAME]-5"
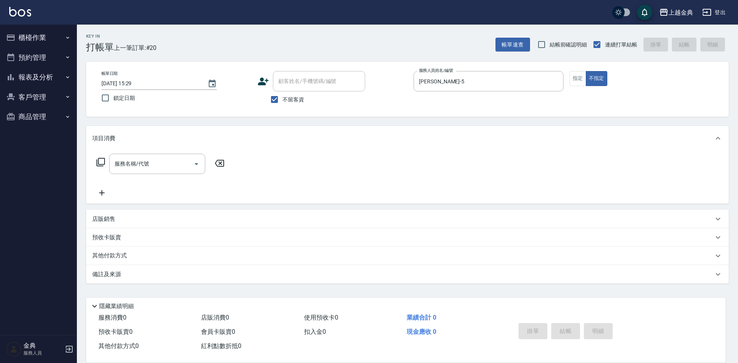
click at [98, 167] on div "服務名稱/代號 服務名稱/代號" at bounding box center [160, 164] width 137 height 20
drag, startPoint x: 93, startPoint y: 153, endPoint x: 96, endPoint y: 159, distance: 6.2
click at [95, 154] on div "服務名稱/代號 服務名稱/代號" at bounding box center [407, 177] width 643 height 53
click at [97, 159] on icon at bounding box center [100, 162] width 9 height 9
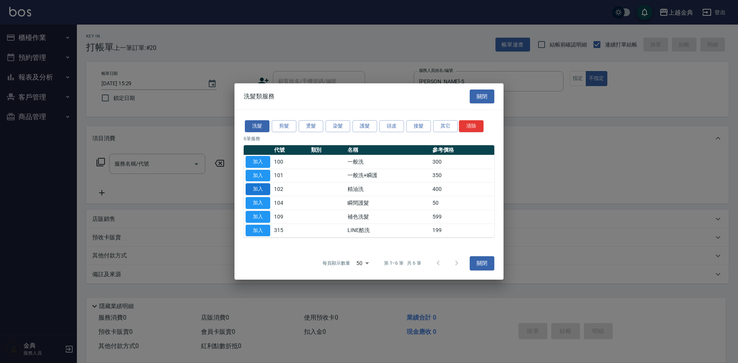
click at [260, 190] on button "加入" at bounding box center [258, 189] width 25 height 12
type input "精油洗(102)"
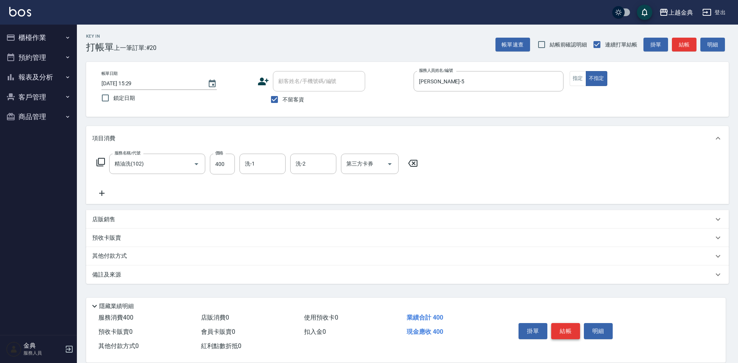
click at [568, 327] on button "結帳" at bounding box center [566, 331] width 29 height 16
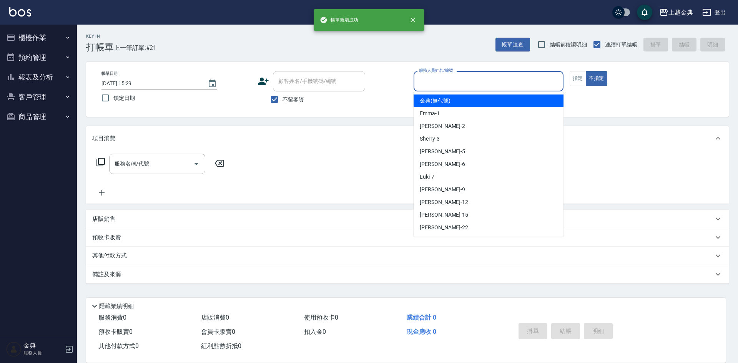
click at [494, 83] on input "服務人員姓名/編號" at bounding box center [488, 81] width 143 height 13
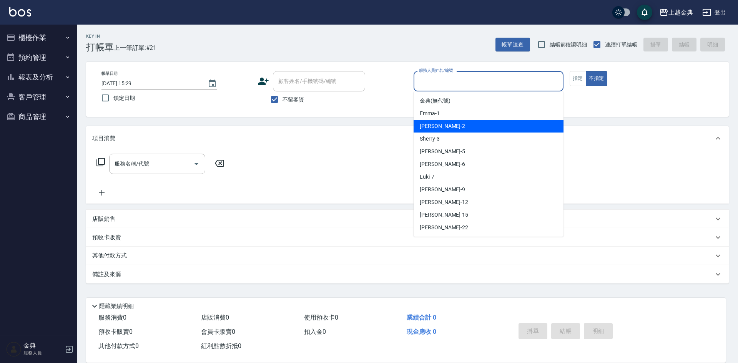
click at [468, 130] on div "Cindy -2" at bounding box center [489, 126] width 150 height 13
type input "Cindy-2"
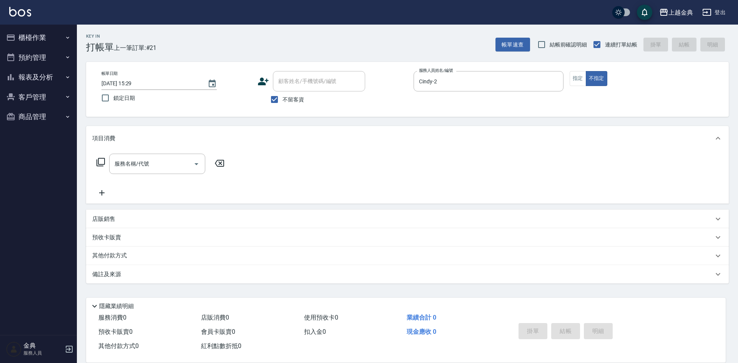
drag, startPoint x: 98, startPoint y: 157, endPoint x: 101, endPoint y: 161, distance: 4.4
click at [100, 158] on div "服務名稱/代號 服務名稱/代號" at bounding box center [160, 164] width 137 height 20
click at [102, 162] on icon at bounding box center [100, 162] width 9 height 9
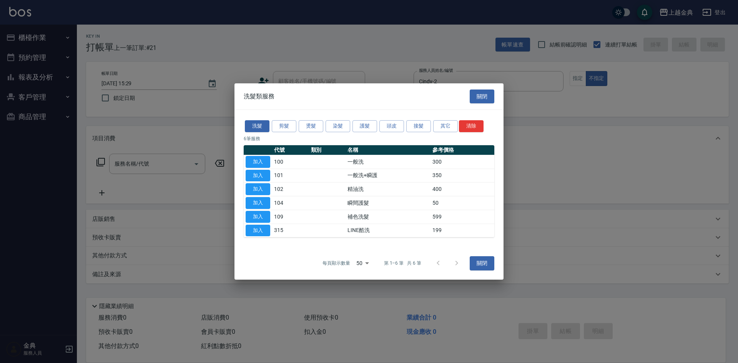
drag, startPoint x: 253, startPoint y: 185, endPoint x: 257, endPoint y: 190, distance: 5.5
click at [254, 186] on button "加入" at bounding box center [258, 189] width 25 height 12
type input "精油洗(102)"
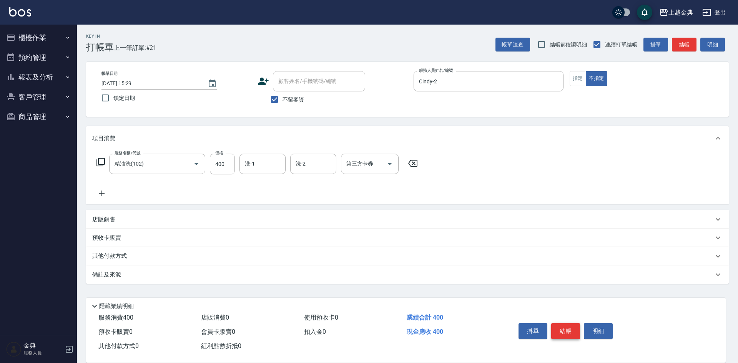
click at [567, 325] on button "結帳" at bounding box center [566, 331] width 29 height 16
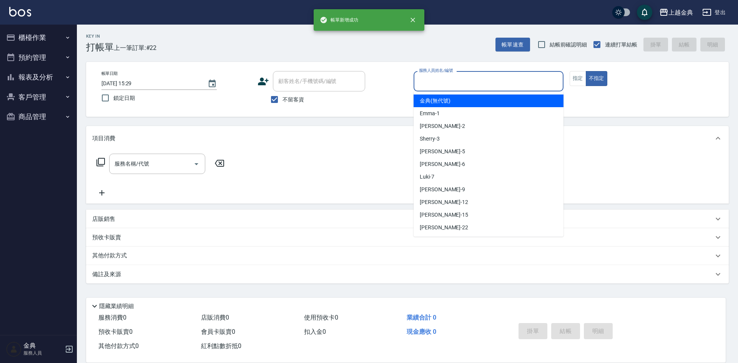
drag, startPoint x: 465, startPoint y: 80, endPoint x: 461, endPoint y: 112, distance: 31.8
click at [466, 82] on input "服務人員姓名/編號" at bounding box center [488, 81] width 143 height 13
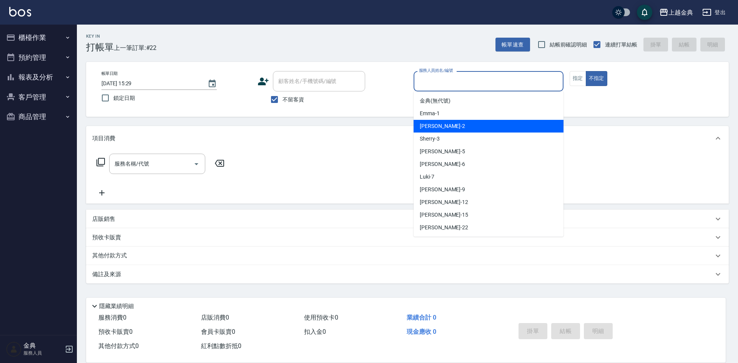
click at [457, 130] on div "Cindy -2" at bounding box center [489, 126] width 150 height 13
type input "Cindy-2"
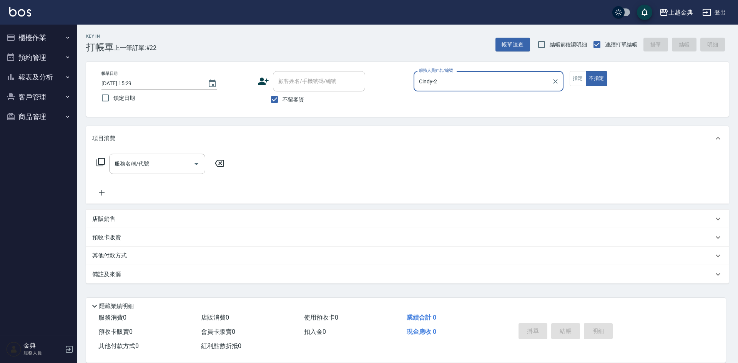
click at [100, 160] on icon at bounding box center [100, 162] width 9 height 9
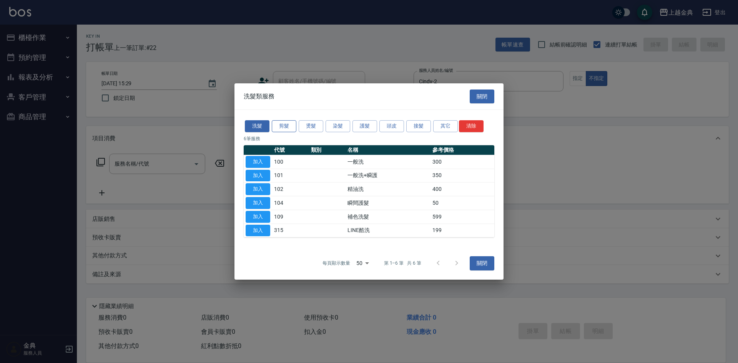
drag, startPoint x: 300, startPoint y: 121, endPoint x: 289, endPoint y: 123, distance: 11.1
click at [299, 121] on button "燙髮" at bounding box center [311, 126] width 25 height 12
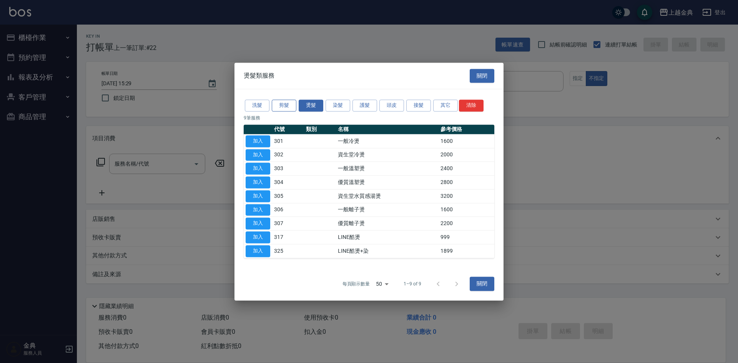
click at [289, 123] on div "洗髮 剪髮 燙髮 染髮 護髮 頭皮 接髮 其它 清除 9 筆服務 代號 類別 名稱 參考價格 加入 301 一般冷燙 1600 加入 302 資生堂冷燙 20…" at bounding box center [369, 178] width 269 height 178
click at [290, 104] on button "剪髮" at bounding box center [284, 106] width 25 height 12
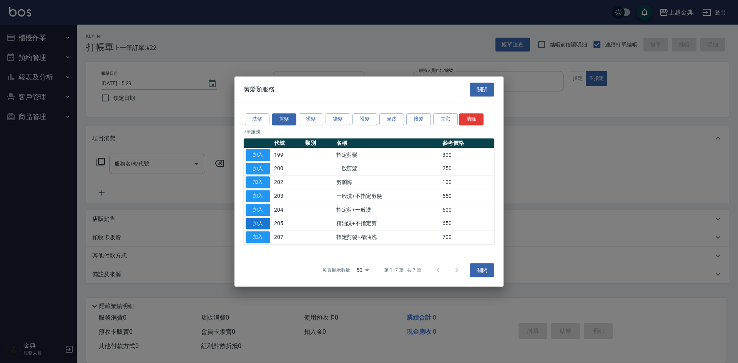
click at [265, 224] on button "加入" at bounding box center [258, 224] width 25 height 12
type input "精油洗+不指定剪(205)"
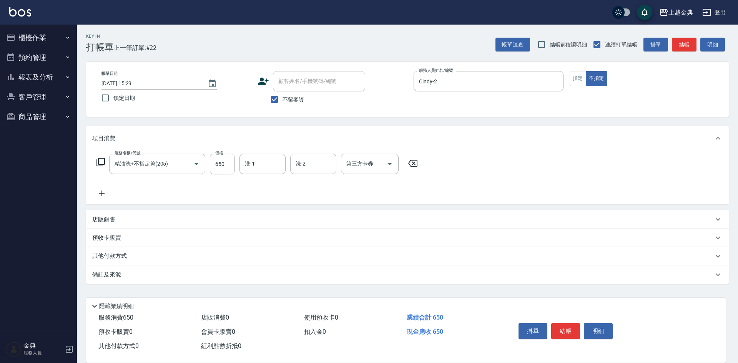
click at [571, 325] on button "結帳" at bounding box center [566, 331] width 29 height 16
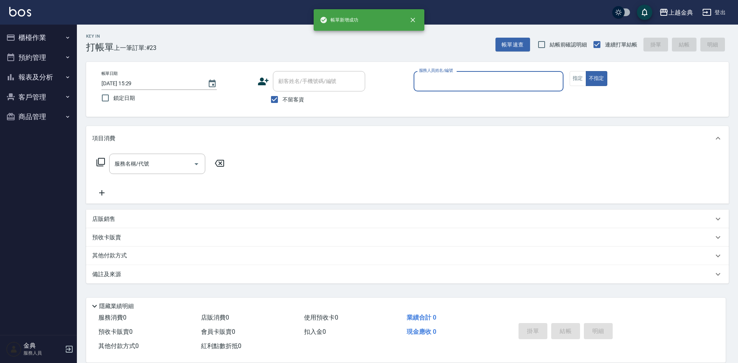
drag, startPoint x: 447, startPoint y: 85, endPoint x: 449, endPoint y: 91, distance: 6.0
click at [447, 85] on input "服務人員姓名/編號" at bounding box center [488, 81] width 143 height 13
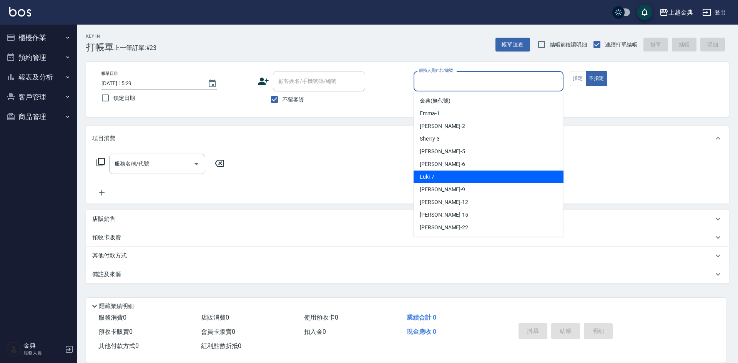
click at [450, 176] on div "Luki -7" at bounding box center [489, 177] width 150 height 13
type input "Luki-7"
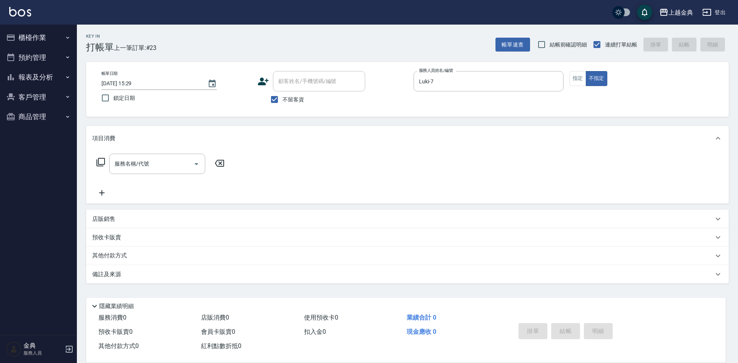
click at [100, 165] on icon at bounding box center [101, 162] width 8 height 8
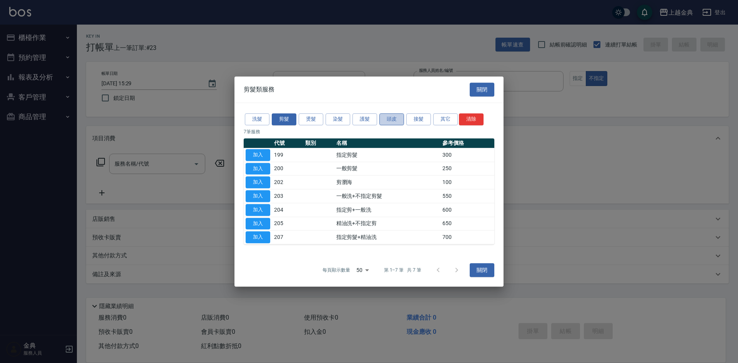
click at [393, 121] on button "頭皮" at bounding box center [392, 119] width 25 height 12
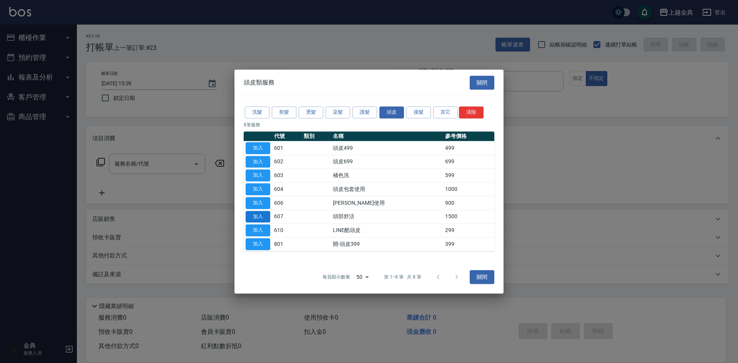
click at [250, 216] on button "加入" at bounding box center [258, 217] width 25 height 12
type input "頭部舒活(607)"
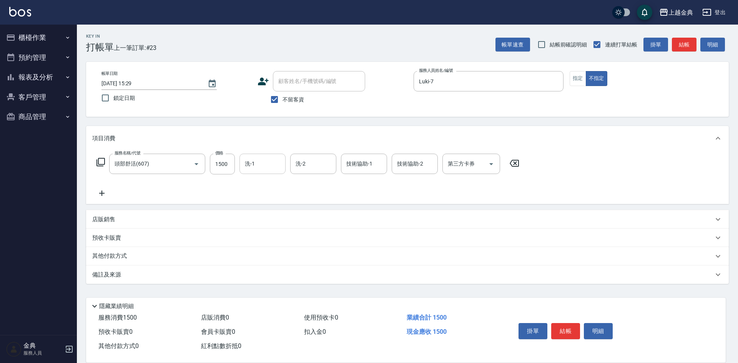
click at [270, 160] on input "洗-1" at bounding box center [262, 163] width 39 height 13
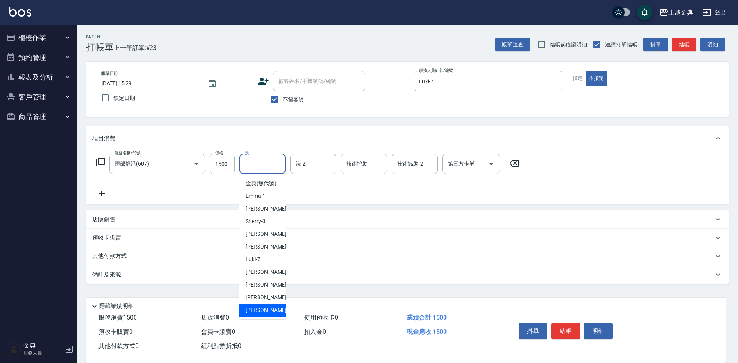
click at [257, 315] on span "[PERSON_NAME] -22" at bounding box center [270, 311] width 48 height 8
type input "[PERSON_NAME]-22"
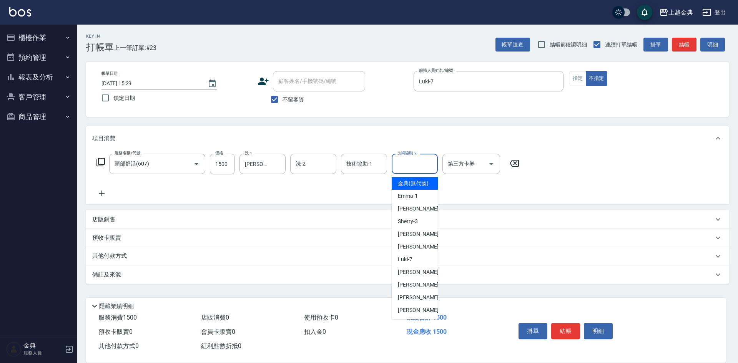
click at [405, 161] on input "技術協助-2" at bounding box center [414, 163] width 39 height 13
drag, startPoint x: 411, startPoint y: 316, endPoint x: 271, endPoint y: 297, distance: 141.6
click at [411, 315] on span "[PERSON_NAME] -22" at bounding box center [422, 311] width 48 height 8
type input "[PERSON_NAME]-22"
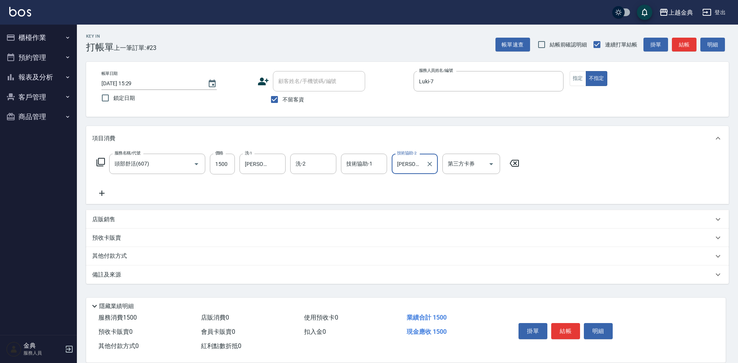
click at [100, 252] on div "其他付款方式" at bounding box center [407, 256] width 643 height 18
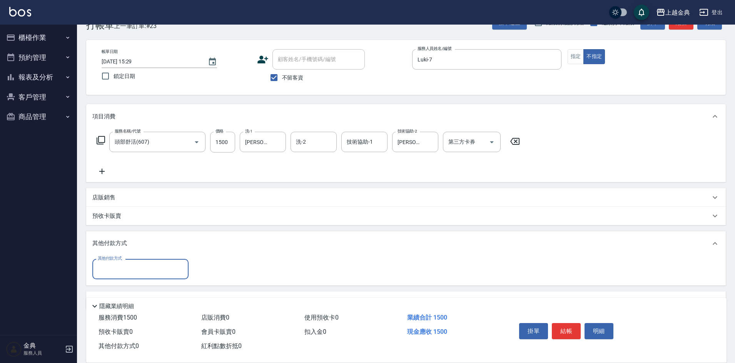
scroll to position [43, 0]
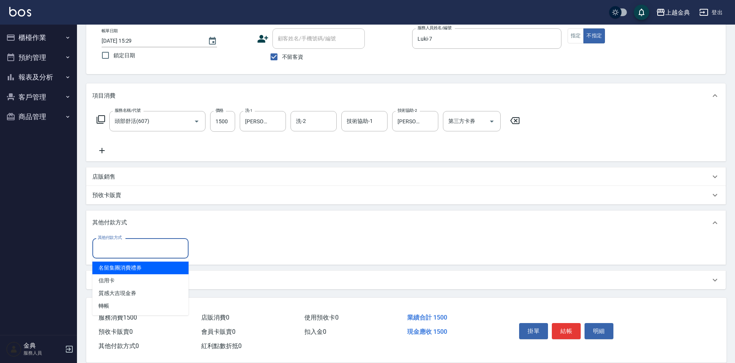
click at [122, 255] on input "其他付款方式" at bounding box center [140, 248] width 89 height 13
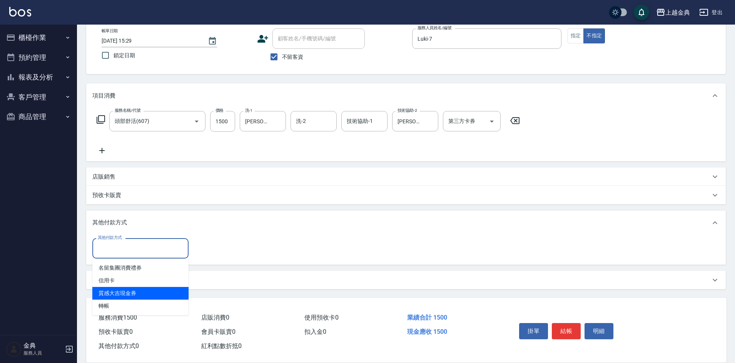
click at [126, 299] on span "質感大吉現金券" at bounding box center [140, 293] width 96 height 13
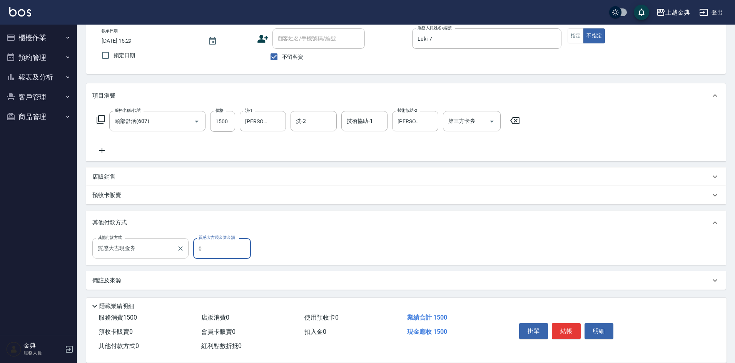
click at [130, 255] on input "質感大吉現金券" at bounding box center [135, 248] width 78 height 13
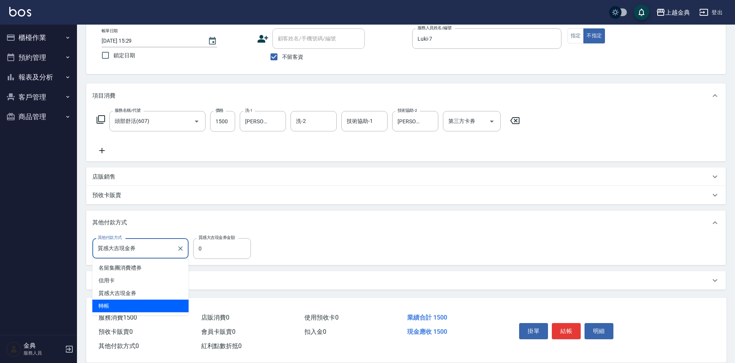
click at [123, 302] on span "轉帳" at bounding box center [140, 306] width 96 height 13
type input "轉帳"
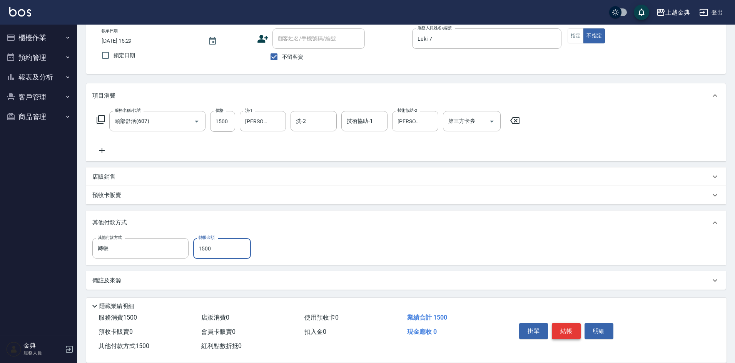
type input "1500"
drag, startPoint x: 567, startPoint y: 327, endPoint x: 584, endPoint y: 334, distance: 18.8
click at [567, 327] on button "結帳" at bounding box center [566, 331] width 29 height 16
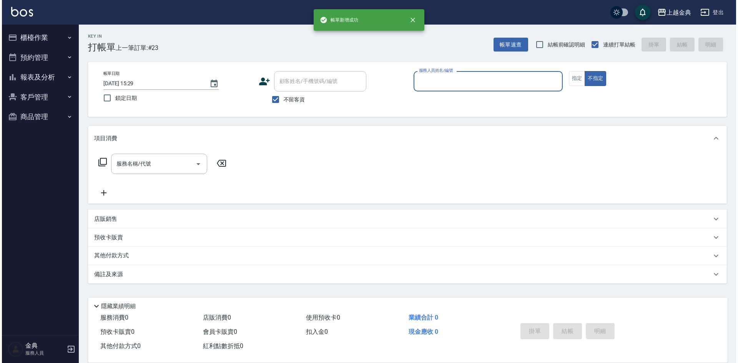
scroll to position [0, 0]
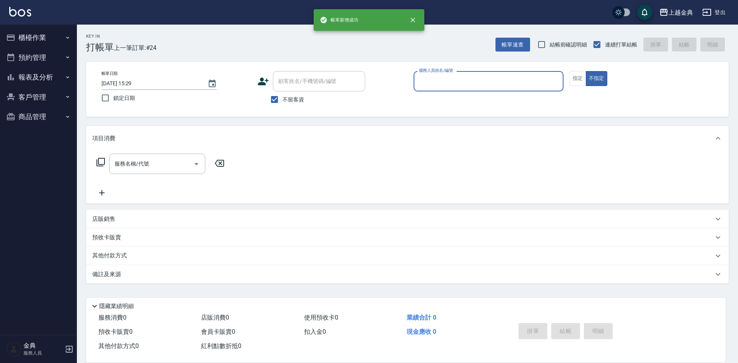
click at [455, 79] on input "服務人員姓名/編號" at bounding box center [488, 81] width 143 height 13
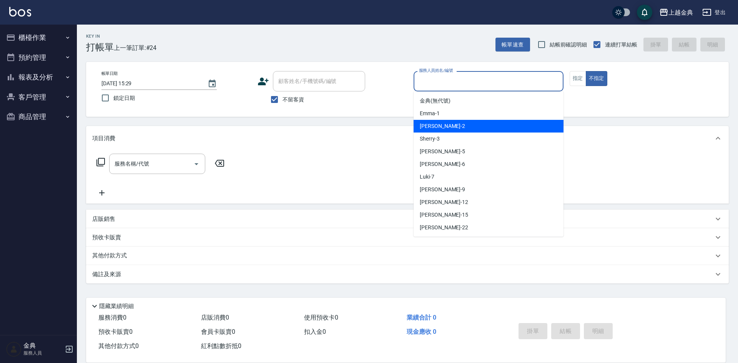
click at [453, 123] on div "Cindy -2" at bounding box center [489, 126] width 150 height 13
type input "Cindy-2"
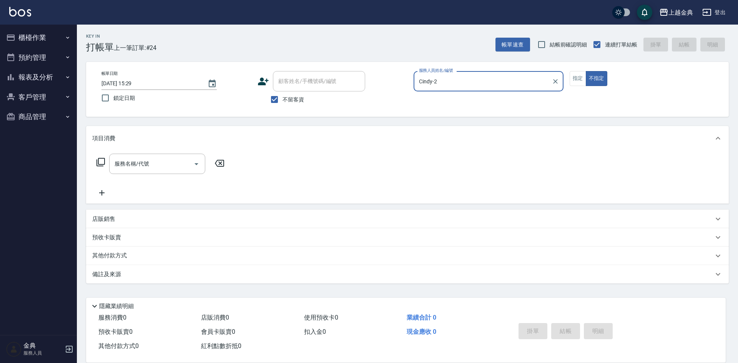
click at [102, 162] on icon at bounding box center [100, 162] width 9 height 9
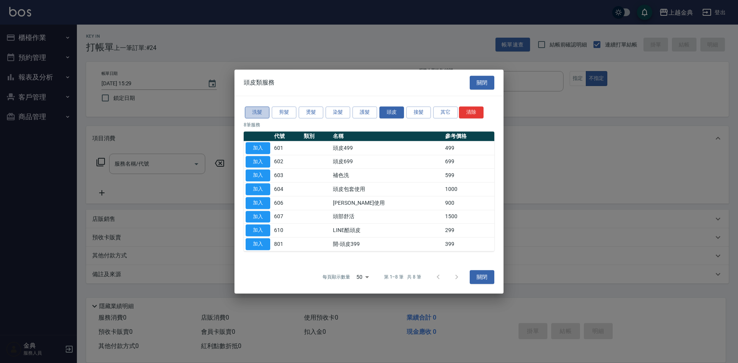
click at [266, 113] on button "洗髮" at bounding box center [257, 113] width 25 height 12
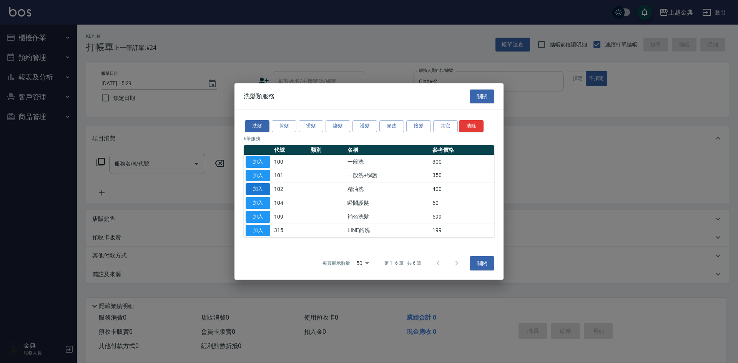
click at [267, 188] on button "加入" at bounding box center [258, 189] width 25 height 12
type input "精油洗(102)"
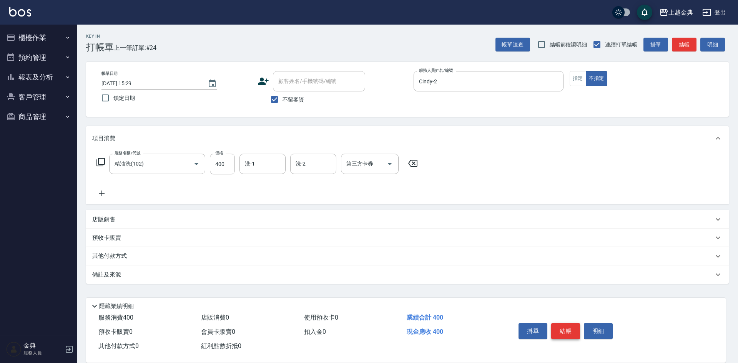
click at [567, 328] on button "結帳" at bounding box center [566, 331] width 29 height 16
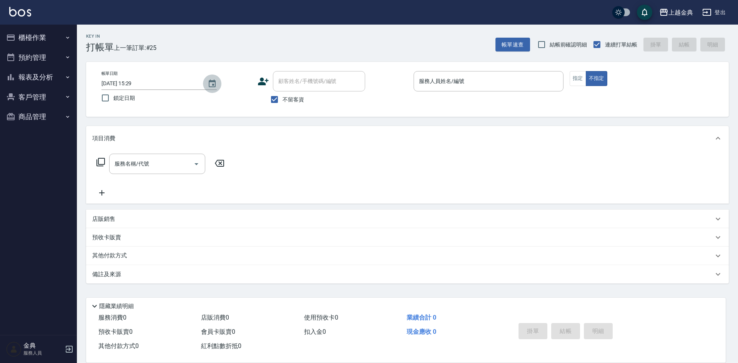
click at [213, 81] on icon "Choose date, selected date is 2025-09-26" at bounding box center [212, 84] width 7 height 8
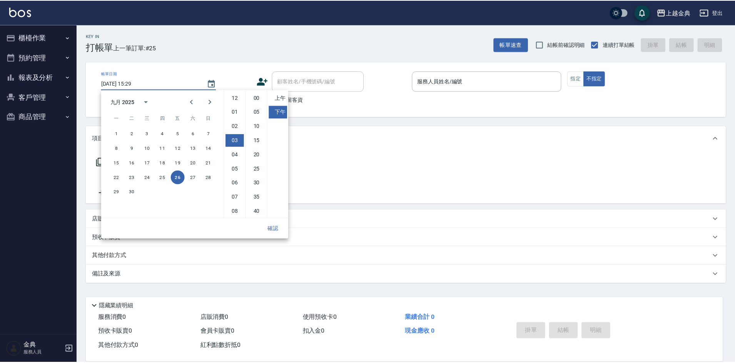
scroll to position [43, 0]
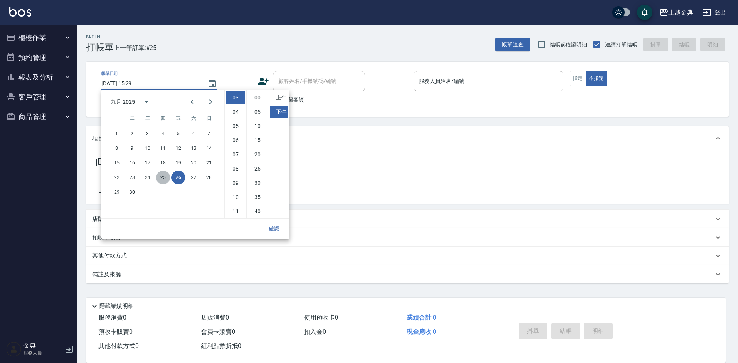
click at [168, 179] on button "25" at bounding box center [163, 178] width 14 height 14
type input "[DATE] 15:29"
click at [279, 227] on button "確認" at bounding box center [274, 229] width 25 height 14
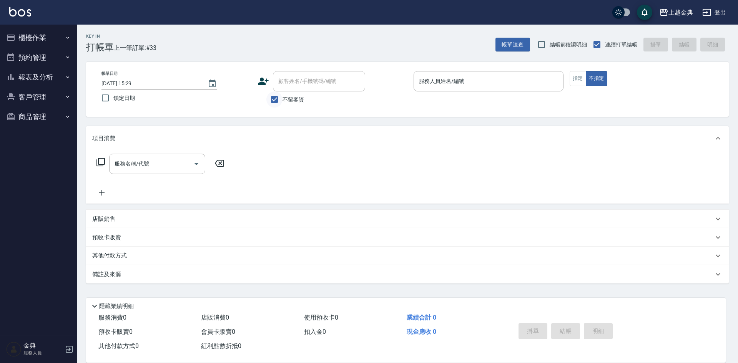
click at [274, 101] on input "不留客資" at bounding box center [275, 100] width 16 height 16
checkbox input "false"
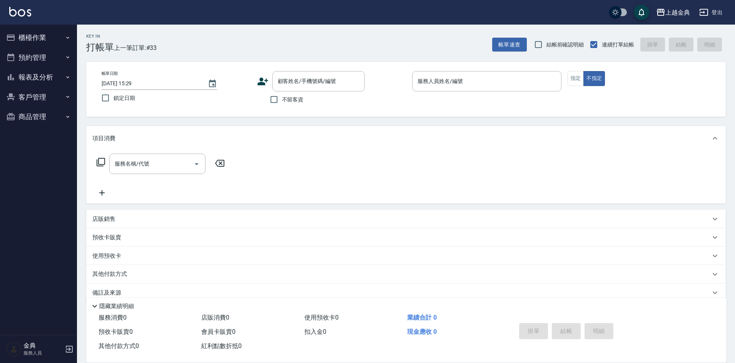
click at [263, 83] on icon at bounding box center [262, 82] width 11 height 8
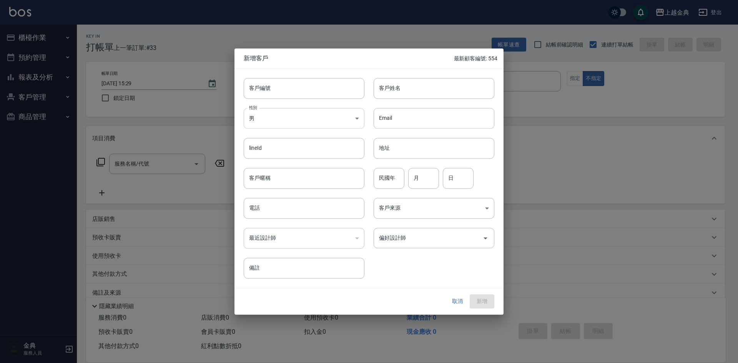
click at [257, 126] on body "上越金典 登出 櫃檯作業 打帳單 帳單列表 掛單列表 現金收支登錄 高階收支登錄 材料自購登錄 每日結帳 排班表 現場電腦打卡 預約管理 預約管理 單日預約紀…" at bounding box center [369, 188] width 738 height 376
click at [262, 163] on li "女" at bounding box center [304, 163] width 121 height 13
type input "[DEMOGRAPHIC_DATA]"
click at [432, 91] on input "客戶姓名" at bounding box center [434, 88] width 121 height 21
type input "[PERSON_NAME]"
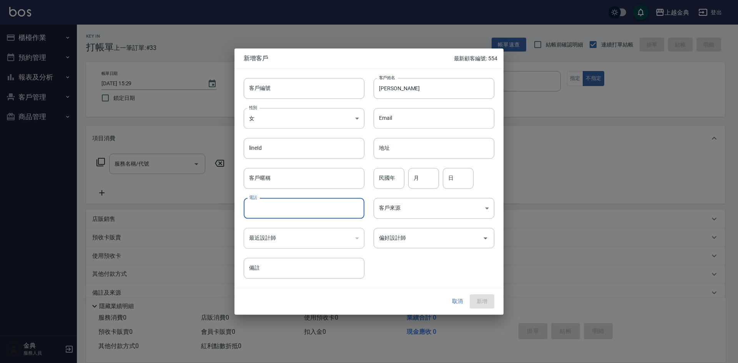
click at [312, 211] on input "電話" at bounding box center [304, 208] width 121 height 21
type input "0922559715"
click at [488, 301] on button "新增" at bounding box center [482, 302] width 25 height 14
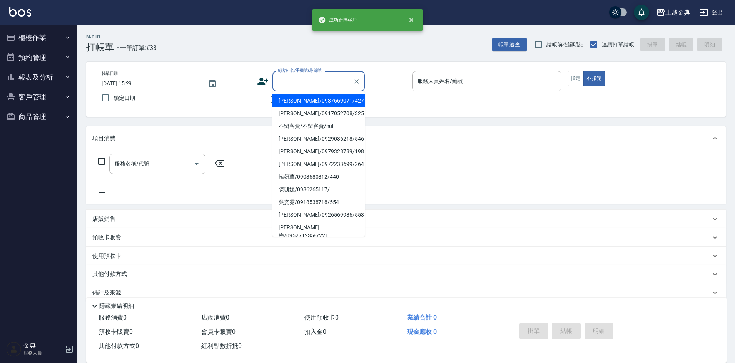
click at [312, 80] on div "顧客姓名/手機號碼/編號 顧客姓名/手機號碼/編號" at bounding box center [318, 81] width 92 height 20
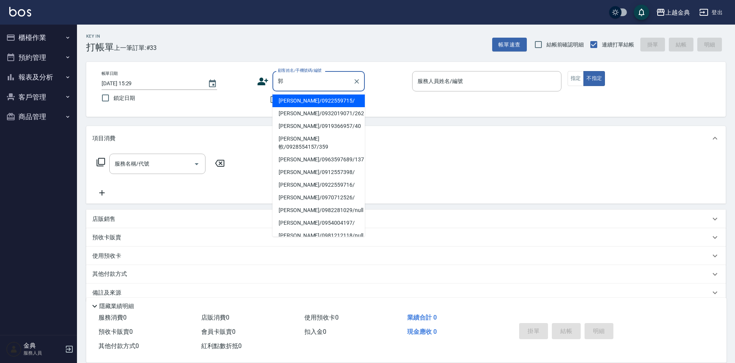
click at [312, 106] on li "[PERSON_NAME]/0922559715/" at bounding box center [318, 101] width 92 height 13
type input "[PERSON_NAME]/0922559715/"
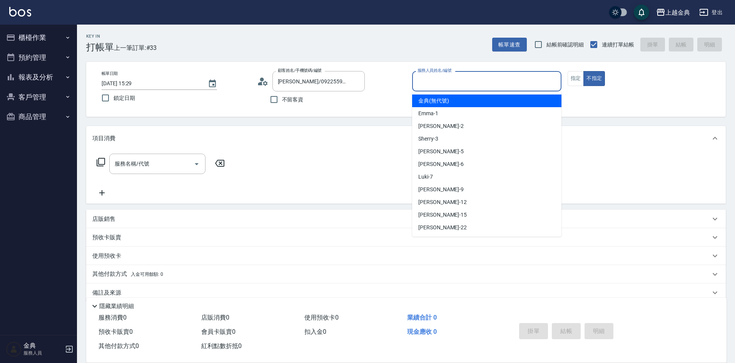
click at [462, 82] on input "服務人員姓名/編號" at bounding box center [486, 81] width 142 height 13
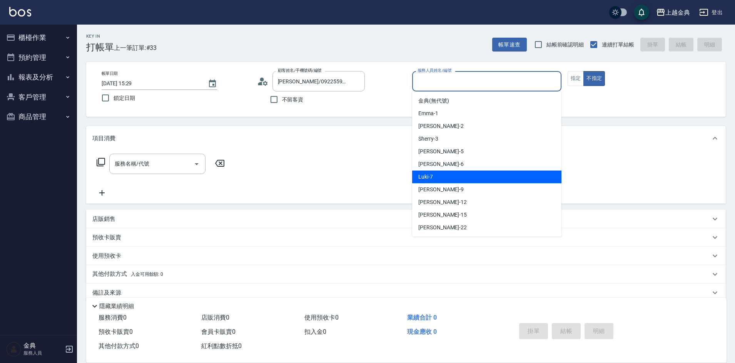
click at [449, 179] on div "Luki -7" at bounding box center [486, 177] width 149 height 13
type input "Luki-7"
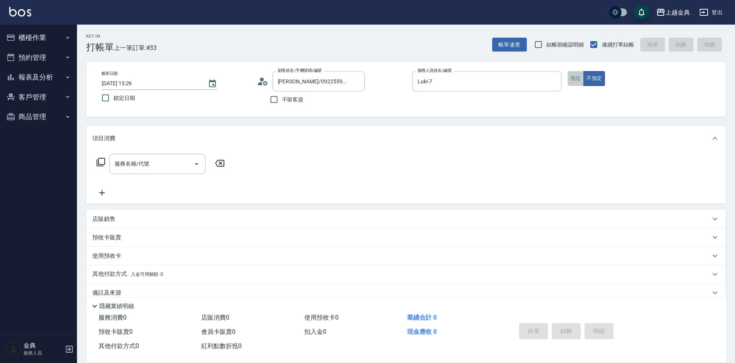
click at [574, 76] on button "指定" at bounding box center [575, 78] width 17 height 15
click at [112, 237] on p "預收卡販賣" at bounding box center [106, 238] width 29 height 8
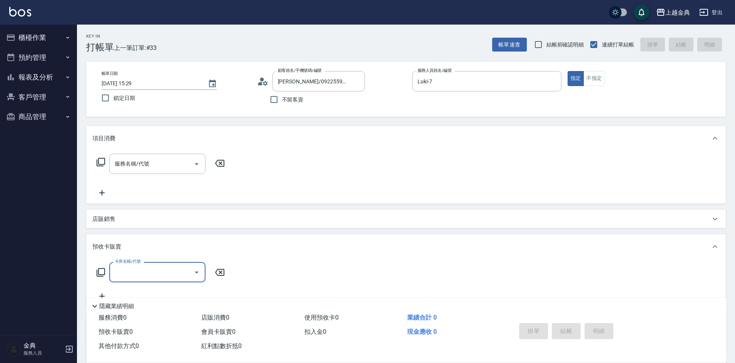
scroll to position [0, 0]
click at [104, 273] on icon at bounding box center [100, 272] width 9 height 9
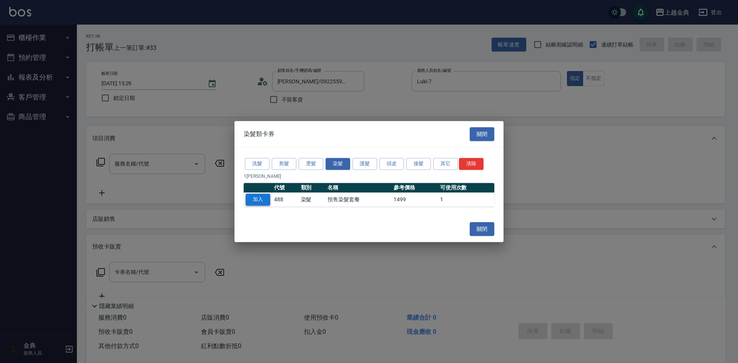
click at [263, 200] on button "加入" at bounding box center [258, 200] width 25 height 12
type input "預售染髮套餐(488)"
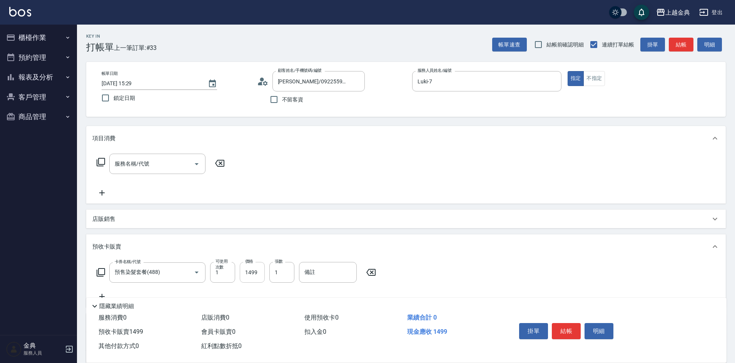
click at [240, 272] on input "1499" at bounding box center [252, 272] width 25 height 21
type input "1790"
click at [566, 328] on button "結帳" at bounding box center [566, 331] width 29 height 16
type input "[DATE] 15:31"
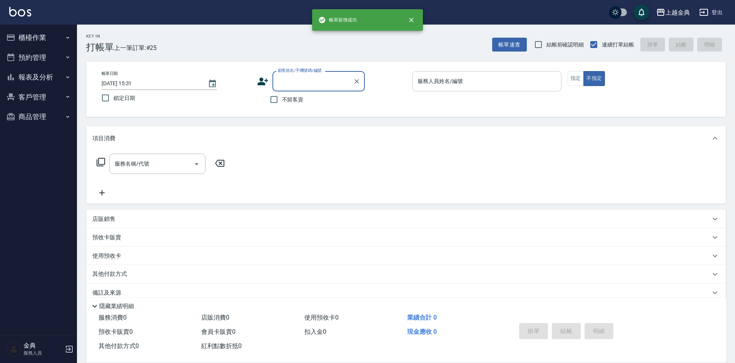
click at [501, 83] on input "服務人員姓名/編號" at bounding box center [486, 81] width 142 height 13
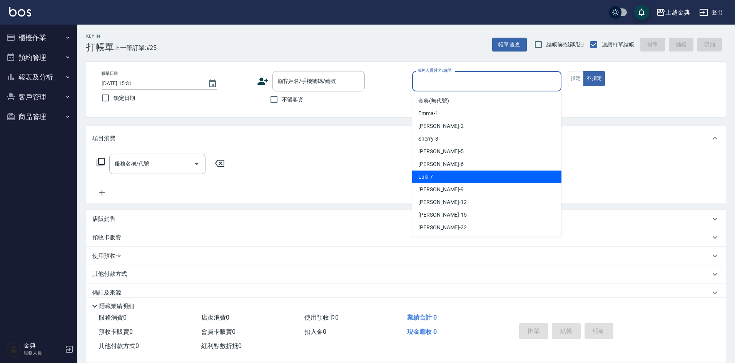
click at [467, 175] on div "Luki -7" at bounding box center [486, 177] width 149 height 13
type input "Luki-7"
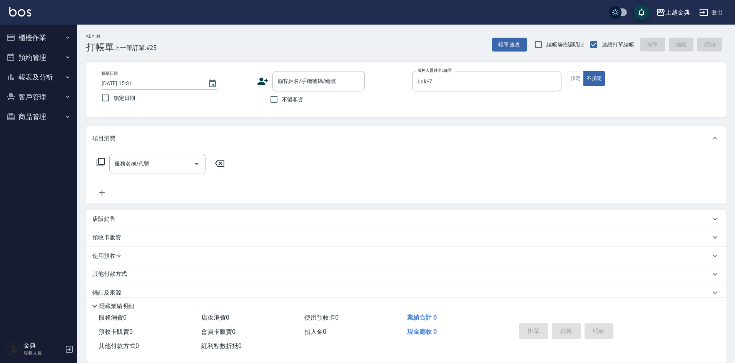
click at [127, 95] on span "鎖定日期" at bounding box center [124, 98] width 22 height 8
click at [113, 95] on input "鎖定日期" at bounding box center [105, 98] width 16 height 16
click at [108, 103] on input "鎖定日期" at bounding box center [105, 98] width 16 height 16
checkbox input "false"
click at [208, 85] on icon "Choose date, selected date is 2025-09-26" at bounding box center [212, 83] width 9 height 9
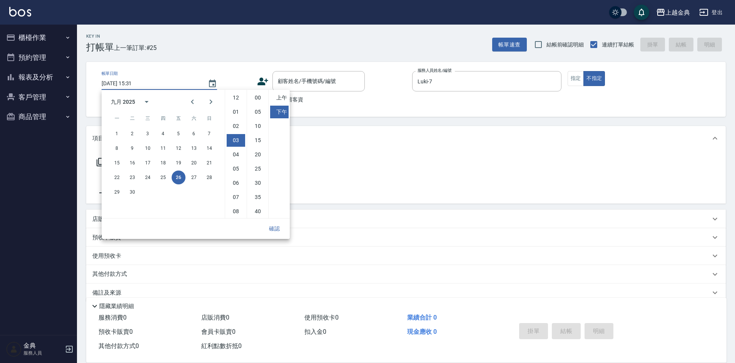
scroll to position [43, 0]
click at [162, 175] on button "25" at bounding box center [163, 178] width 14 height 14
type input "[DATE] 15:31"
click at [269, 227] on button "確認" at bounding box center [274, 229] width 25 height 14
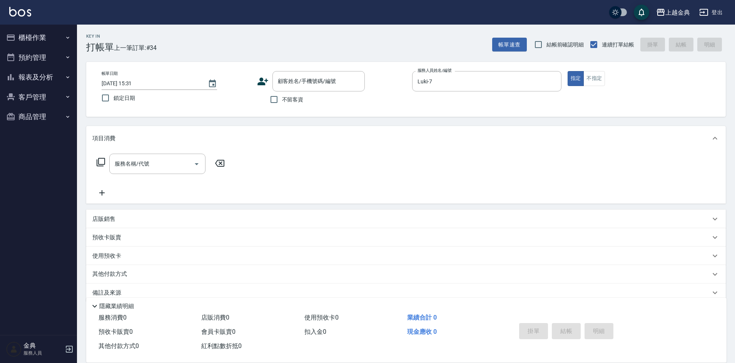
click at [259, 85] on icon at bounding box center [263, 82] width 12 height 12
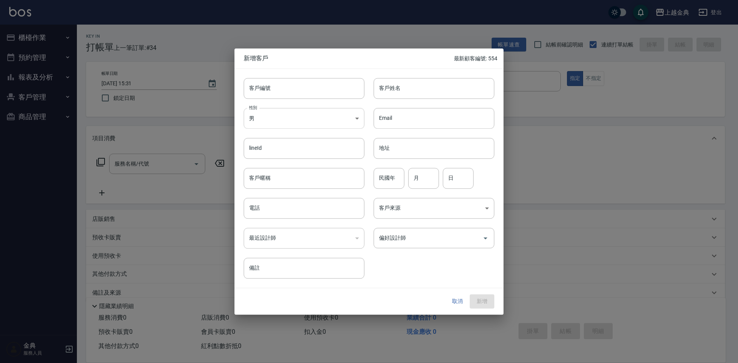
click at [292, 115] on body "上越金典 登出 櫃檯作業 打帳單 帳單列表 掛單列表 現金收支登錄 高階收支登錄 材料自購登錄 每日結帳 排班表 現場電腦打卡 預約管理 預約管理 單日預約紀…" at bounding box center [369, 188] width 738 height 376
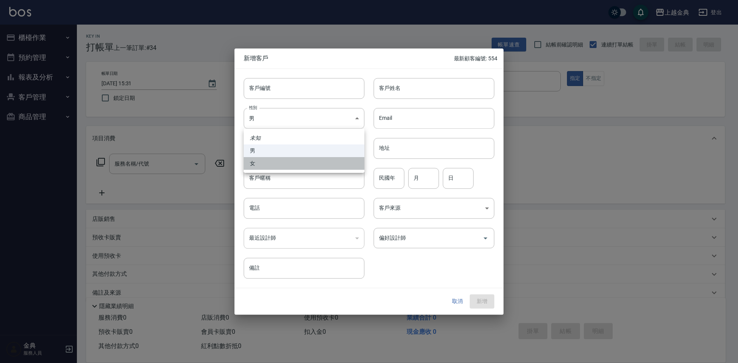
click at [287, 164] on li "女" at bounding box center [304, 163] width 121 height 13
type input "[DEMOGRAPHIC_DATA]"
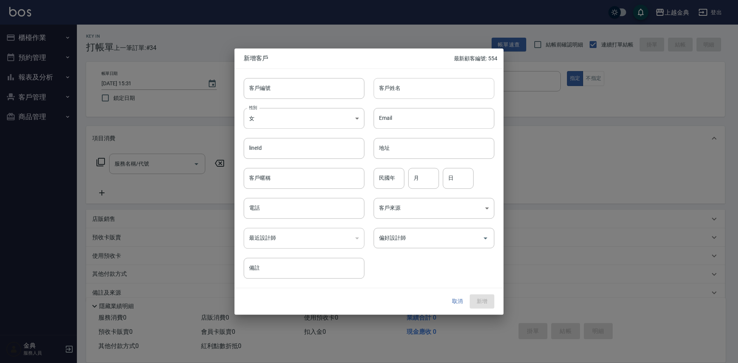
drag, startPoint x: 303, startPoint y: 90, endPoint x: 415, endPoint y: 88, distance: 112.0
click at [303, 90] on input "客戶編號" at bounding box center [304, 88] width 121 height 21
click at [442, 79] on input "客戶姓名" at bounding box center [434, 88] width 121 height 21
type input "[PERSON_NAME]"
click at [297, 208] on input "電話" at bounding box center [304, 208] width 121 height 21
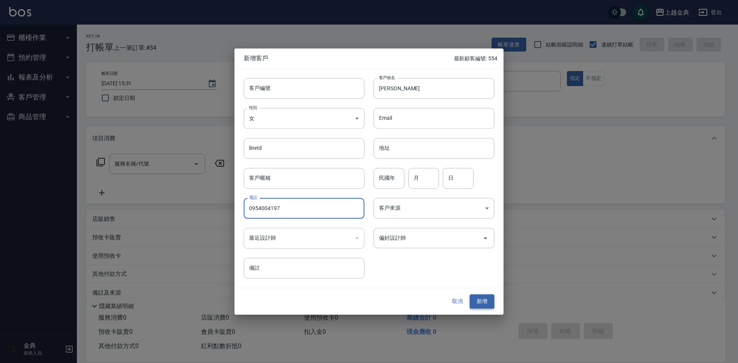
type input "0954004197"
click at [478, 303] on button "新增" at bounding box center [482, 302] width 25 height 14
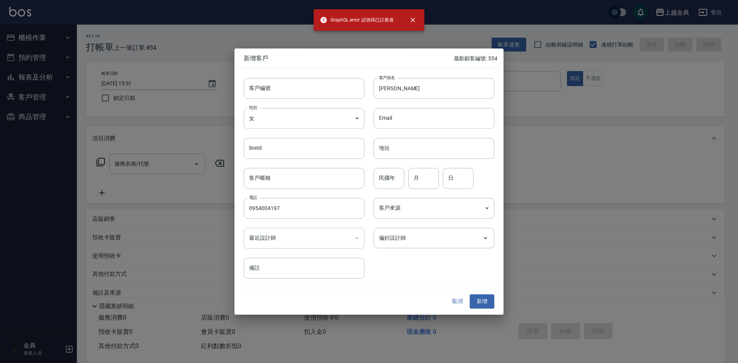
click at [457, 299] on button "取消" at bounding box center [457, 302] width 25 height 14
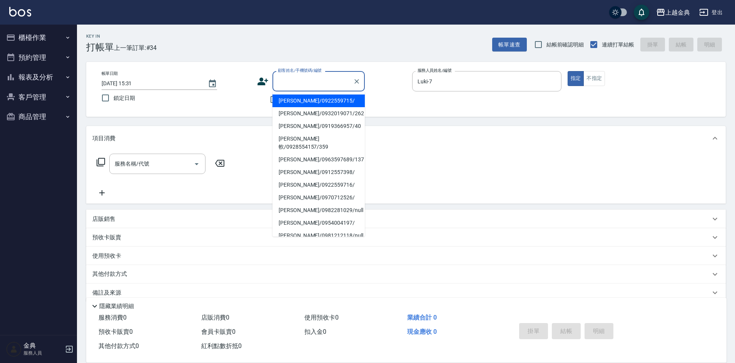
click at [310, 76] on div "顧客姓名/手機號碼/編號 顧客姓名/手機號碼/編號" at bounding box center [318, 81] width 92 height 20
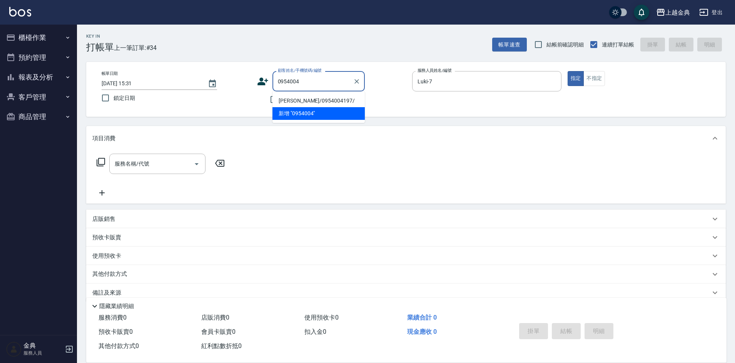
click at [311, 100] on li "[PERSON_NAME]/0954004197/" at bounding box center [318, 101] width 92 height 13
type input "[PERSON_NAME]/0954004197/"
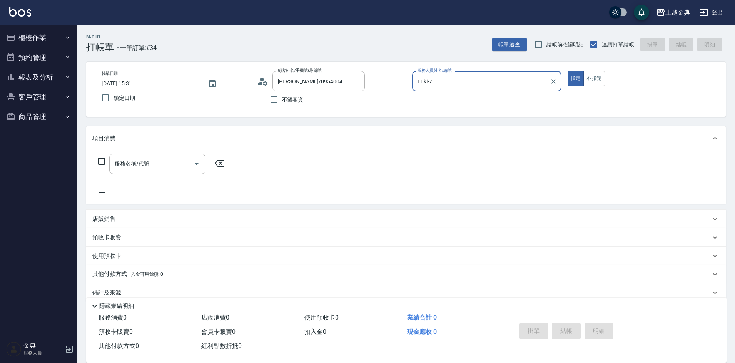
click at [111, 236] on p "預收卡販賣" at bounding box center [106, 238] width 29 height 8
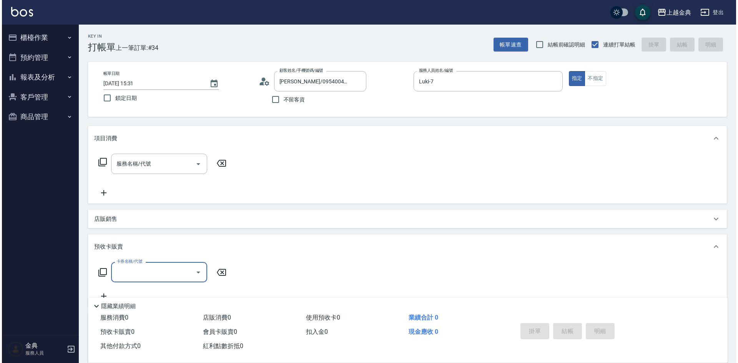
scroll to position [0, 0]
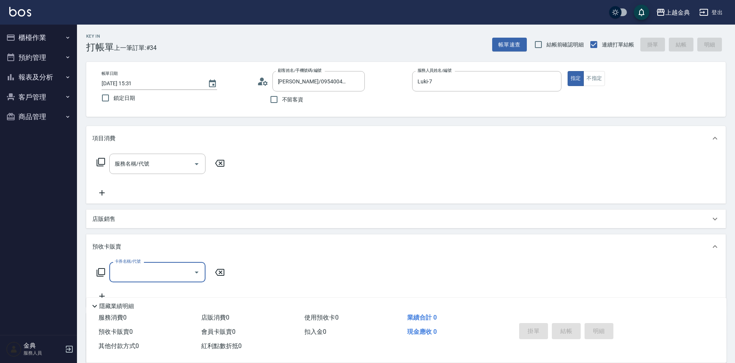
click at [100, 271] on icon at bounding box center [100, 272] width 9 height 9
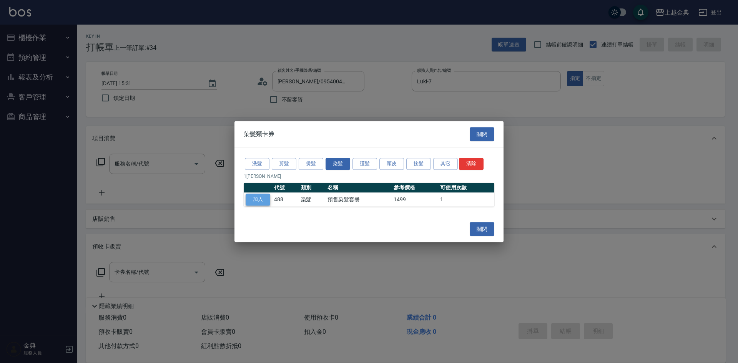
click at [258, 202] on button "加入" at bounding box center [258, 200] width 25 height 12
type input "預售染髮套餐(488)"
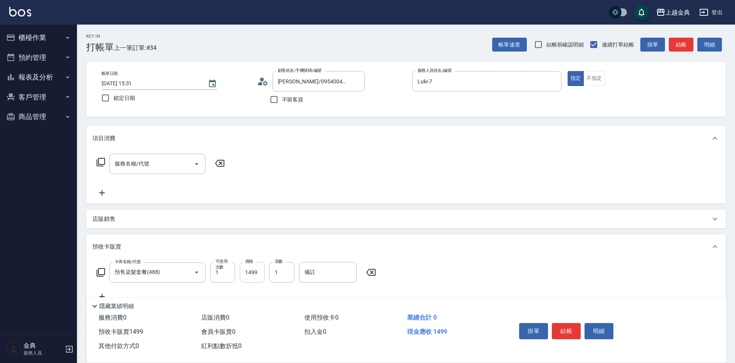
click at [260, 270] on input "1499" at bounding box center [252, 272] width 25 height 21
type input "1790"
click at [567, 329] on button "結帳" at bounding box center [566, 331] width 29 height 16
type input "[DATE] 15:32"
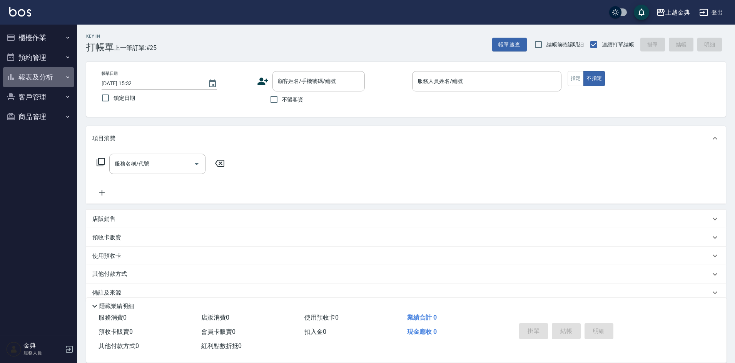
click at [38, 78] on button "報表及分析" at bounding box center [38, 77] width 71 height 20
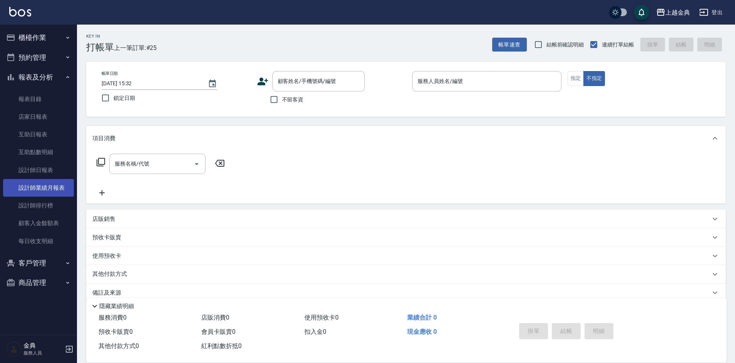
click at [45, 188] on link "設計師業績月報表" at bounding box center [38, 188] width 71 height 18
